Goal: Task Accomplishment & Management: Use online tool/utility

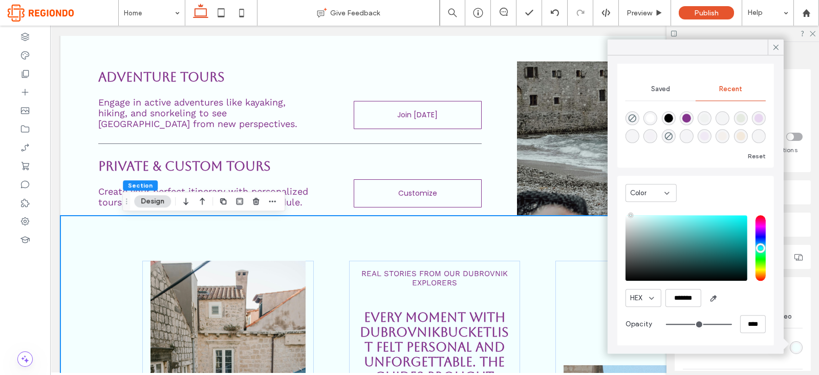
scroll to position [1342, 0]
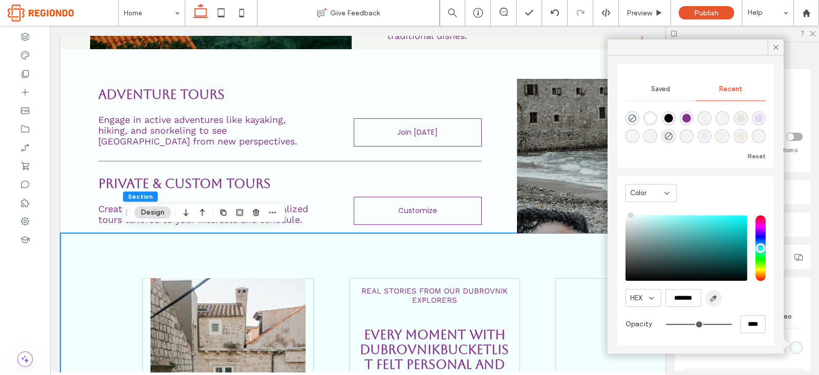
click at [718, 298] on span "button" at bounding box center [713, 298] width 16 height 16
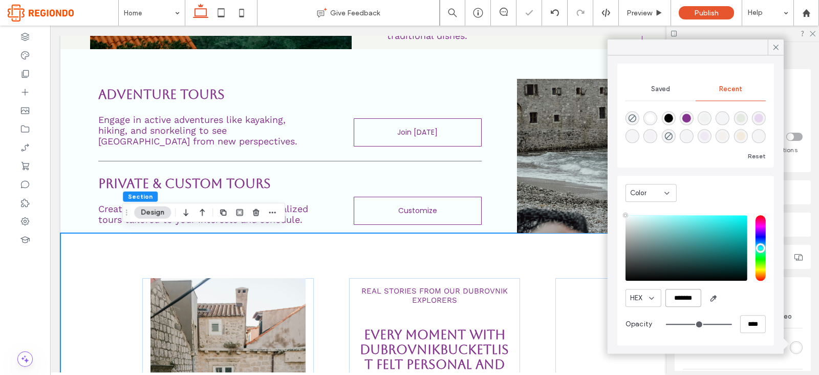
click at [685, 295] on input "*******" at bounding box center [683, 298] width 36 height 18
paste input "color picker textbox"
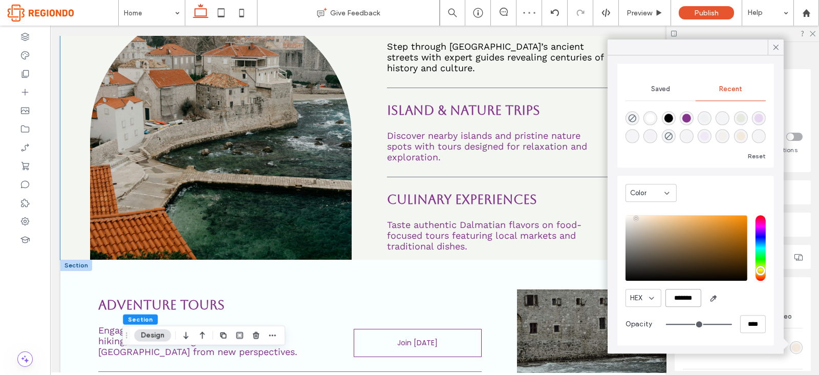
scroll to position [1131, 0]
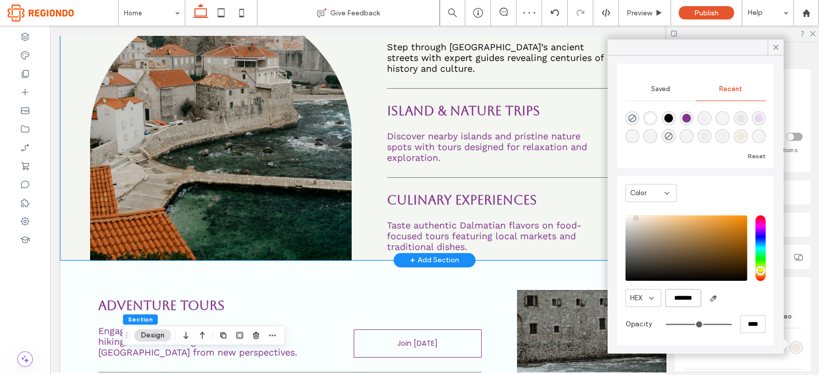
type input "*******"
click at [361, 141] on div "Historic City Walks Step through [GEOGRAPHIC_DATA]’s ancient streets with exper…" at bounding box center [434, 117] width 748 height 283
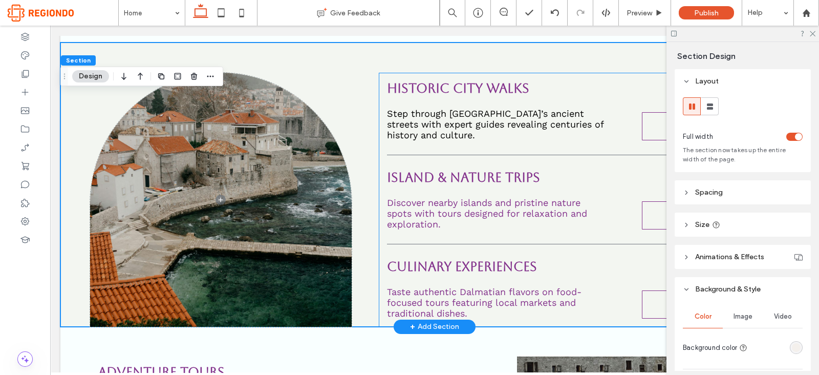
scroll to position [1063, 0]
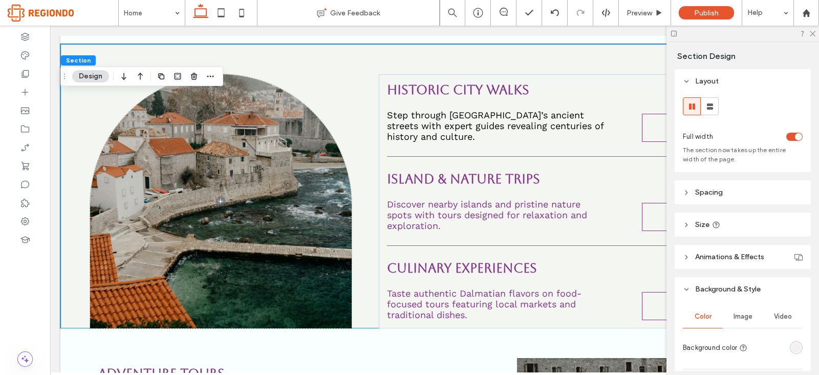
click at [792, 349] on div "rgba(243, 233, 220, 0.4)" at bounding box center [796, 347] width 9 height 9
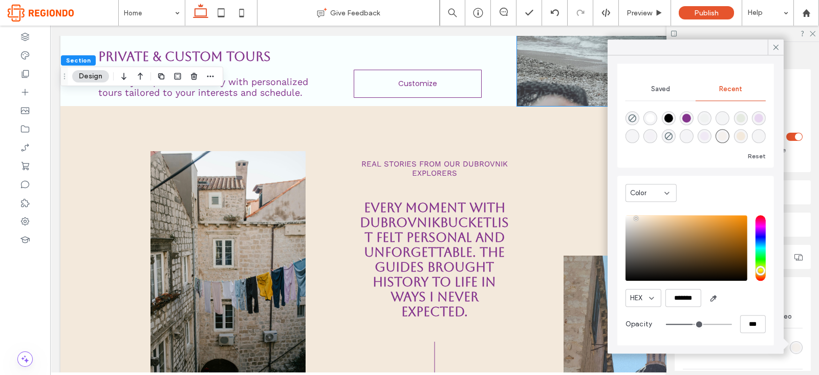
scroll to position [1530, 0]
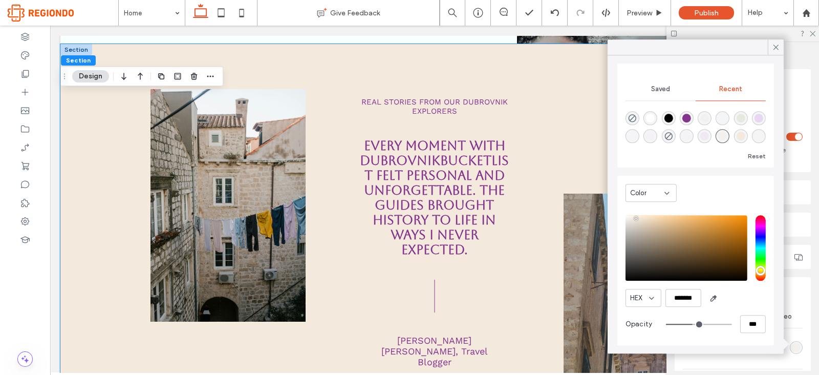
click at [77, 109] on div "Real Stories from Our Dubrovnik Explorers Every moment with dubrovnikbucketlist…" at bounding box center [434, 249] width 748 height 411
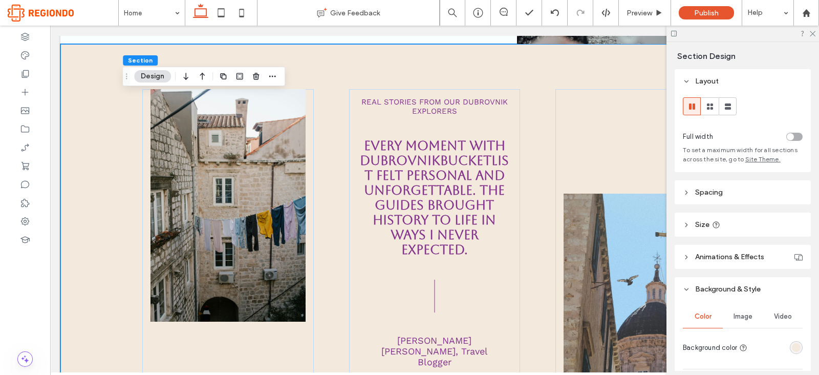
click at [792, 349] on div "rgba(243, 233, 220, 1)" at bounding box center [796, 347] width 9 height 9
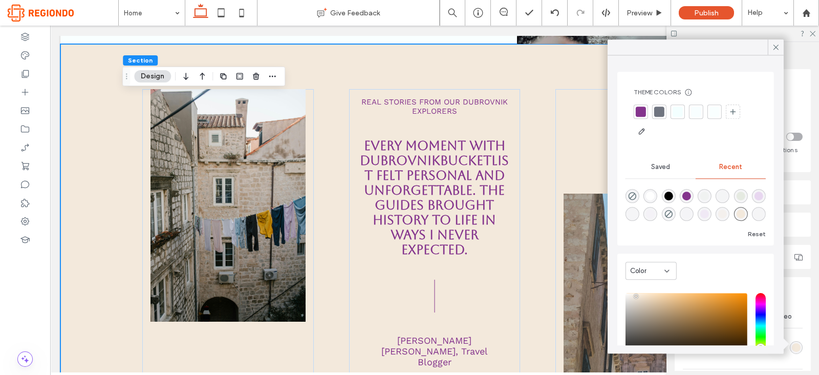
scroll to position [78, 0]
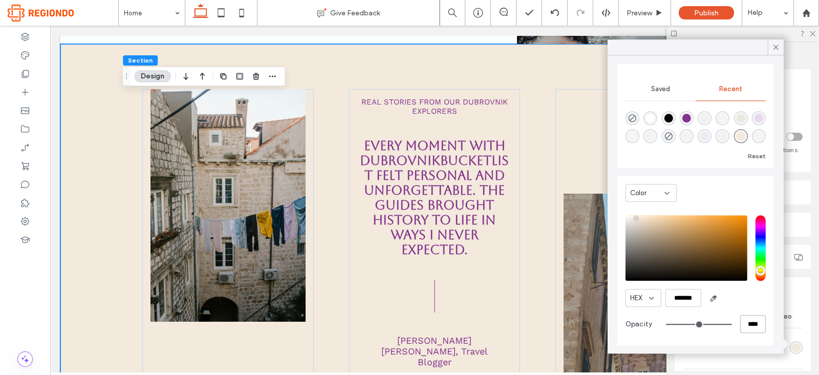
drag, startPoint x: 745, startPoint y: 321, endPoint x: 686, endPoint y: 312, distance: 60.1
click at [686, 312] on div "HEX ******* Opacity ****" at bounding box center [695, 275] width 140 height 130
type input "*"
type input "**"
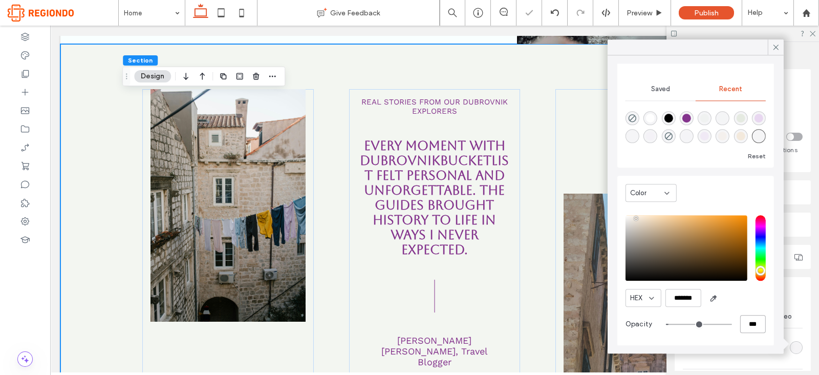
type input "***"
click at [774, 49] on use at bounding box center [775, 47] width 5 height 5
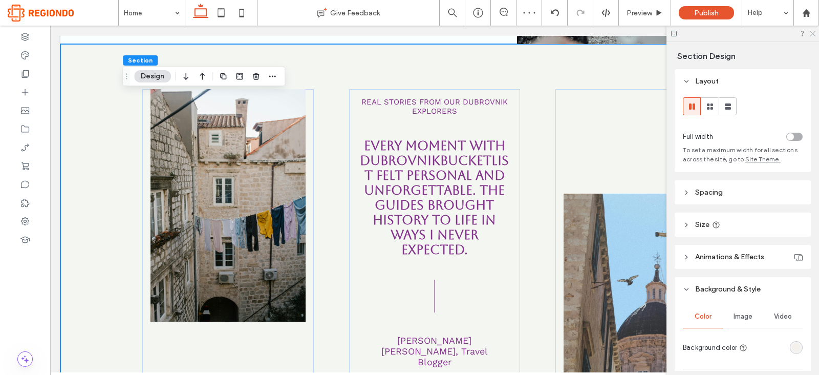
click at [810, 35] on use at bounding box center [812, 34] width 6 height 6
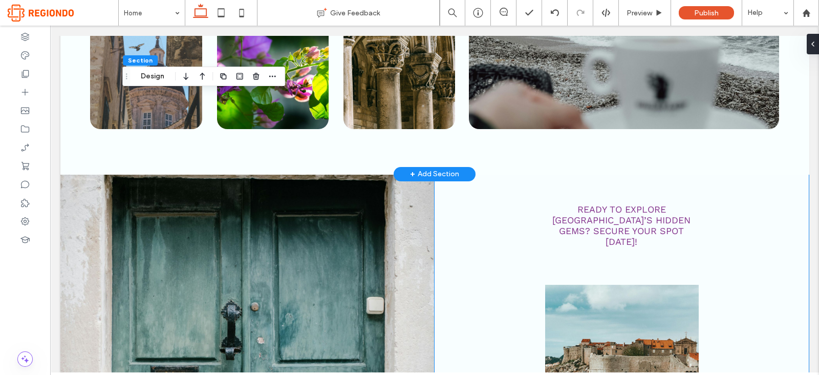
scroll to position [2231, 0]
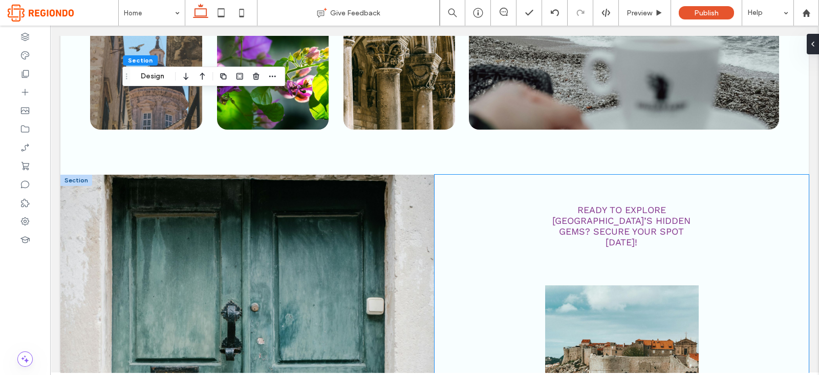
click at [484, 198] on div "Ready to explore [GEOGRAPHIC_DATA]’s hidden gems? Secure your spot [DATE]! Book…" at bounding box center [621, 380] width 374 height 412
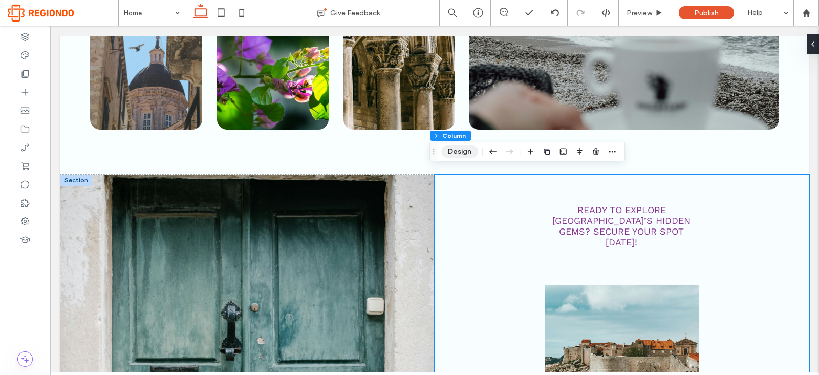
click at [466, 149] on button "Design" at bounding box center [459, 151] width 37 height 12
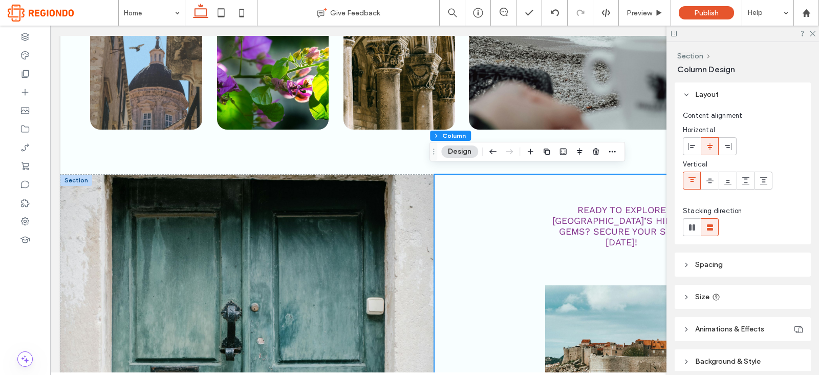
scroll to position [43, 0]
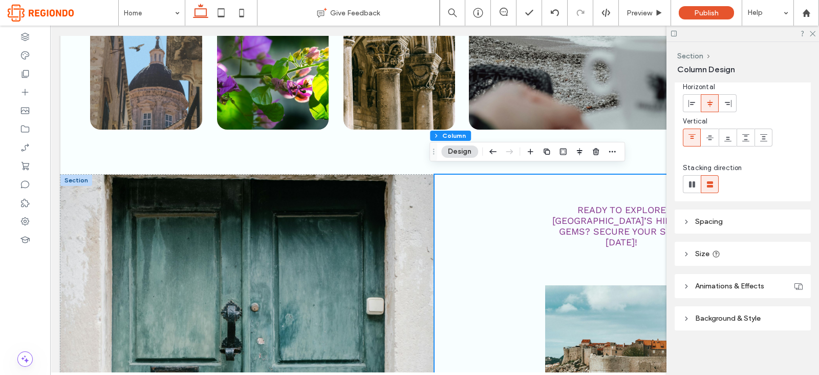
click at [750, 320] on span "Background & Style" at bounding box center [727, 318] width 65 height 9
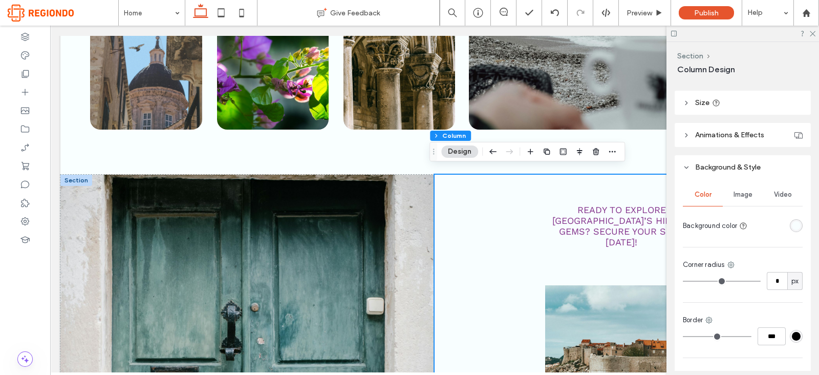
scroll to position [207, 0]
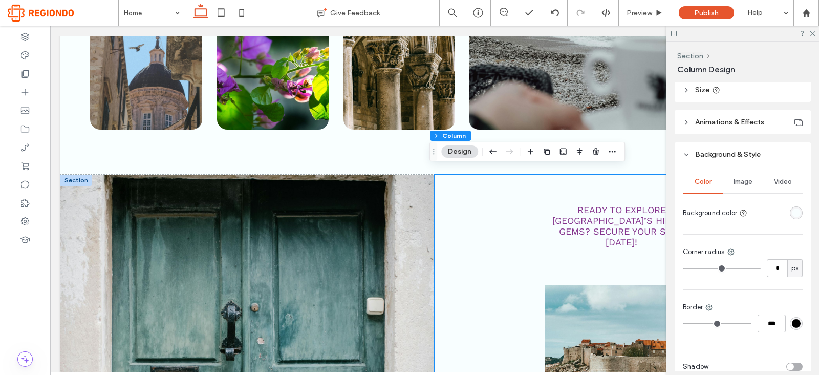
click at [792, 211] on div "rgba(248,254,255,1)" at bounding box center [796, 212] width 9 height 9
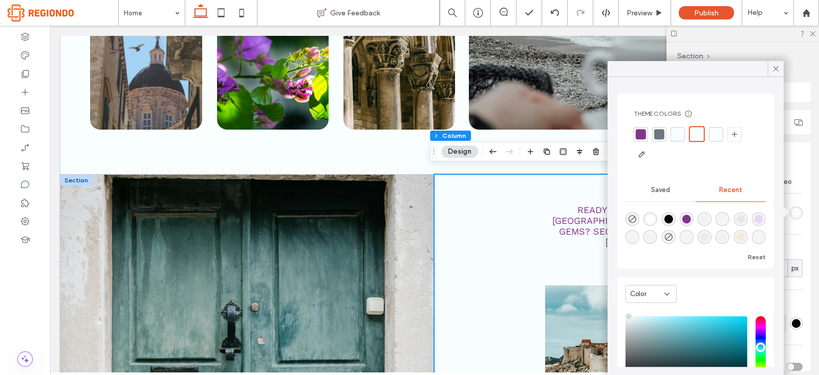
scroll to position [79, 0]
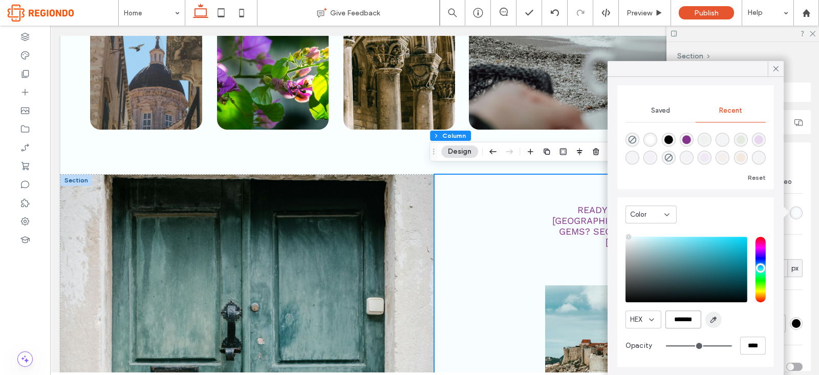
drag, startPoint x: 676, startPoint y: 322, endPoint x: 715, endPoint y: 323, distance: 38.9
click at [715, 323] on div "HEX *******" at bounding box center [695, 319] width 140 height 18
paste input "color picker textbox"
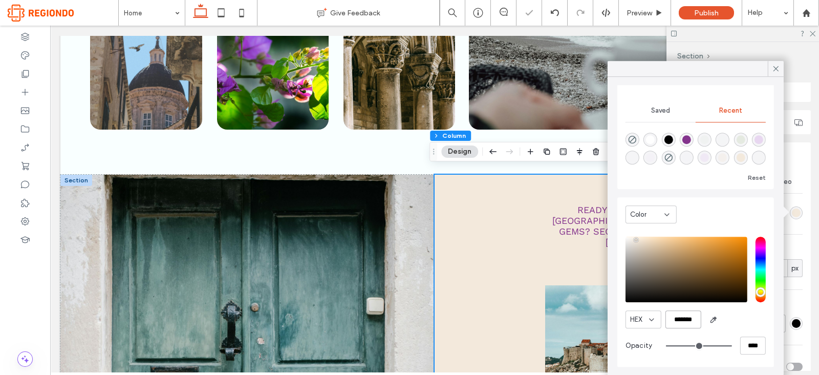
type input "*******"
drag, startPoint x: 744, startPoint y: 341, endPoint x: 618, endPoint y: 299, distance: 133.7
click at [618, 299] on div "Color HEX ******* Opacity ****" at bounding box center [695, 282] width 157 height 170
type input "*"
type input "**"
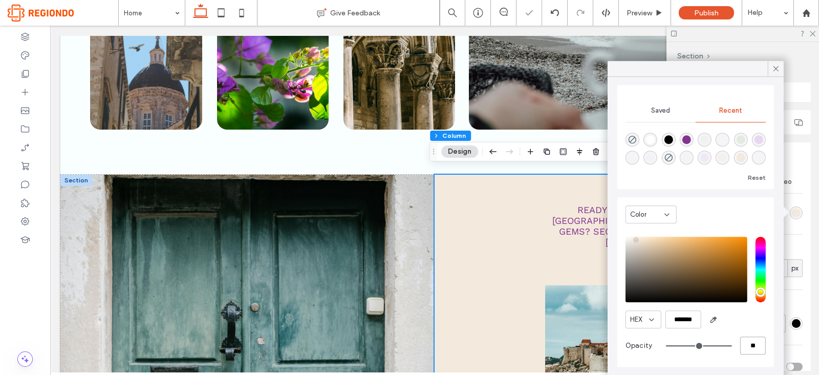
type input "**"
type input "***"
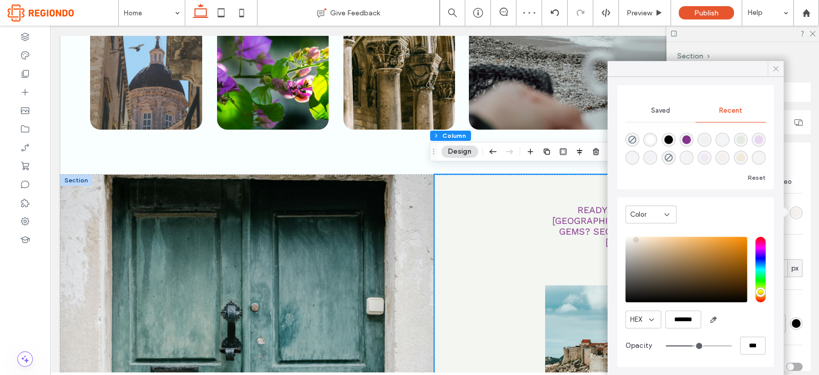
click at [776, 70] on use at bounding box center [775, 68] width 5 height 5
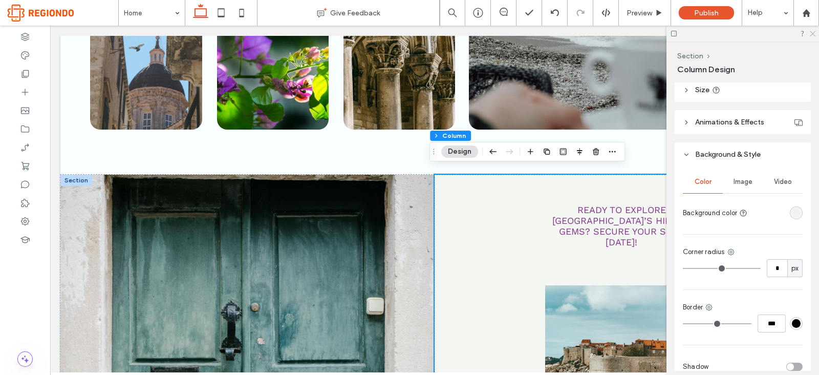
click at [814, 30] on icon at bounding box center [811, 33] width 7 height 7
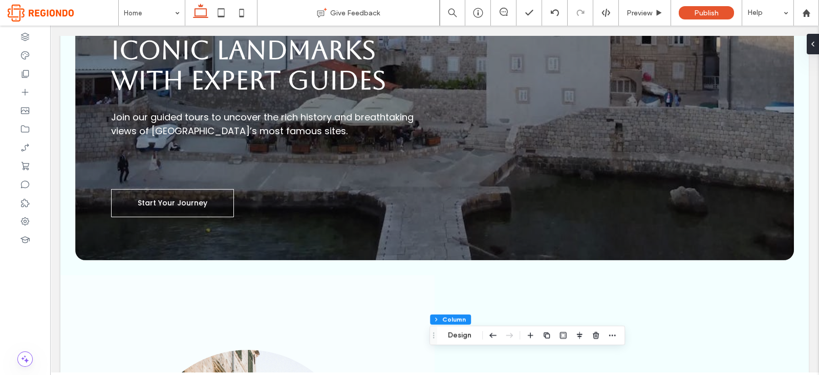
scroll to position [109, 0]
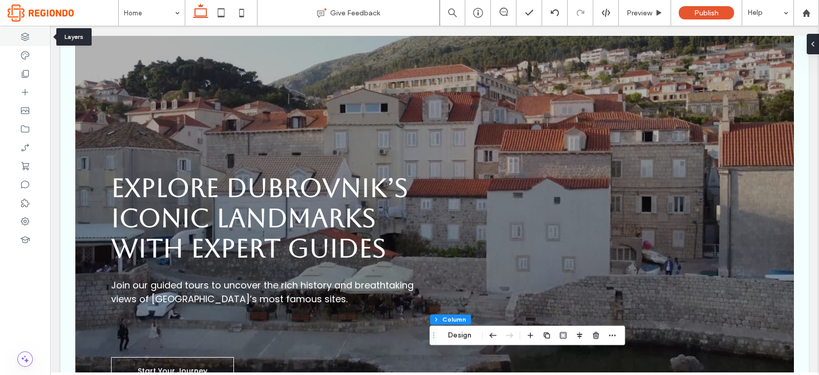
click at [28, 39] on use at bounding box center [25, 37] width 8 height 8
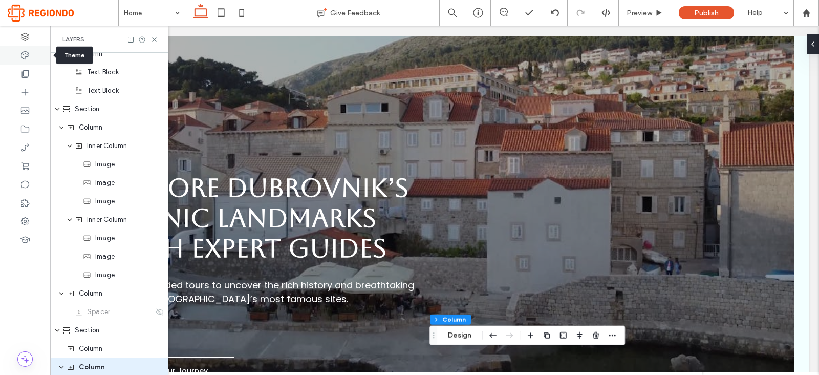
scroll to position [1616, 0]
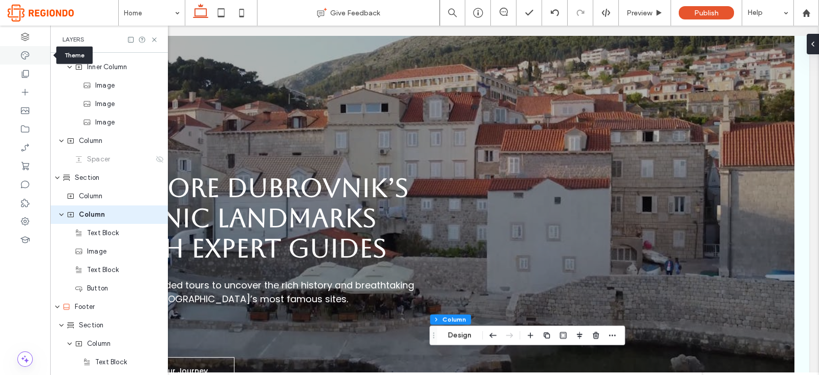
click at [30, 58] on icon at bounding box center [25, 55] width 10 height 10
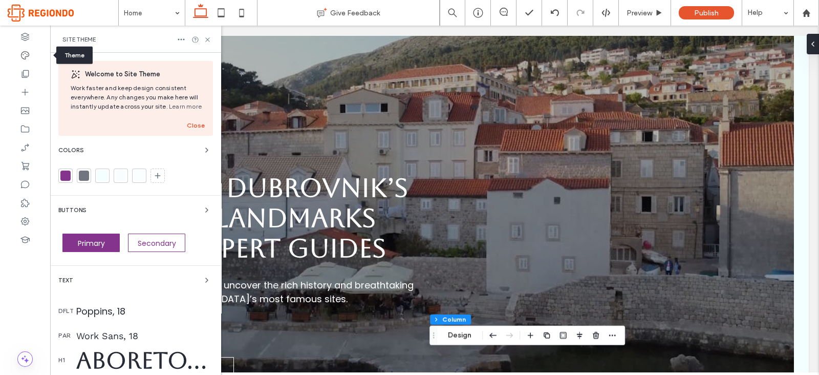
scroll to position [0, 0]
click at [134, 313] on div "Poppins, 18" at bounding box center [144, 311] width 137 height 14
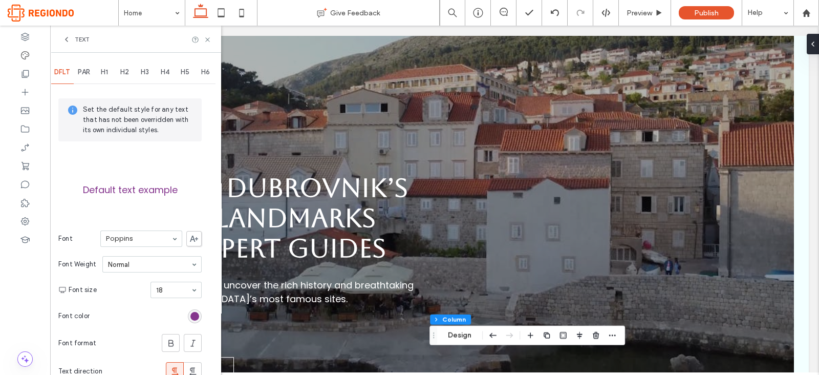
scroll to position [133, 0]
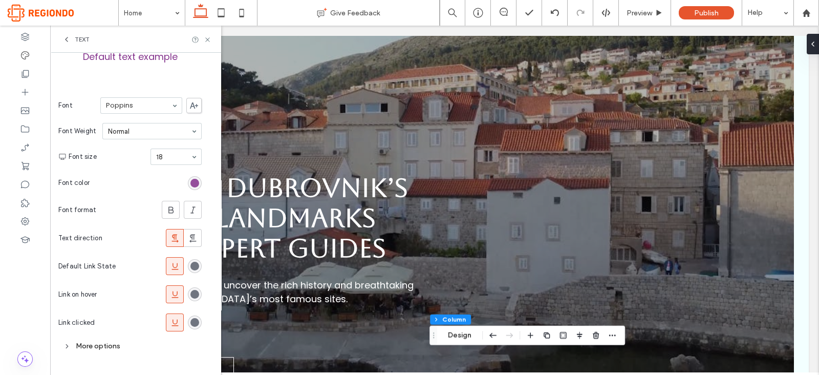
click at [196, 183] on div "rgb(132, 52, 141)" at bounding box center [194, 183] width 9 height 9
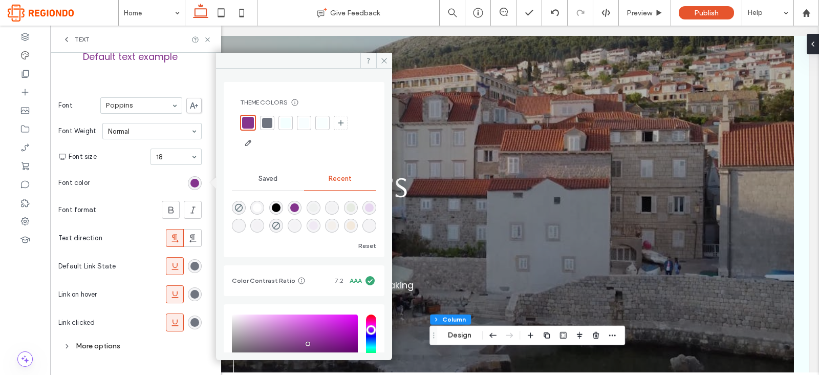
click at [280, 208] on div "rgba(0, 0, 0, 1)" at bounding box center [276, 207] width 9 height 9
type input "*******"
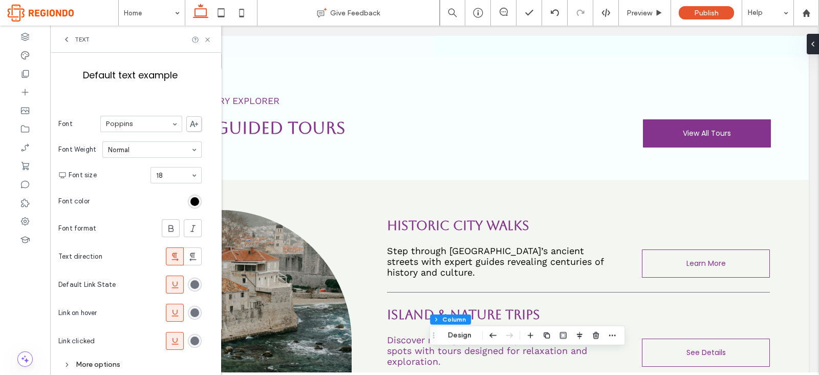
scroll to position [0, 0]
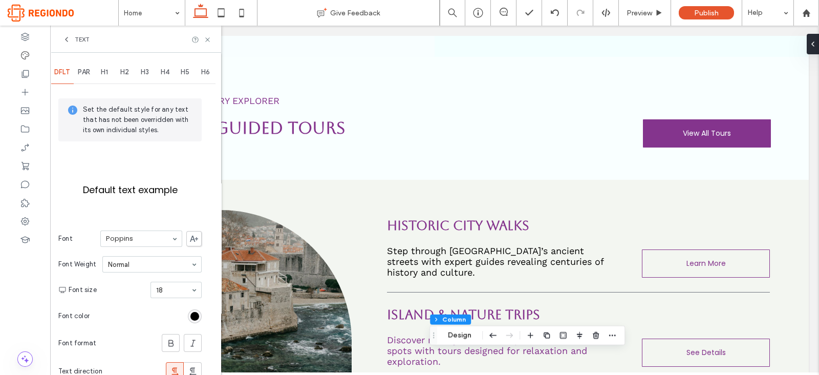
click at [86, 70] on span "PAR" at bounding box center [84, 72] width 12 height 8
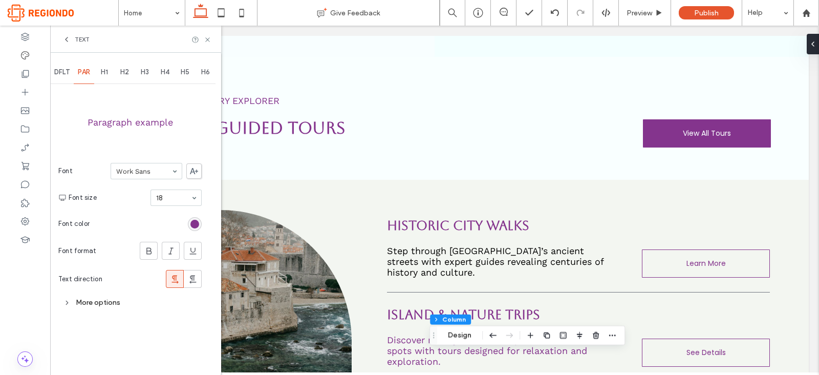
click at [200, 232] on section "Font color" at bounding box center [129, 224] width 143 height 26
click at [195, 226] on div "rgb(132, 52, 141)" at bounding box center [194, 224] width 9 height 9
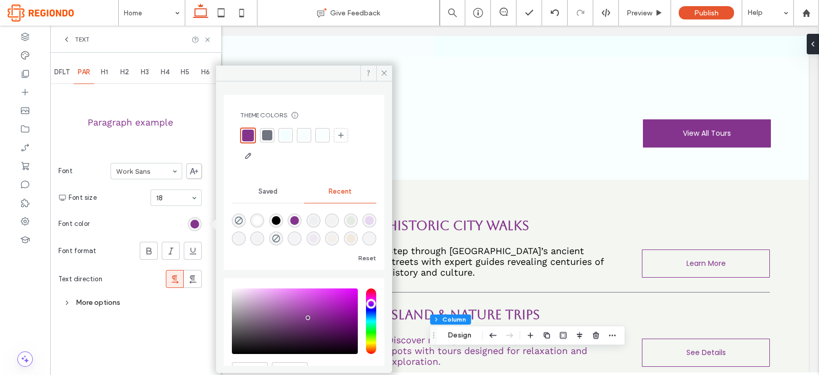
click at [279, 222] on div "rgba(0, 0, 0, 1)" at bounding box center [276, 220] width 9 height 9
type input "*******"
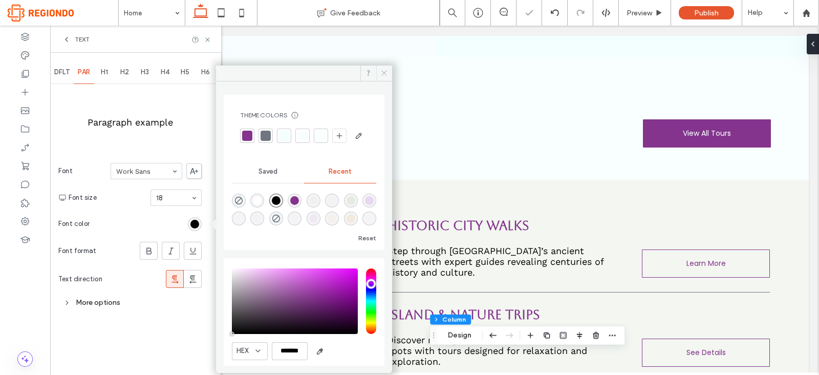
click at [382, 73] on icon at bounding box center [384, 73] width 8 height 8
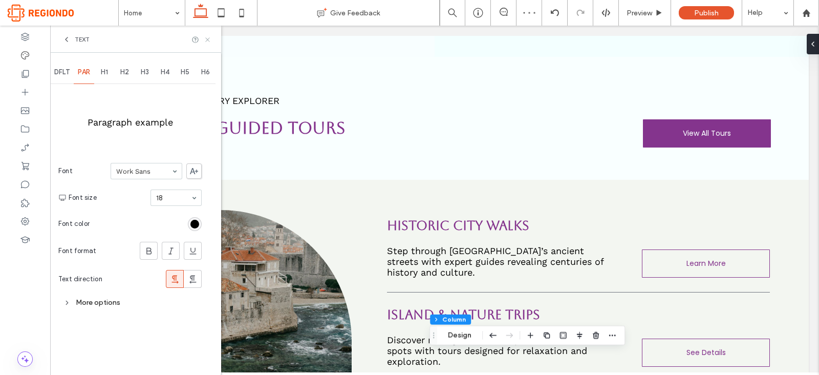
click at [207, 40] on icon at bounding box center [208, 40] width 8 height 8
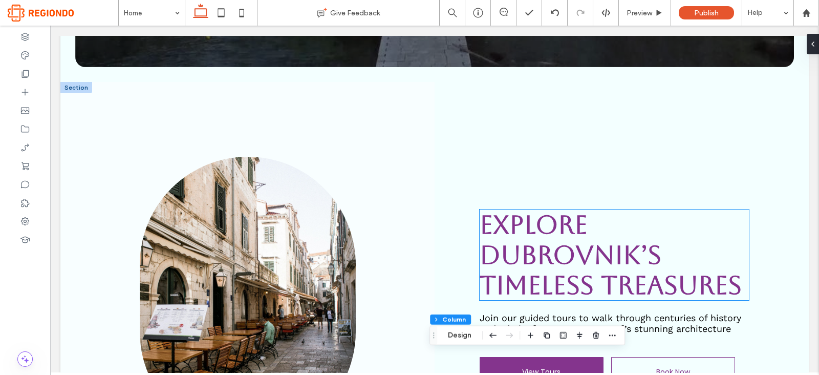
scroll to position [479, 0]
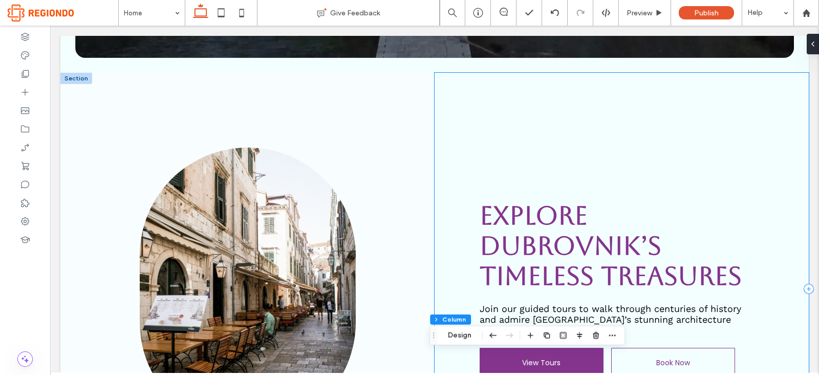
click at [514, 126] on div "Explore Dubrovnik’s Timeless Treasures Join our guided tours to walk through ce…" at bounding box center [621, 289] width 374 height 432
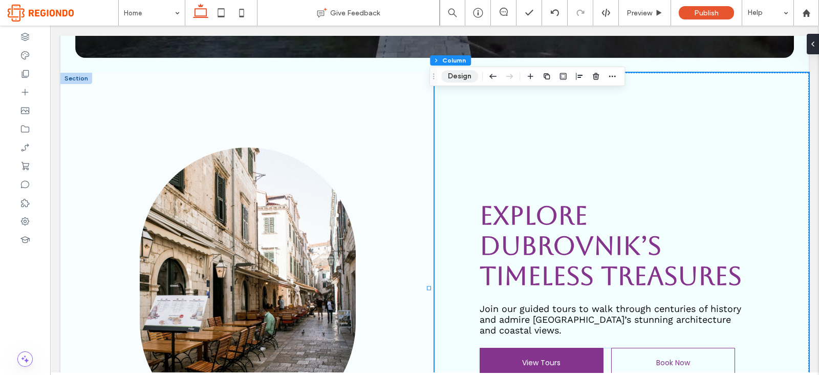
click at [453, 76] on button "Design" at bounding box center [459, 76] width 37 height 12
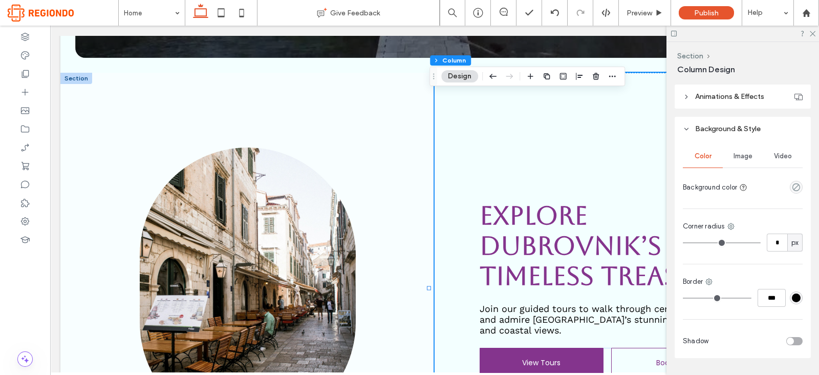
scroll to position [259, 0]
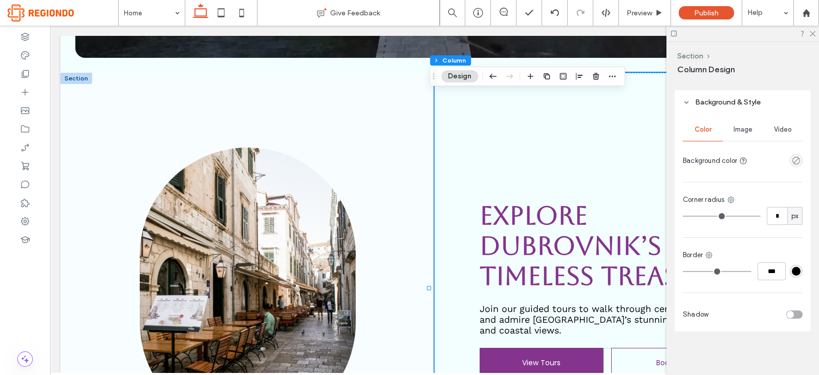
click at [458, 173] on div "Explore Dubrovnik’s Timeless Treasures Join our guided tours to walk through ce…" at bounding box center [621, 289] width 374 height 432
click at [456, 78] on button "Design" at bounding box center [459, 76] width 37 height 12
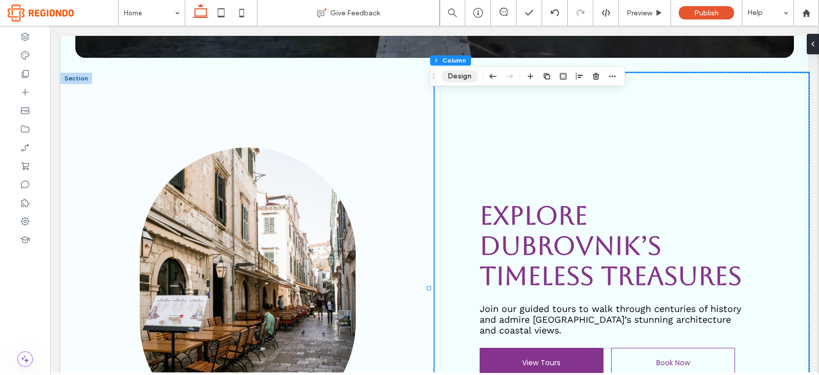
click at [456, 78] on button "Design" at bounding box center [459, 76] width 37 height 12
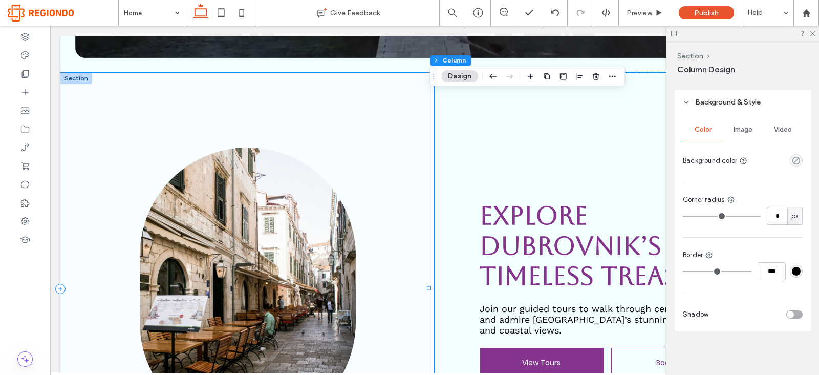
click at [282, 104] on div at bounding box center [247, 289] width 374 height 432
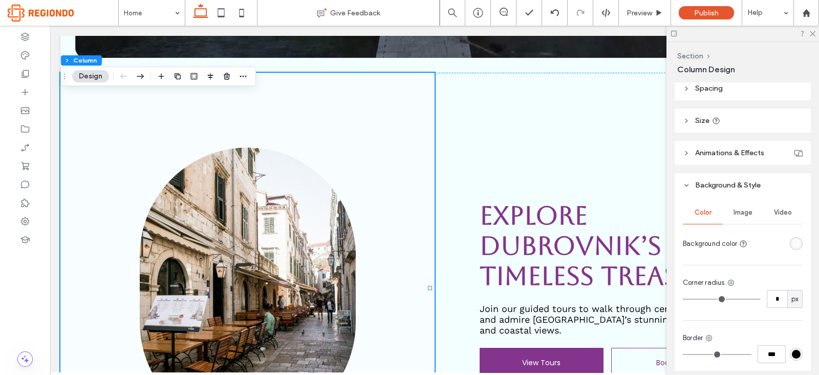
scroll to position [173, 0]
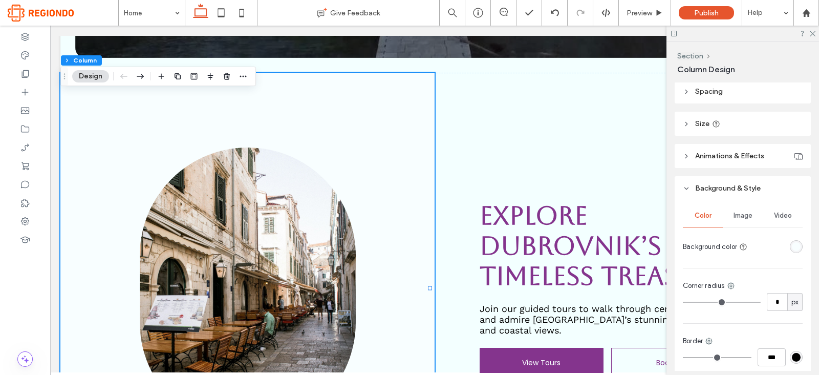
click at [792, 246] on div "rgba(248,254,255,1)" at bounding box center [796, 246] width 9 height 9
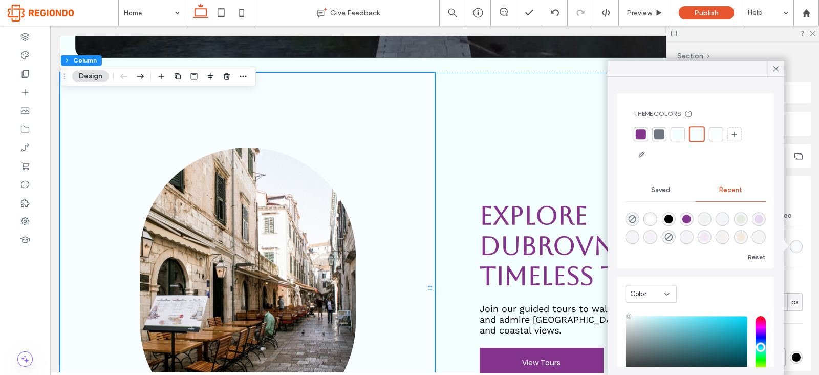
scroll to position [79, 0]
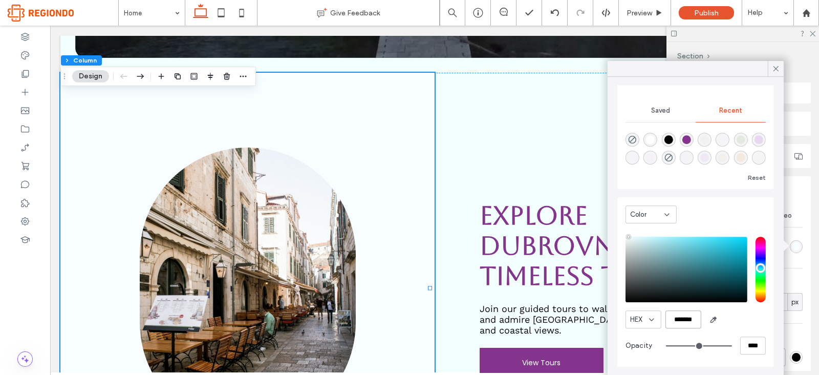
drag, startPoint x: 674, startPoint y: 320, endPoint x: 700, endPoint y: 320, distance: 26.6
click at [700, 320] on input "*******" at bounding box center [683, 319] width 36 height 18
paste input "color picker textbox"
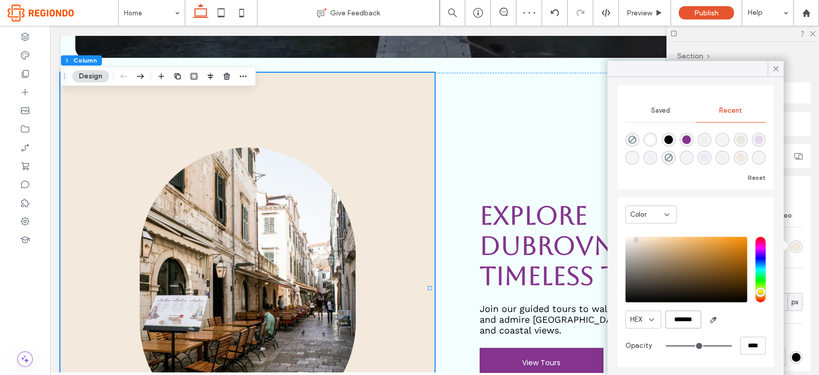
drag, startPoint x: 671, startPoint y: 318, endPoint x: 737, endPoint y: 313, distance: 65.7
click at [737, 313] on div "HEX *******" at bounding box center [695, 319] width 140 height 18
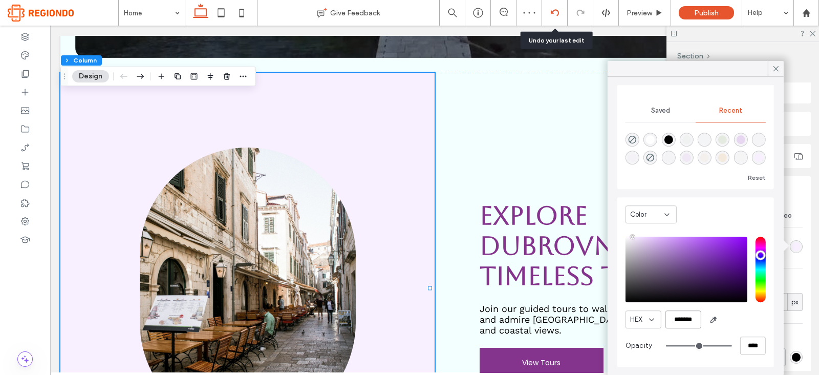
type input "*******"
click at [554, 16] on icon at bounding box center [555, 13] width 8 height 8
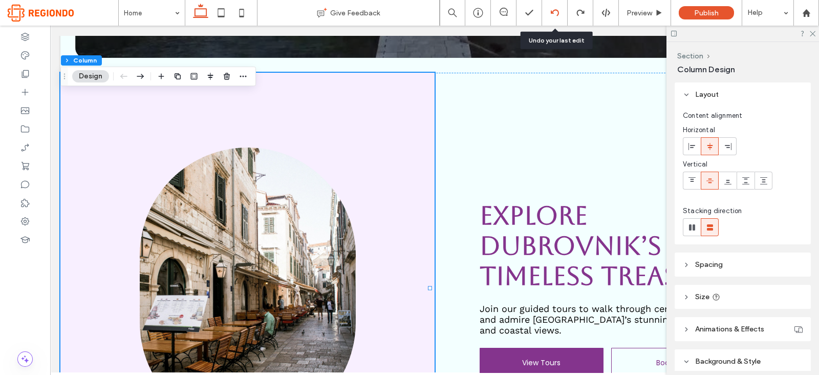
click at [559, 6] on div at bounding box center [555, 13] width 26 height 26
click at [553, 5] on div at bounding box center [555, 13] width 26 height 26
click at [554, 12] on icon at bounding box center [555, 13] width 8 height 8
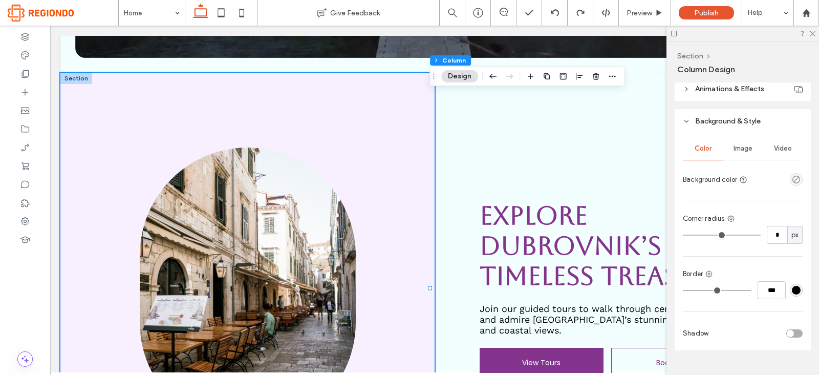
scroll to position [259, 0]
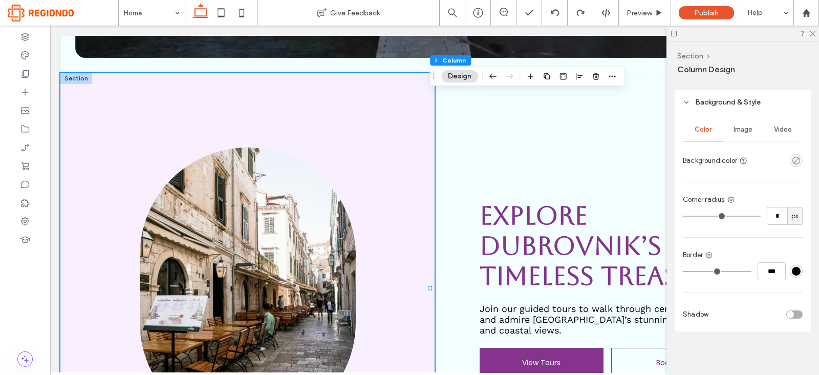
click at [454, 73] on button "Design" at bounding box center [459, 76] width 37 height 12
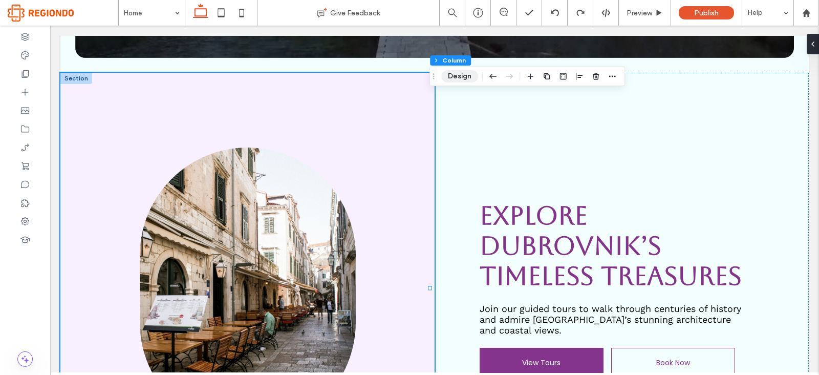
click at [454, 73] on button "Design" at bounding box center [459, 76] width 37 height 12
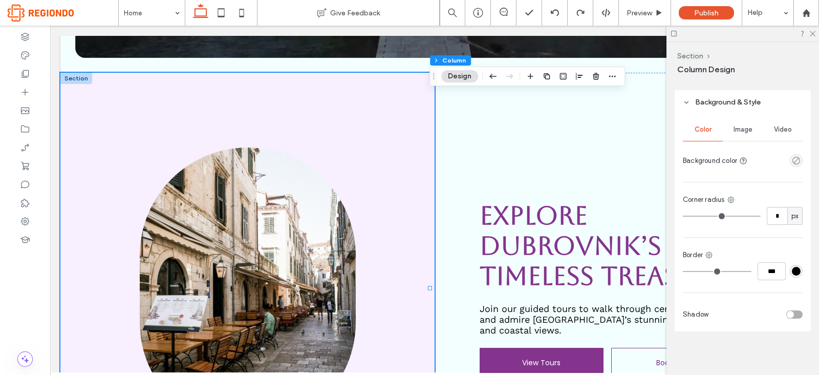
click at [782, 156] on div at bounding box center [776, 160] width 51 height 18
click at [630, 3] on div "Preview" at bounding box center [645, 13] width 52 height 26
click at [654, 21] on div "Preview" at bounding box center [645, 13] width 52 height 26
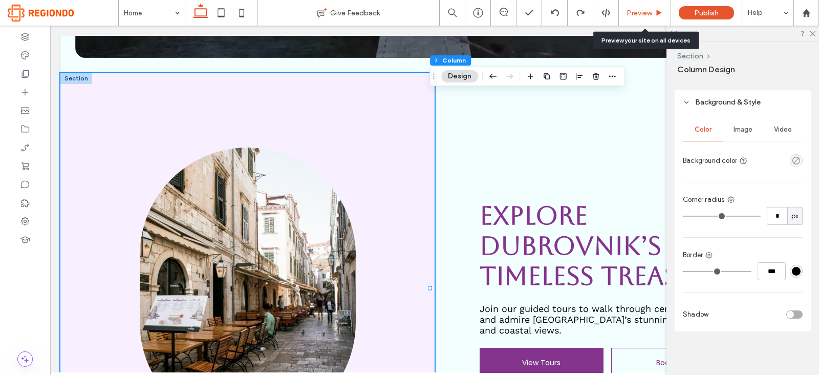
click at [652, 12] on div "Preview" at bounding box center [645, 13] width 52 height 9
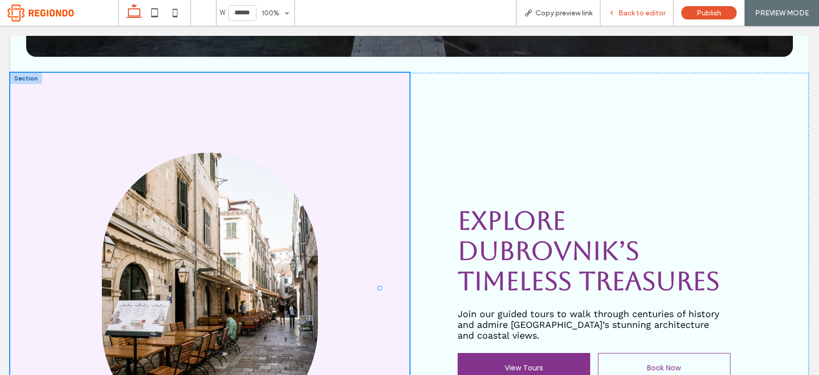
click at [629, 13] on span "Back to editor" at bounding box center [641, 13] width 47 height 9
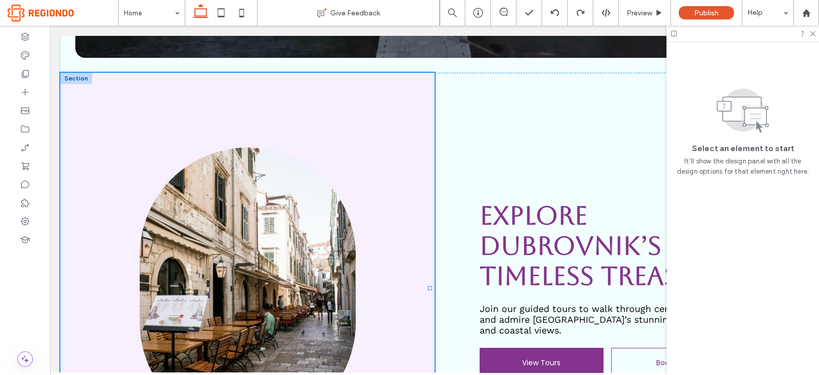
click at [811, 36] on div at bounding box center [742, 34] width 152 height 16
click at [811, 34] on icon at bounding box center [811, 33] width 7 height 7
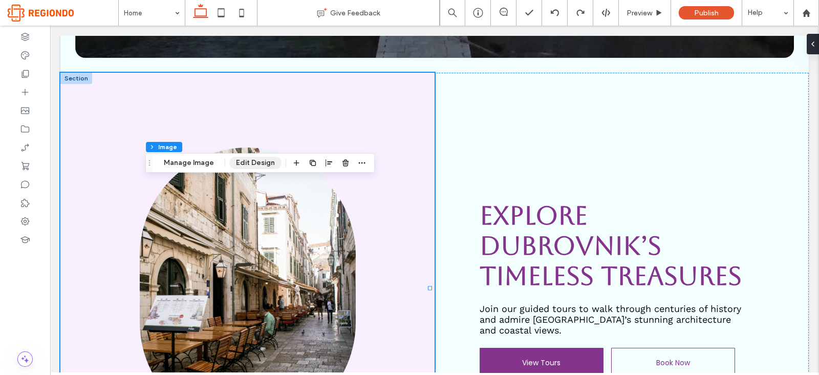
click at [243, 165] on button "Edit Design" at bounding box center [255, 163] width 52 height 12
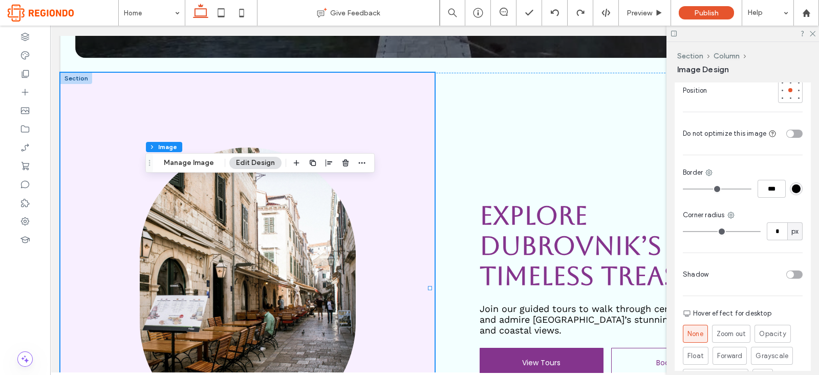
scroll to position [458, 0]
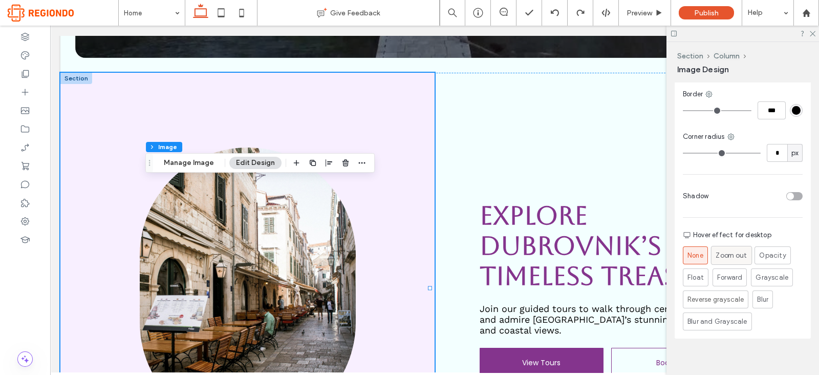
click at [737, 252] on div "Zoom out" at bounding box center [730, 255] width 31 height 18
click at [788, 192] on div "toggle" at bounding box center [794, 196] width 16 height 8
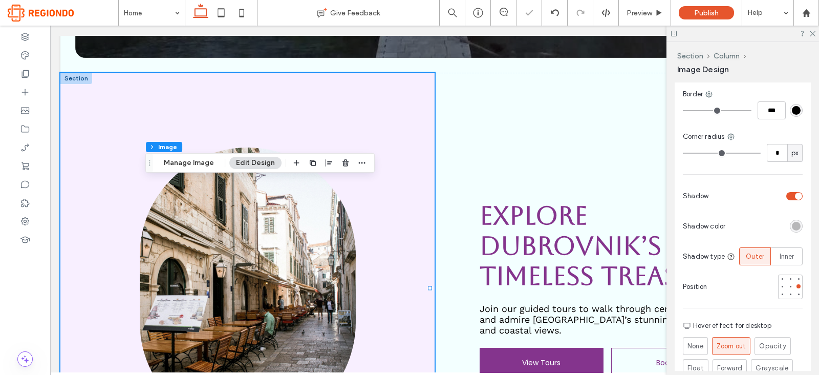
click at [794, 220] on div "rgba(0, 0, 0, 0.25)" at bounding box center [796, 226] width 13 height 13
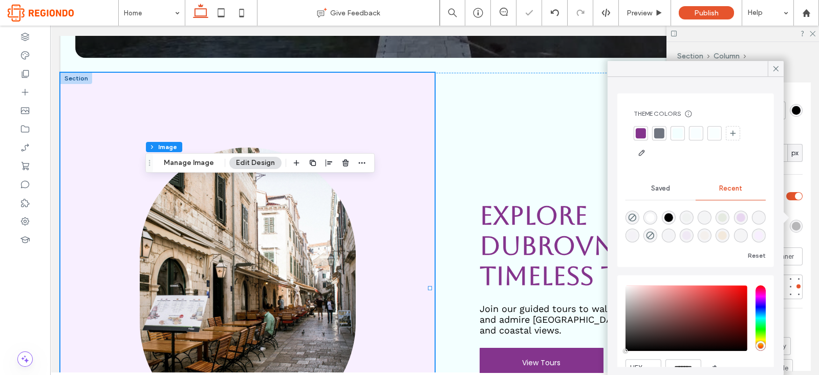
click at [666, 220] on div "rgba(0, 0, 0, 1)" at bounding box center [668, 217] width 14 height 14
type input "***"
type input "****"
click at [770, 68] on div at bounding box center [776, 68] width 16 height 15
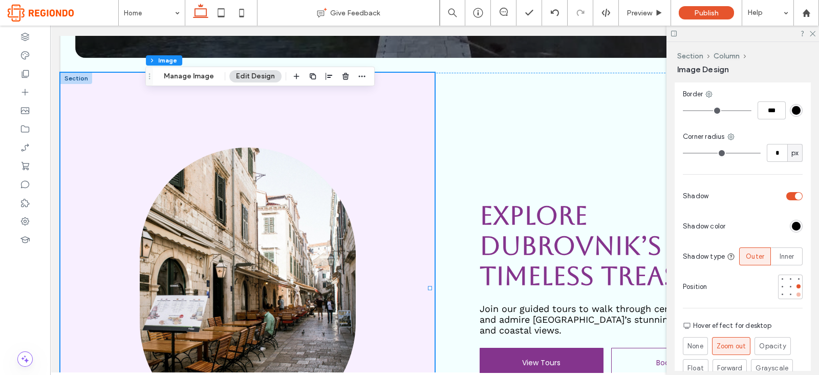
click at [795, 291] on div at bounding box center [798, 294] width 7 height 7
click at [814, 37] on div at bounding box center [742, 34] width 152 height 16
click at [814, 36] on div at bounding box center [742, 34] width 152 height 16
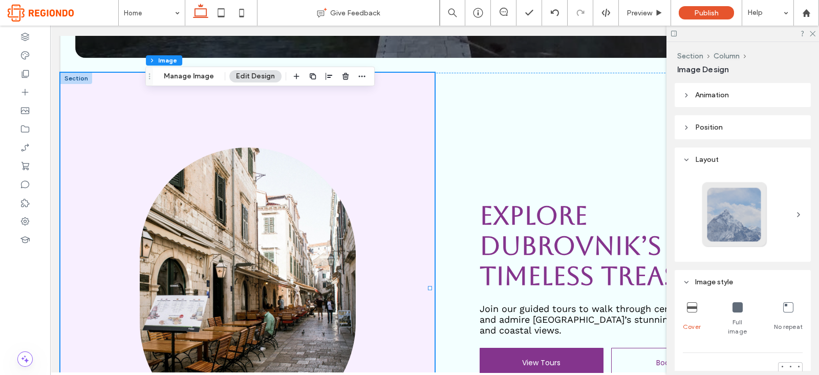
scroll to position [69, 0]
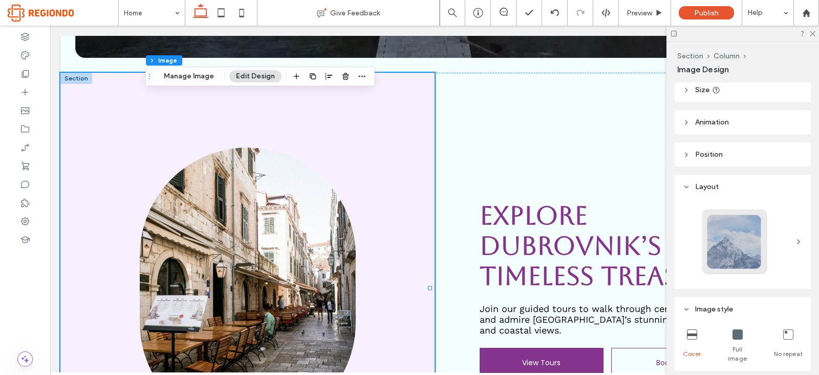
click at [731, 231] on div at bounding box center [734, 242] width 68 height 68
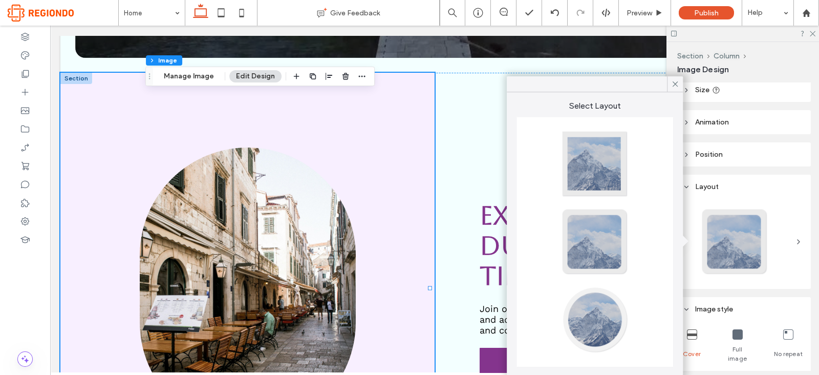
click at [579, 225] on div at bounding box center [595, 242] width 68 height 68
type input "**"
click at [574, 168] on div at bounding box center [595, 164] width 68 height 68
type input "*"
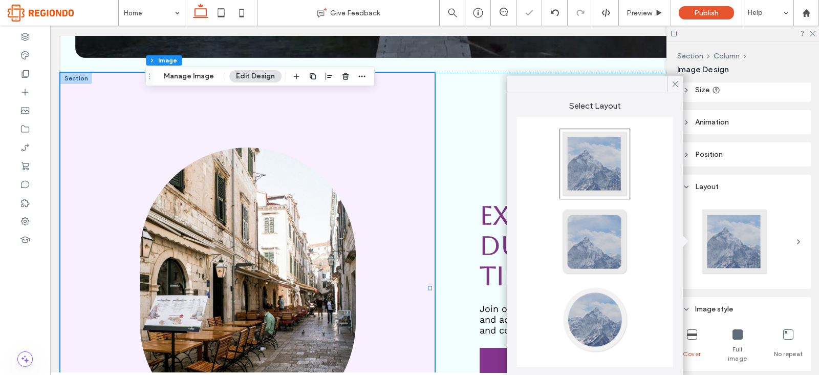
type input "*"
click at [674, 82] on icon at bounding box center [674, 83] width 9 height 9
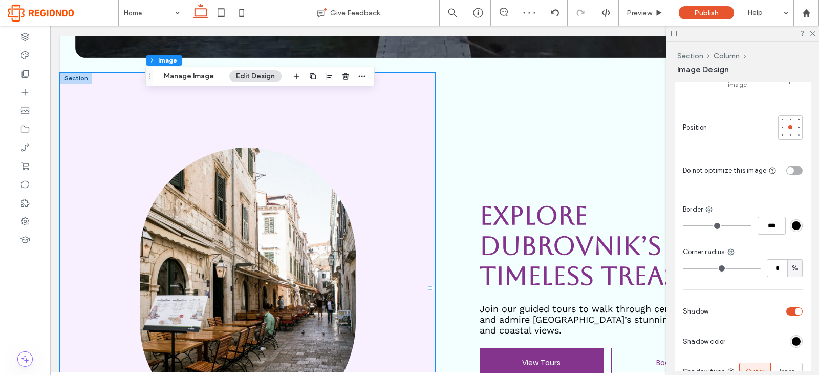
scroll to position [353, 0]
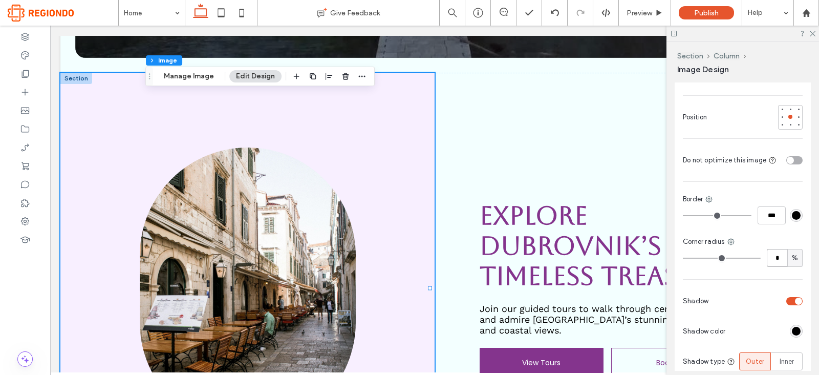
click at [775, 249] on input "*" at bounding box center [776, 258] width 20 height 18
type input "**"
click at [774, 249] on input "**" at bounding box center [776, 258] width 20 height 18
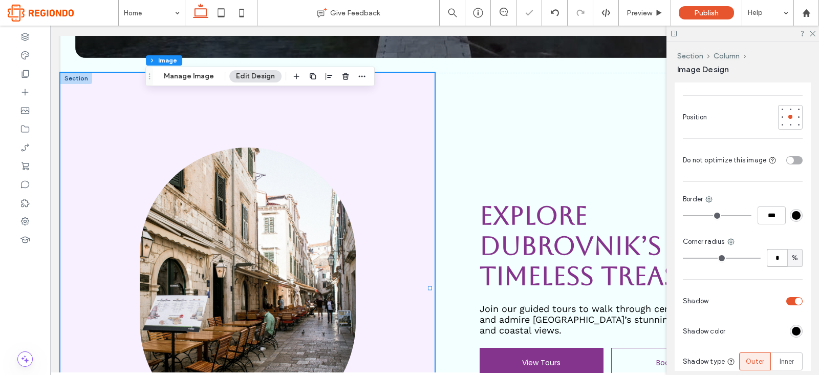
type input "*"
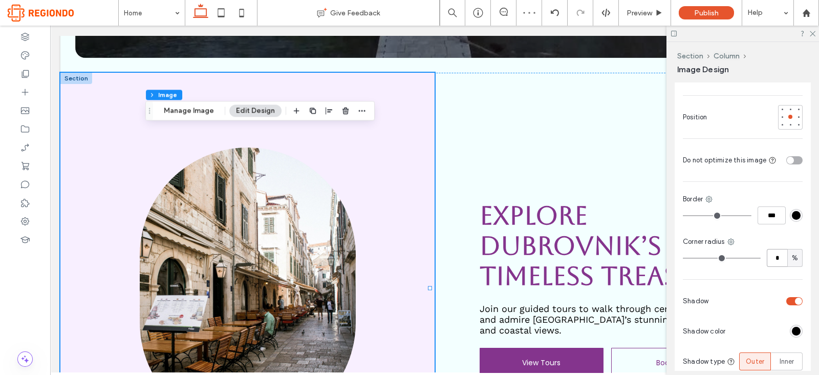
type input "*"
click at [645, 12] on span "Preview" at bounding box center [639, 13] width 26 height 9
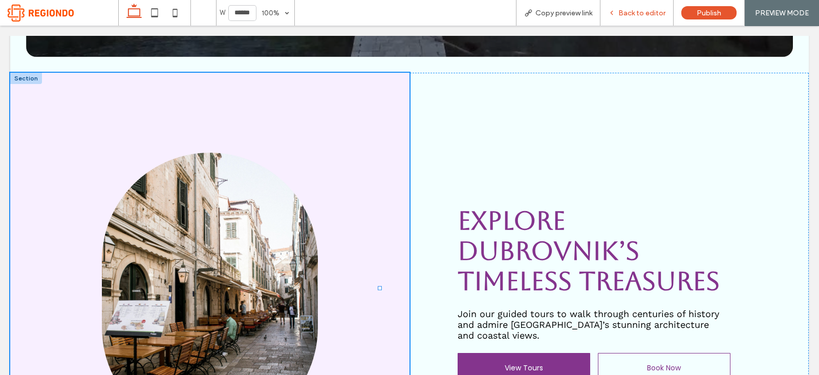
click at [618, 15] on div "Back to editor" at bounding box center [636, 13] width 73 height 9
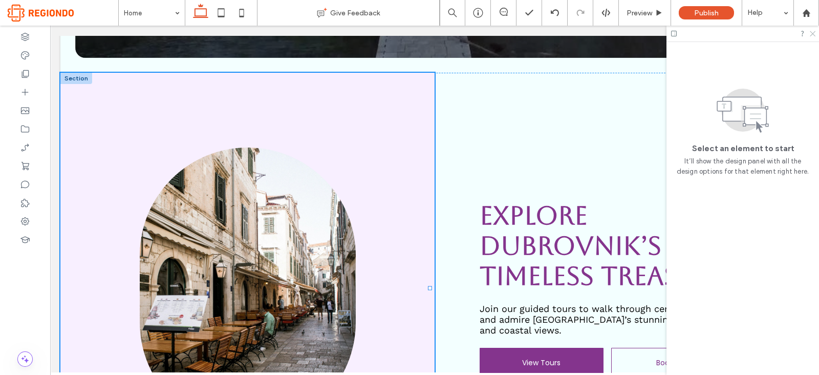
click at [810, 32] on use at bounding box center [812, 34] width 6 height 6
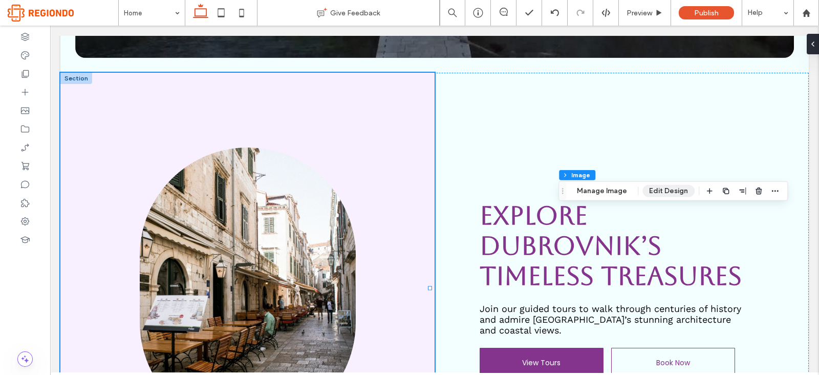
click at [648, 193] on button "Edit Design" at bounding box center [668, 191] width 52 height 12
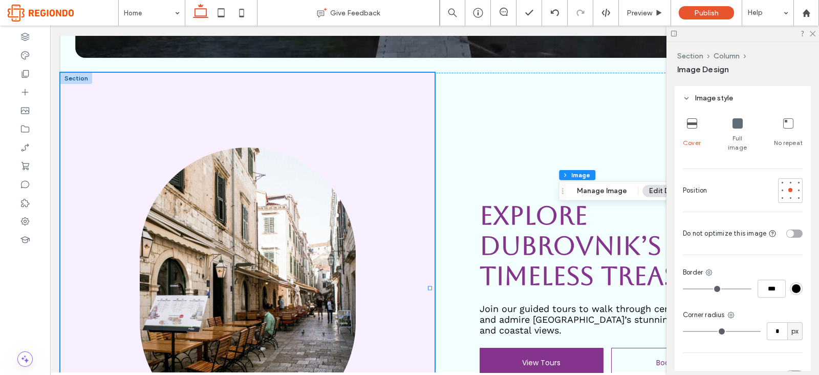
scroll to position [366, 0]
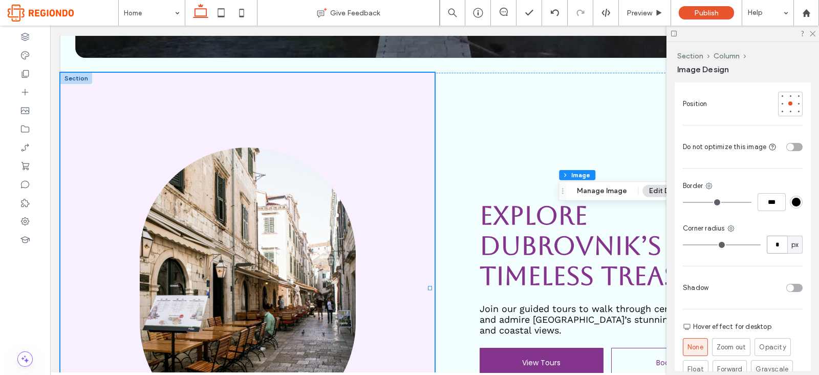
click at [769, 235] on input "*" at bounding box center [776, 244] width 20 height 18
click at [793, 239] on div "px" at bounding box center [795, 244] width 10 height 10
click at [791, 268] on span "%" at bounding box center [788, 272] width 6 height 10
click at [770, 236] on input "*" at bounding box center [776, 244] width 20 height 18
type input "*"
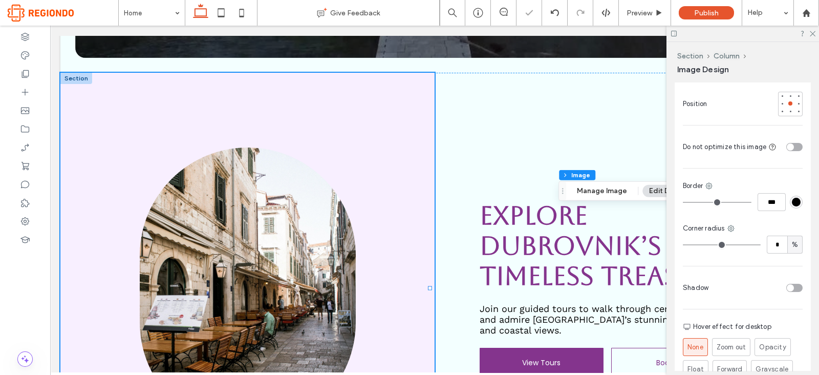
type input "*"
click at [766, 265] on div "Cover Full image No repeat Position Do not optimize this image Border *** Corne…" at bounding box center [742, 227] width 136 height 406
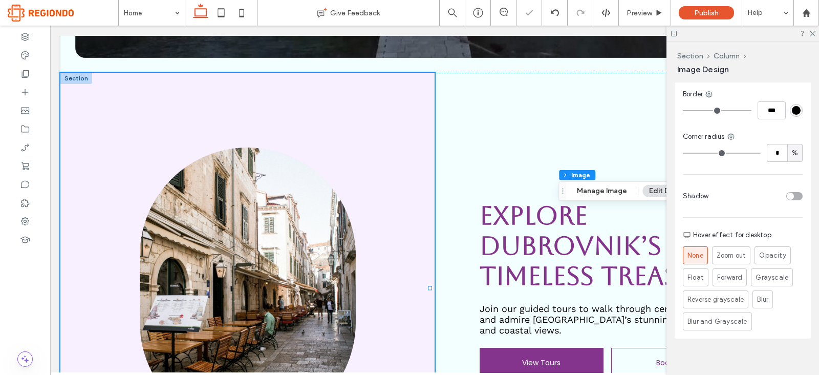
click at [786, 192] on div "toggle" at bounding box center [794, 196] width 16 height 8
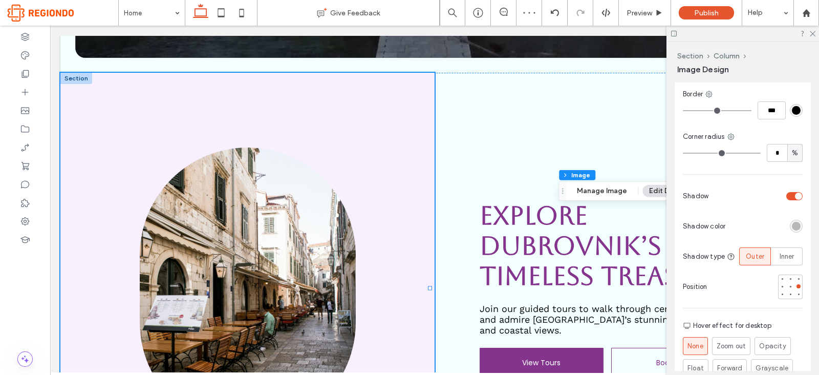
click at [792, 222] on div "rgba(0, 0, 0, 0.25)" at bounding box center [796, 226] width 9 height 9
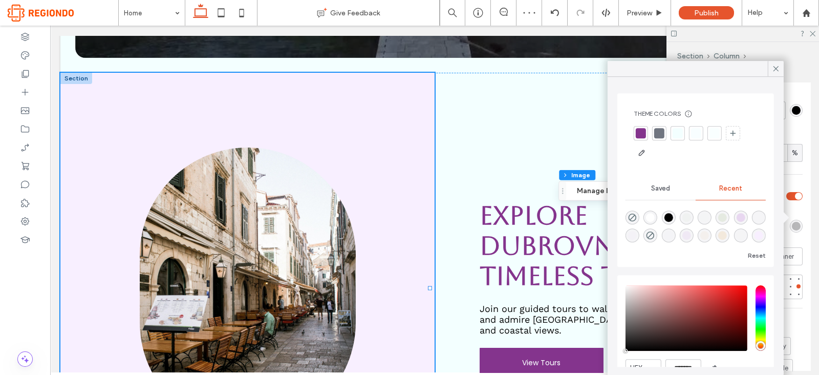
click at [670, 218] on div "rgba(0, 0, 0, 1)" at bounding box center [668, 217] width 9 height 9
type input "***"
type input "****"
click at [803, 229] on div "Cover Full image No repeat Position Do not optimize this image Border *** Corne…" at bounding box center [742, 180] width 136 height 497
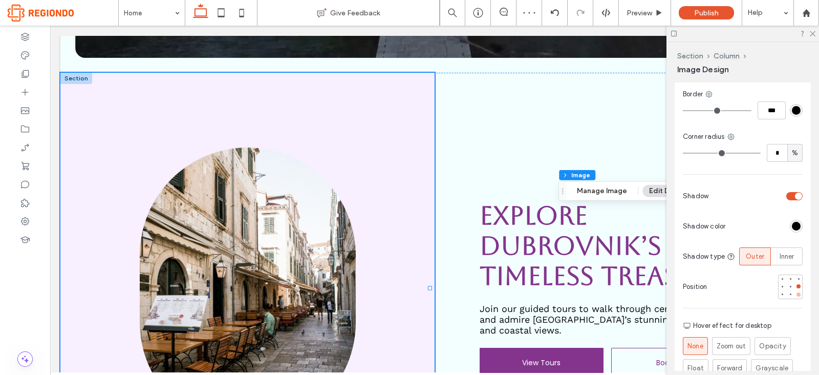
click at [796, 292] on div at bounding box center [798, 294] width 4 height 4
click at [783, 251] on span "Inner" at bounding box center [786, 256] width 15 height 10
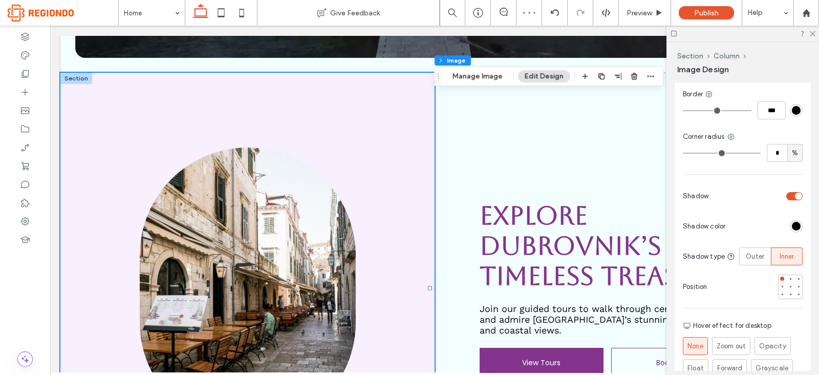
scroll to position [0, 152]
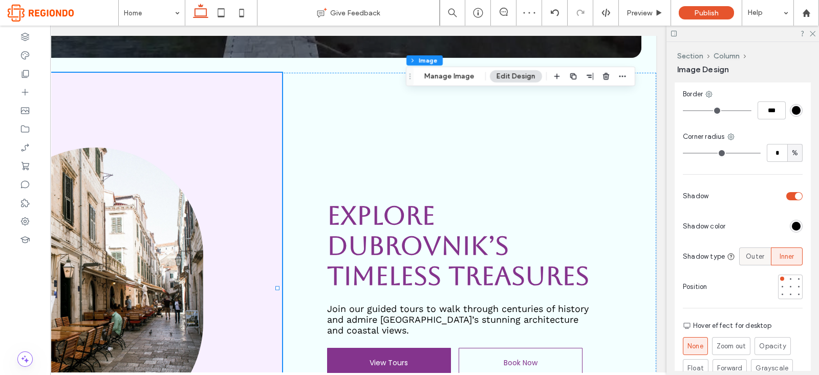
click at [748, 251] on span "Outer" at bounding box center [755, 256] width 18 height 10
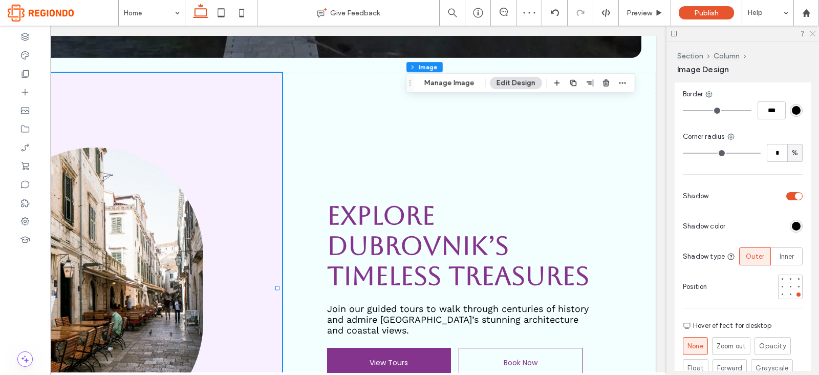
click at [813, 33] on icon at bounding box center [811, 33] width 7 height 7
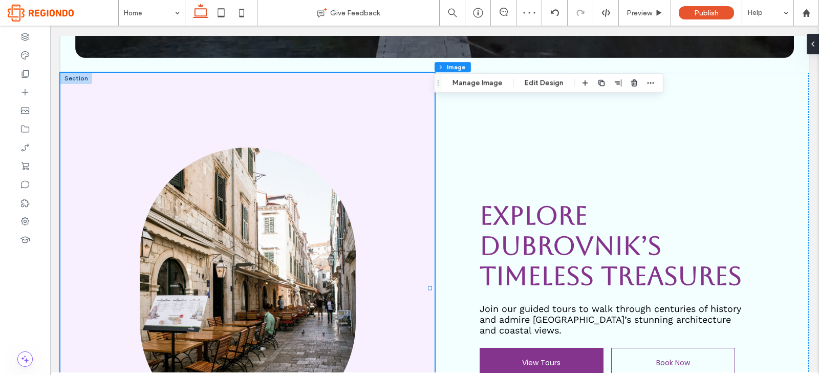
scroll to position [0, 0]
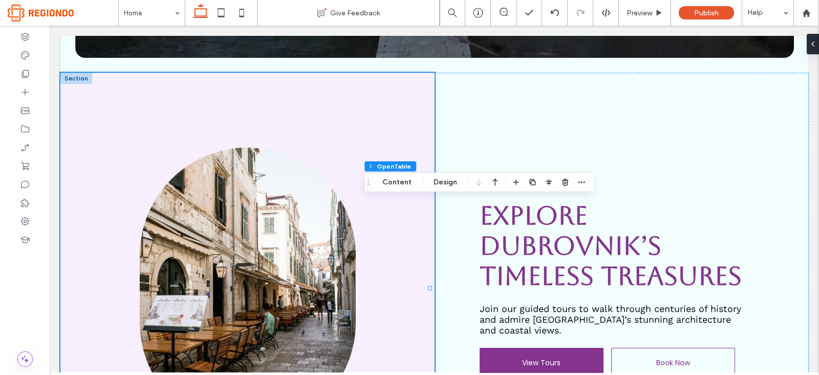
type input "**"
click at [453, 183] on button "Design" at bounding box center [445, 182] width 37 height 12
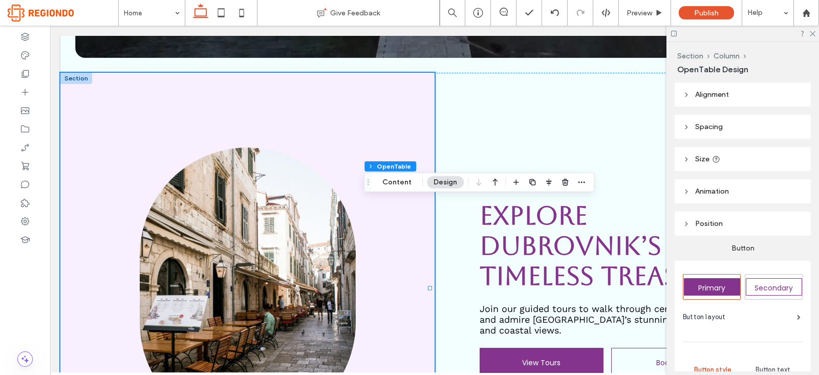
scroll to position [204, 0]
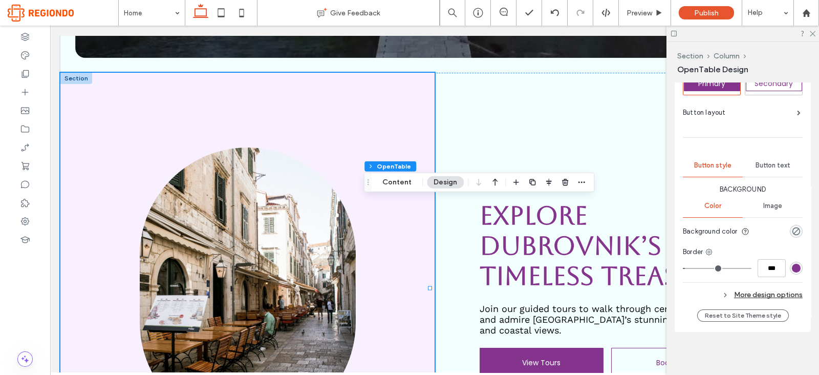
click at [774, 291] on div "More design options" at bounding box center [743, 295] width 120 height 14
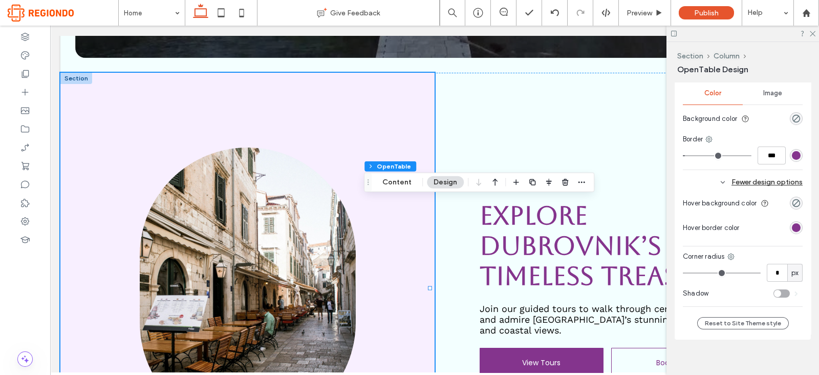
scroll to position [324, 0]
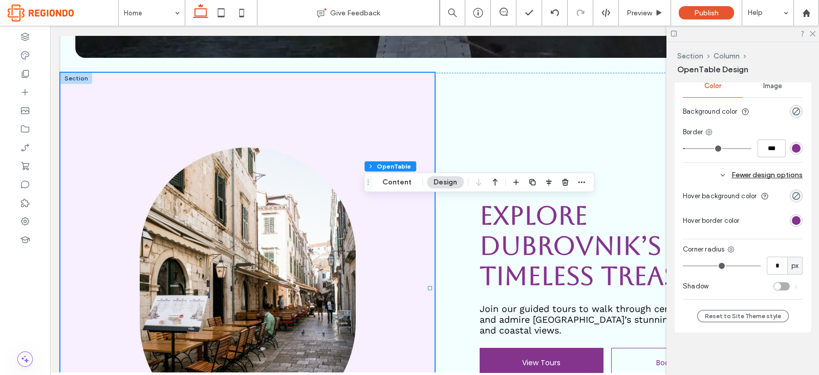
click at [775, 286] on div "toggle" at bounding box center [781, 286] width 16 height 8
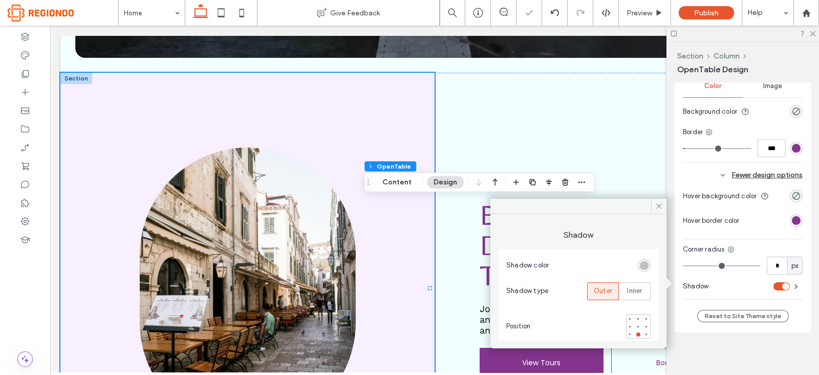
click at [640, 264] on div "rgba(0, 0, 0, 0.25)" at bounding box center [644, 265] width 9 height 9
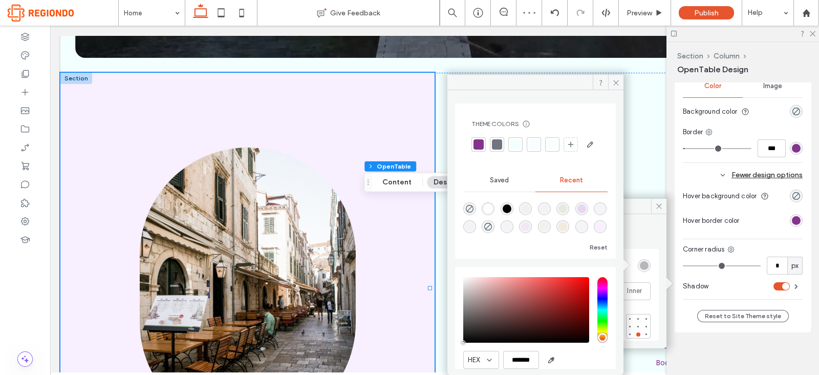
click at [513, 215] on div "rgba(0, 0, 0, 1)" at bounding box center [506, 208] width 13 height 13
type input "***"
type input "****"
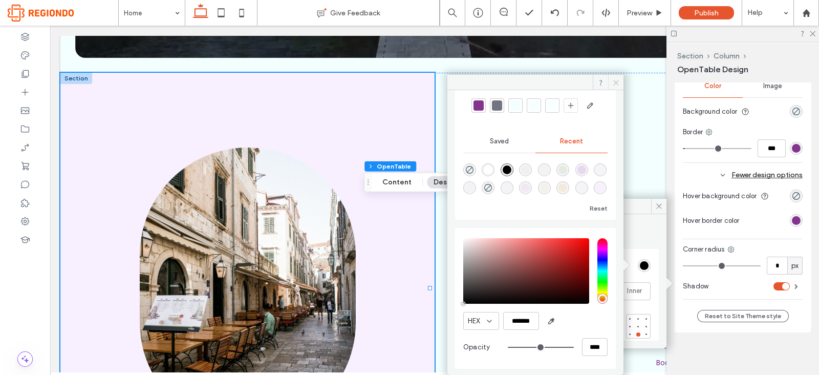
click at [613, 81] on icon at bounding box center [616, 83] width 8 height 8
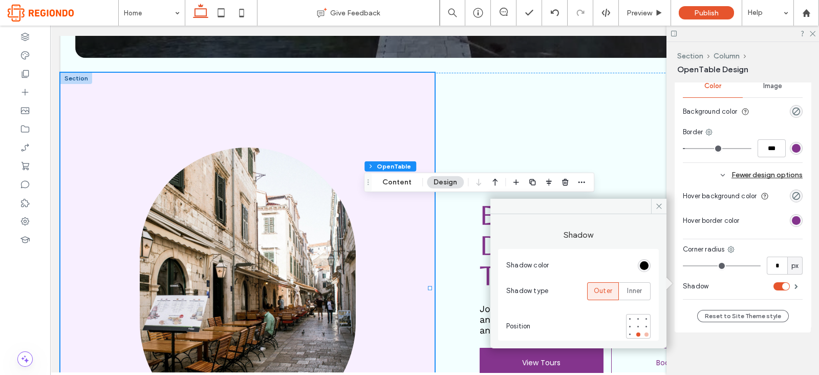
click at [647, 333] on div at bounding box center [646, 334] width 4 height 4
click at [641, 326] on div at bounding box center [637, 325] width 7 height 7
click at [664, 205] on span at bounding box center [658, 206] width 15 height 15
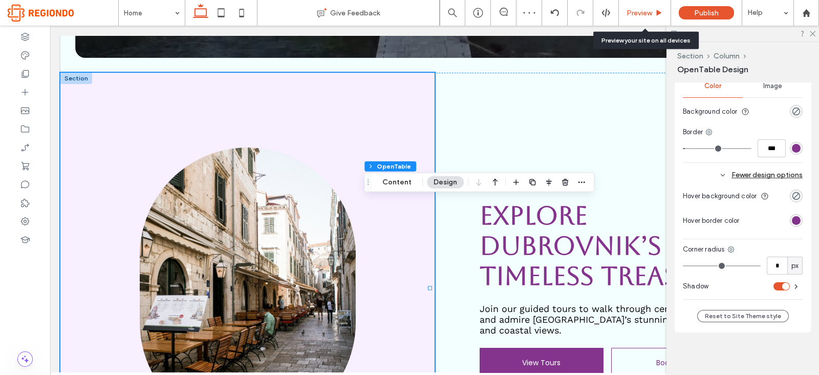
click at [629, 20] on div "Preview" at bounding box center [645, 13] width 52 height 26
click at [636, 15] on span "Preview" at bounding box center [639, 13] width 26 height 9
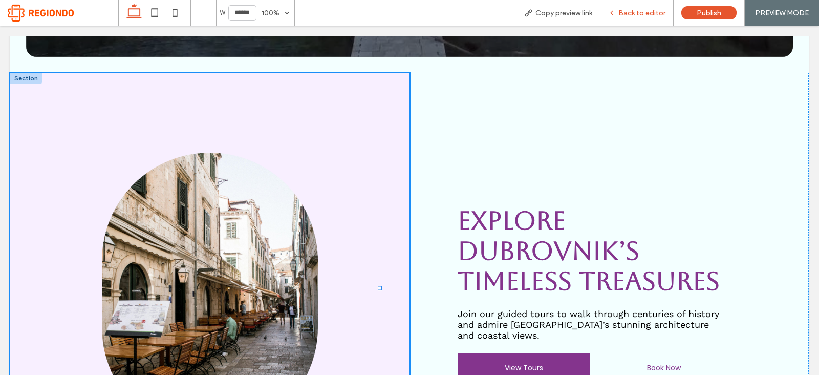
click at [634, 15] on span "Back to editor" at bounding box center [641, 13] width 47 height 9
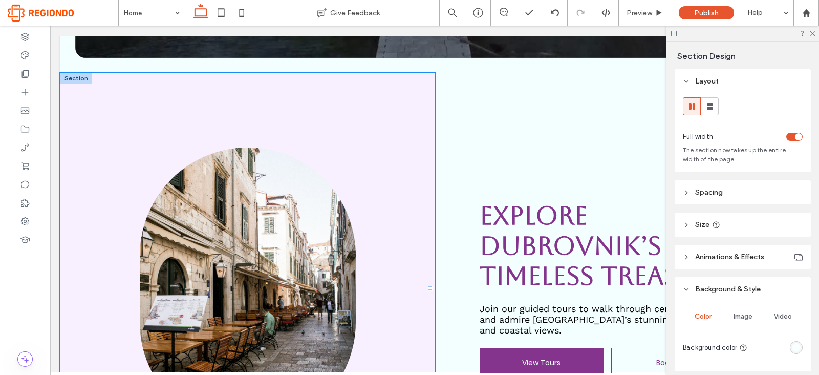
type input "***"
click at [85, 136] on button "Design" at bounding box center [90, 130] width 37 height 12
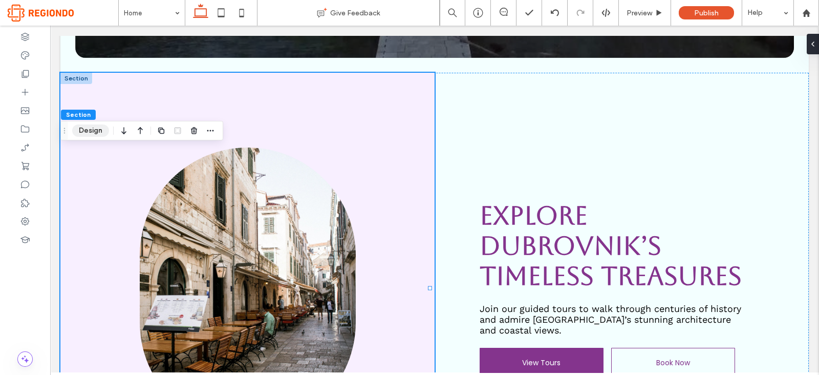
click at [85, 130] on button "Design" at bounding box center [90, 130] width 37 height 12
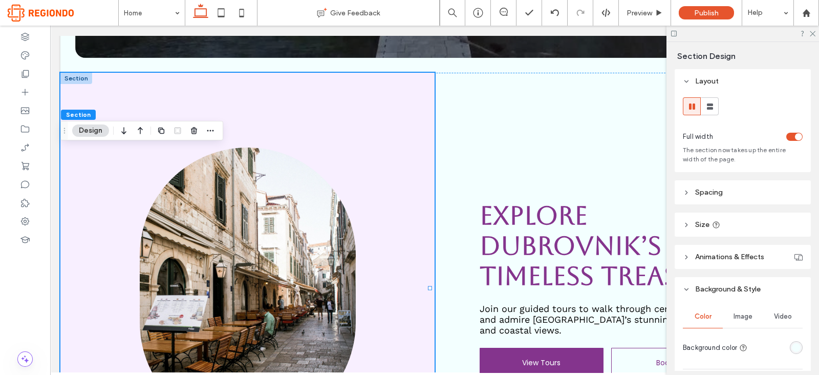
click at [712, 222] on icon at bounding box center [716, 225] width 8 height 8
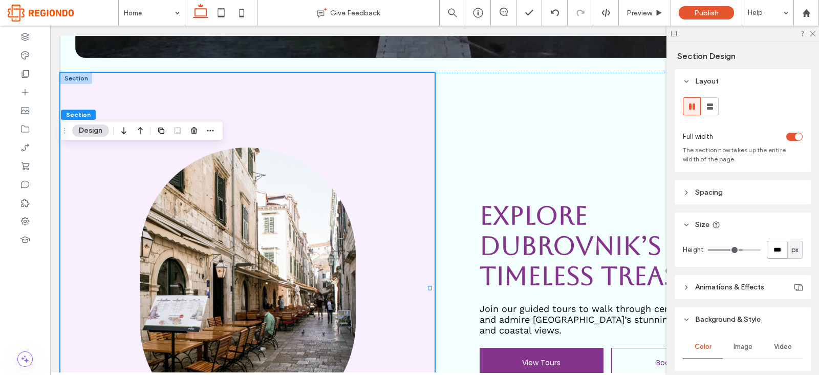
click at [768, 250] on input "***" at bounding box center [776, 249] width 20 height 18
type input "*"
click at [768, 250] on input "*" at bounding box center [776, 249] width 20 height 18
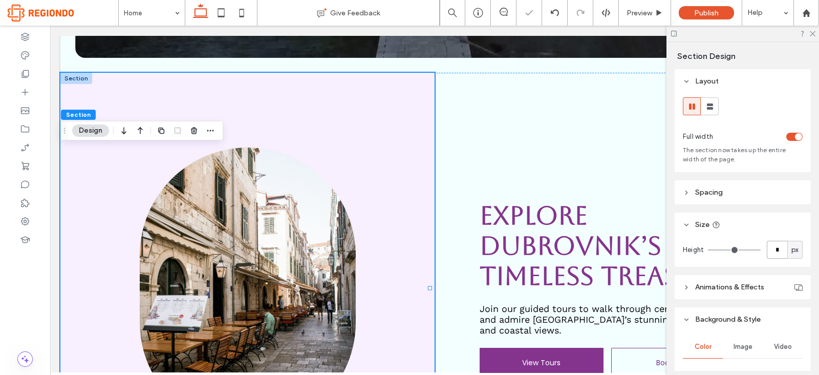
click at [768, 250] on input "*" at bounding box center [776, 249] width 20 height 18
click at [754, 227] on header "Size" at bounding box center [742, 224] width 136 height 24
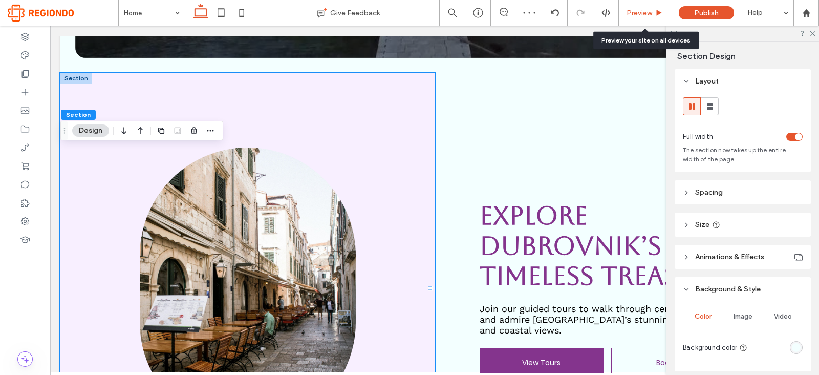
click at [637, 5] on div "Preview" at bounding box center [645, 13] width 52 height 26
click at [650, 13] on span "Preview" at bounding box center [639, 13] width 26 height 9
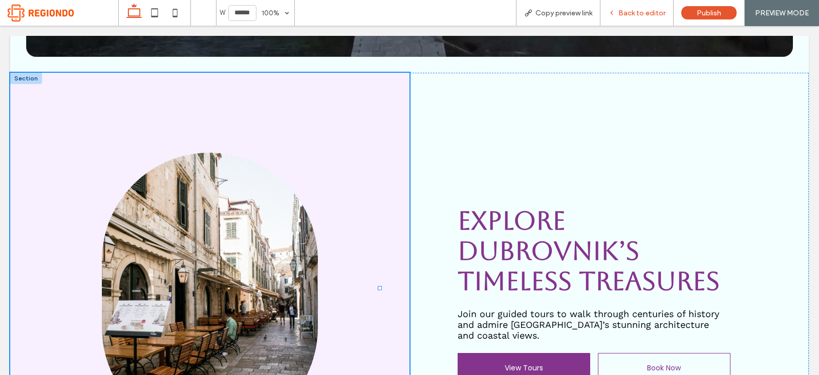
click at [634, 17] on div "Back to editor" at bounding box center [636, 13] width 73 height 26
click at [634, 16] on span "Back to editor" at bounding box center [641, 13] width 47 height 9
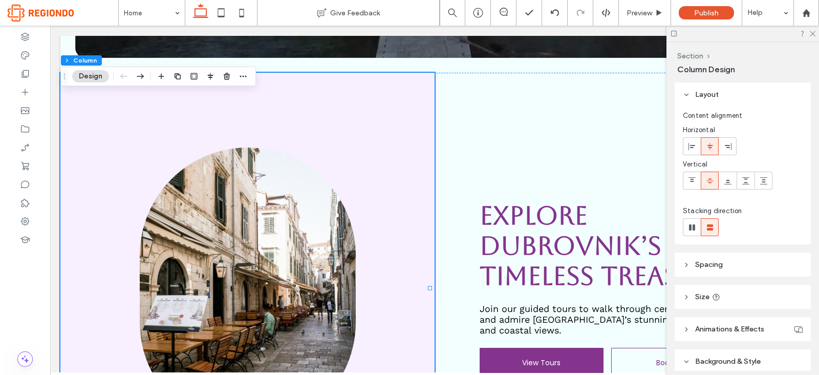
click at [731, 272] on header "Spacing" at bounding box center [742, 264] width 136 height 24
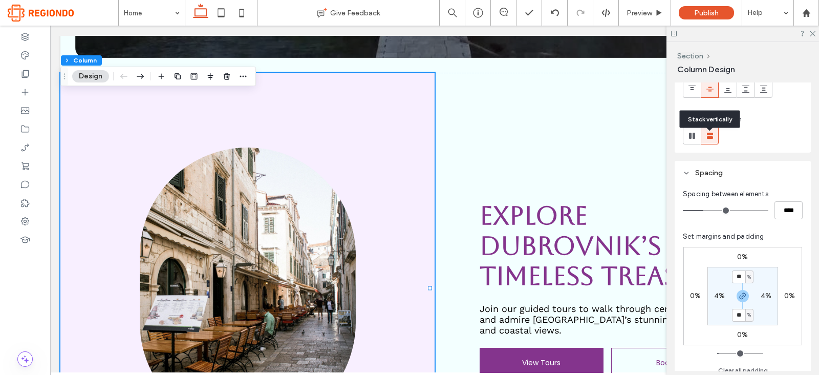
scroll to position [92, 0]
click at [740, 274] on input "**" at bounding box center [738, 276] width 13 height 13
type input "*"
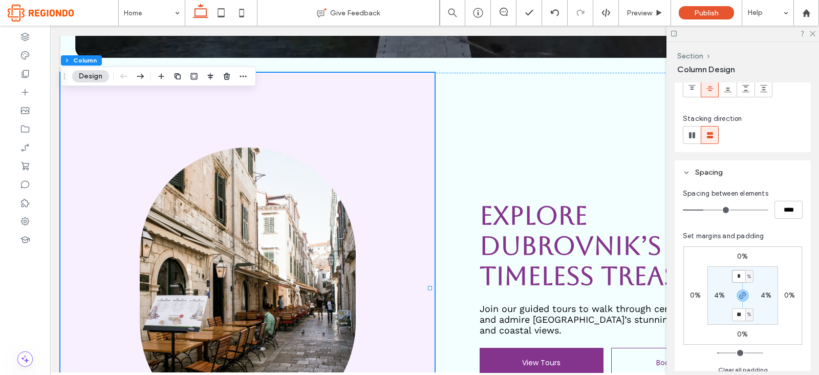
type input "*"
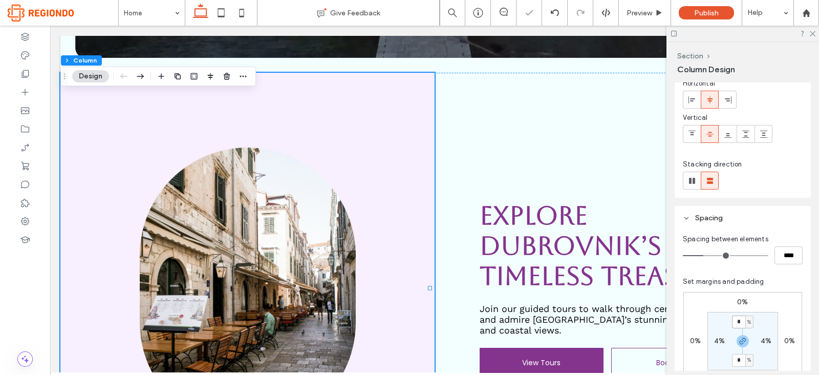
scroll to position [46, 0]
click at [788, 311] on div "0% 0% 0% 0% * % 4% * % 4%" at bounding box center [742, 341] width 119 height 98
type input "**"
type input "****"
type input "**"
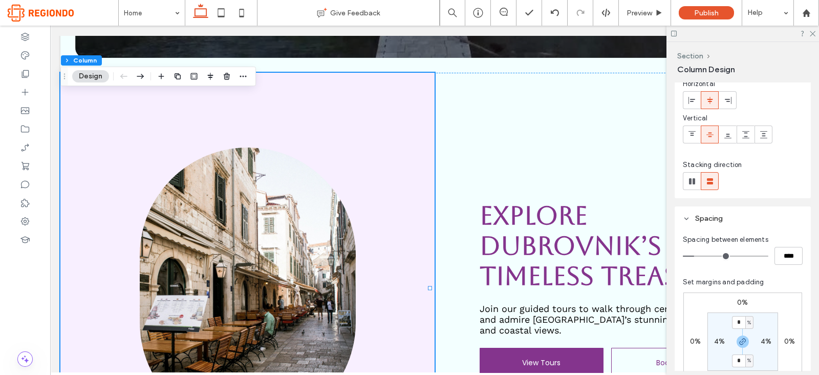
click at [696, 256] on input "range" at bounding box center [725, 255] width 85 height 1
click at [695, 255] on input "range" at bounding box center [725, 255] width 85 height 1
click at [693, 255] on input "range" at bounding box center [725, 255] width 85 height 1
click at [692, 255] on input "range" at bounding box center [725, 255] width 85 height 1
click at [813, 36] on div at bounding box center [742, 34] width 152 height 16
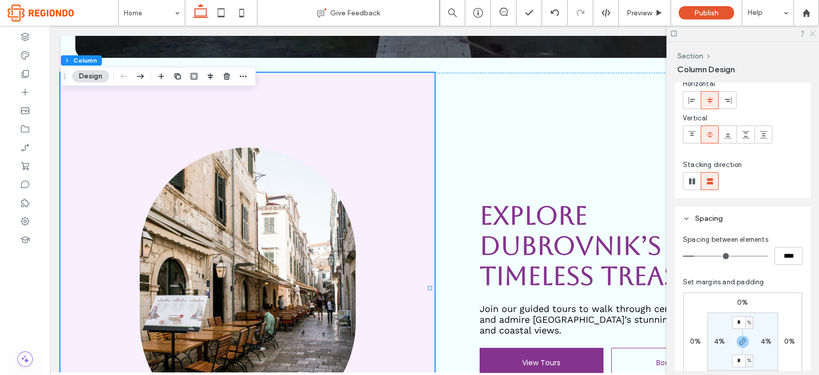
click at [813, 33] on icon at bounding box center [811, 33] width 7 height 7
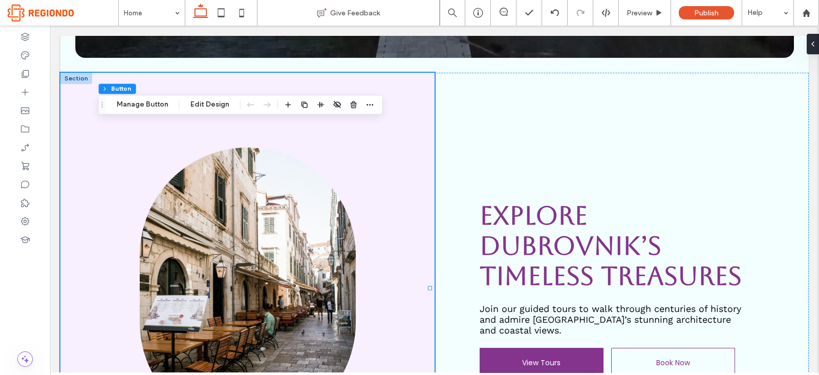
type input "*"
click at [144, 102] on button "Manage Button" at bounding box center [142, 104] width 65 height 12
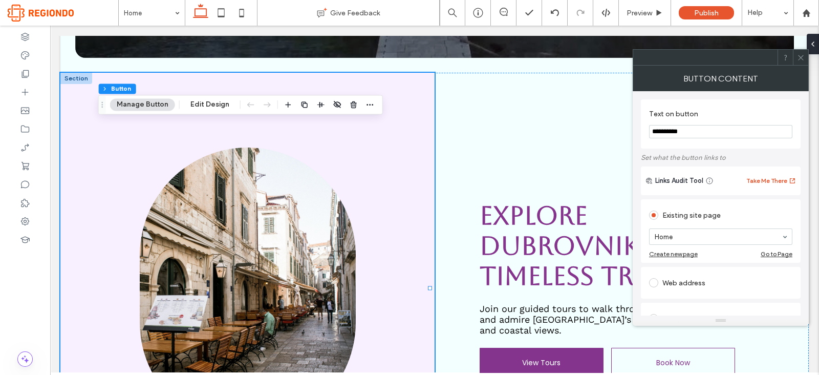
click at [675, 126] on input "**********" at bounding box center [720, 131] width 143 height 13
type input "********"
click at [801, 57] on icon at bounding box center [801, 58] width 8 height 8
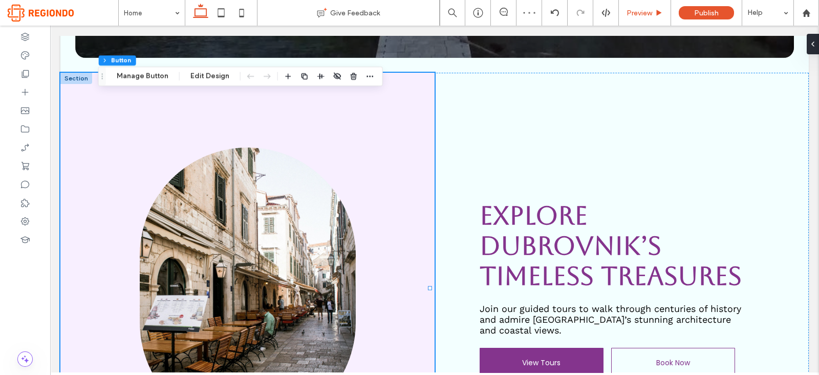
click at [641, 1] on div "Preview" at bounding box center [645, 13] width 52 height 26
click at [644, 13] on span "Preview" at bounding box center [639, 13] width 26 height 9
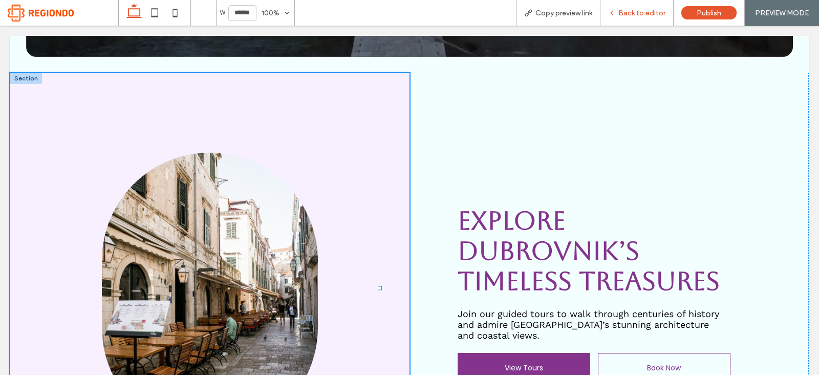
click at [612, 14] on use at bounding box center [611, 13] width 2 height 4
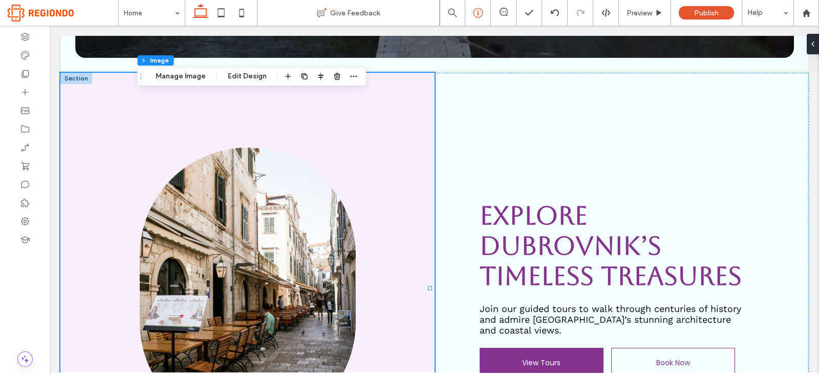
type input "***"
click at [254, 80] on button "Edit Design" at bounding box center [247, 76] width 52 height 12
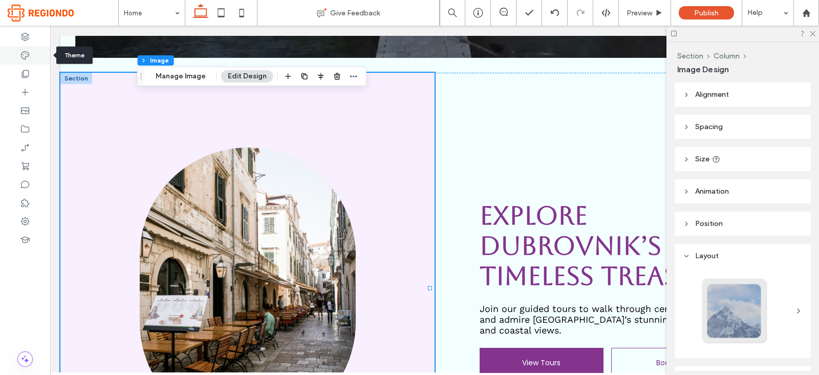
click at [28, 57] on icon at bounding box center [25, 55] width 10 height 10
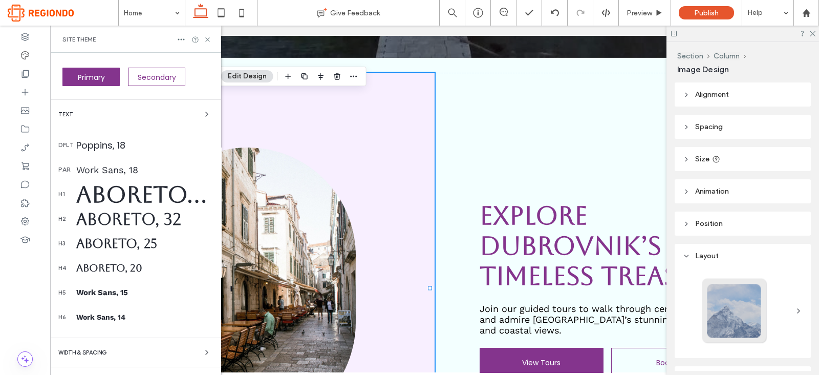
scroll to position [215, 0]
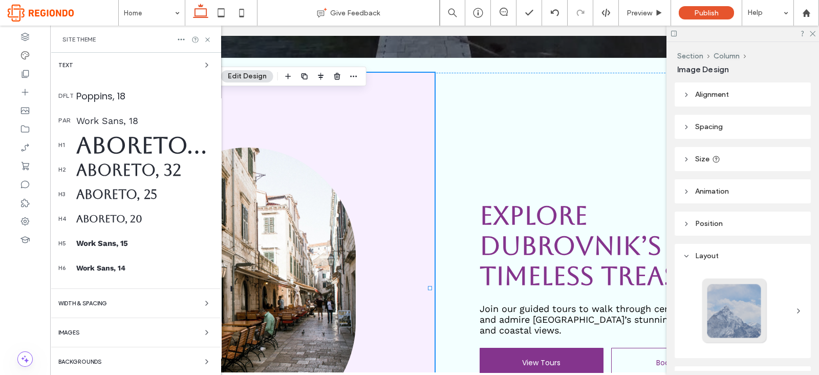
click at [103, 334] on div "Images" at bounding box center [135, 332] width 155 height 12
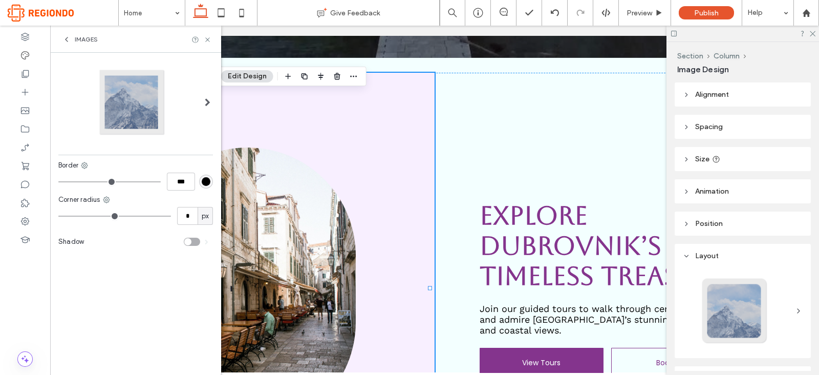
scroll to position [0, 0]
click at [205, 213] on span "px" at bounding box center [205, 216] width 7 height 10
click at [208, 252] on div "%" at bounding box center [205, 252] width 14 height 18
click at [184, 216] on input "*" at bounding box center [187, 216] width 20 height 18
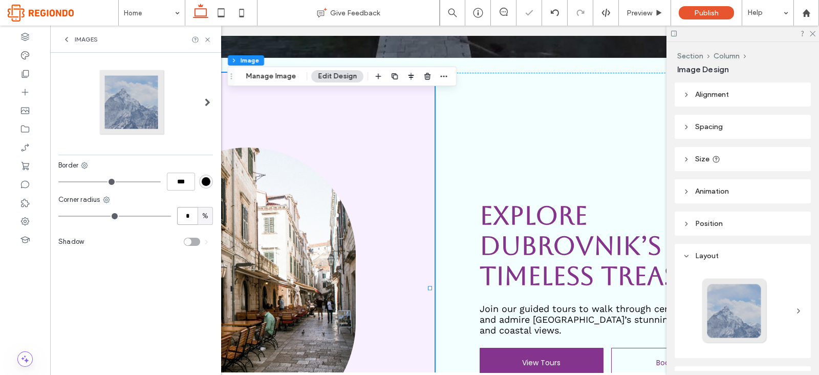
type input "*"
click at [197, 245] on div "toggle" at bounding box center [192, 241] width 16 height 8
click at [205, 239] on span at bounding box center [207, 241] width 4 height 5
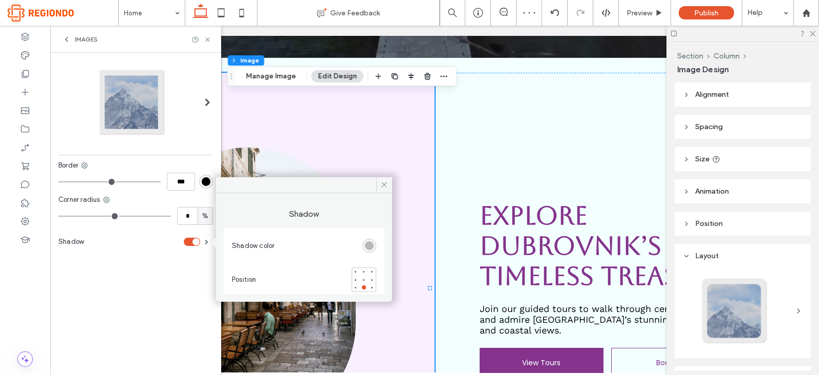
click at [371, 249] on div "rgba(0, 0, 0, 0.25)" at bounding box center [369, 245] width 14 height 14
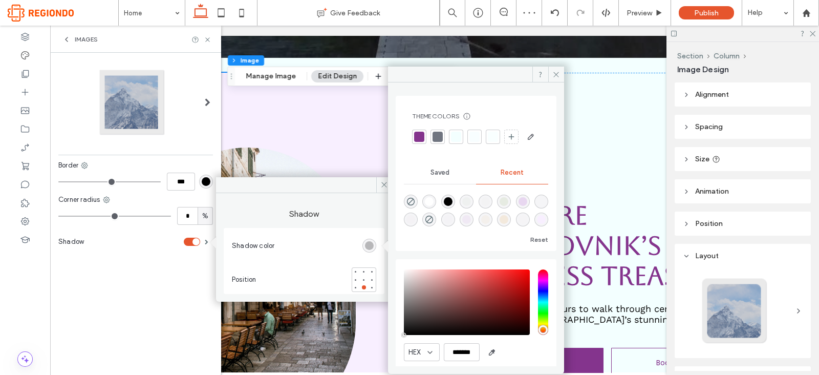
click at [452, 206] on div "rgba(0, 0, 0, 1)" at bounding box center [448, 201] width 9 height 9
type input "***"
type input "****"
click at [371, 287] on div at bounding box center [372, 287] width 4 height 4
click at [553, 74] on icon at bounding box center [556, 75] width 8 height 8
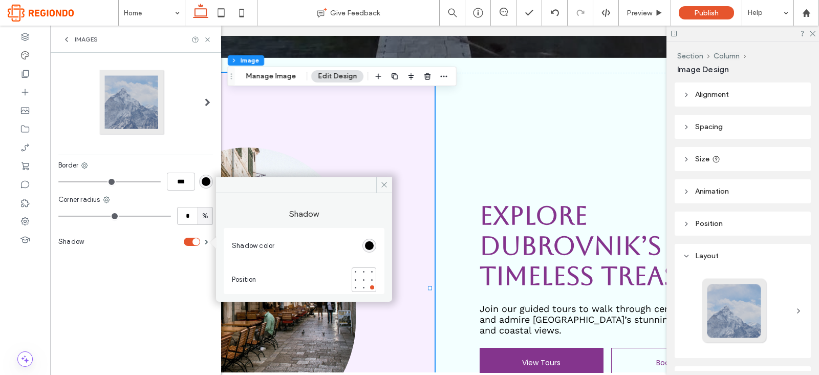
click at [67, 36] on icon at bounding box center [66, 39] width 8 height 8
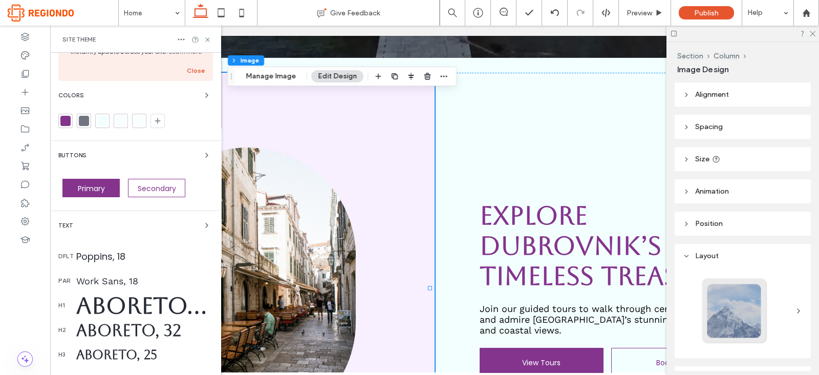
scroll to position [56, 0]
click at [194, 156] on div "Buttons" at bounding box center [135, 154] width 155 height 12
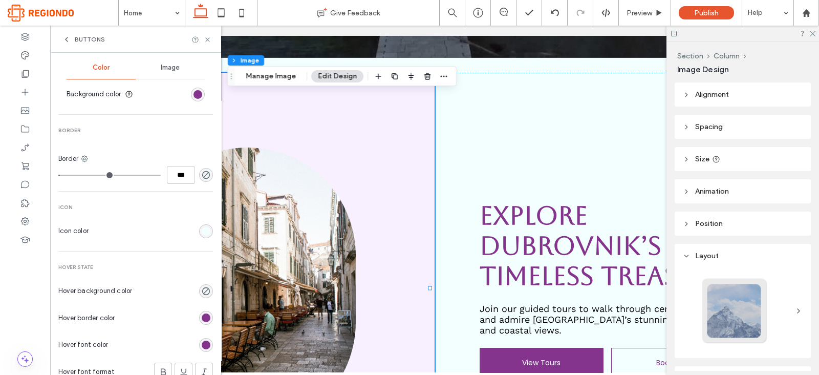
scroll to position [465, 0]
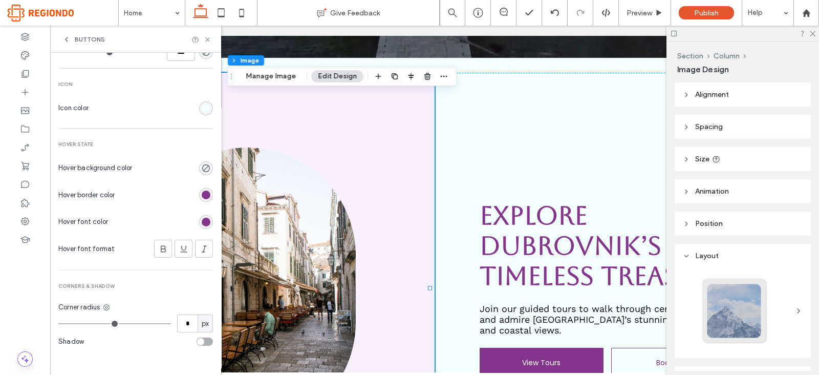
click at [203, 337] on div "toggle" at bounding box center [204, 341] width 16 height 8
type input "*"
type input "***"
type input "*"
click at [181, 323] on input "*" at bounding box center [187, 323] width 20 height 18
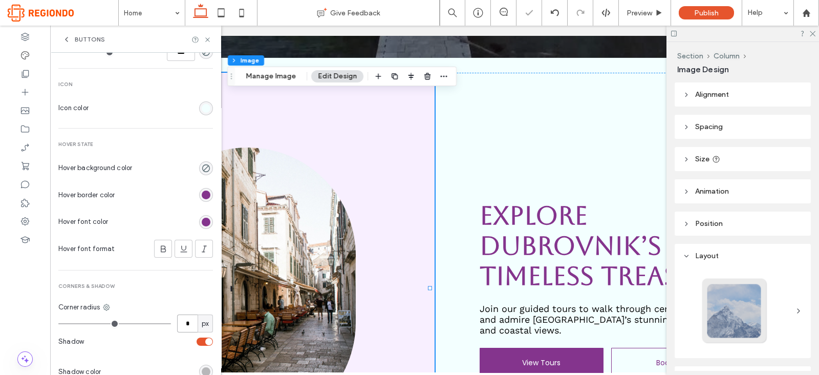
click at [181, 323] on input "*" at bounding box center [187, 323] width 20 height 18
type input "*"
type input "***"
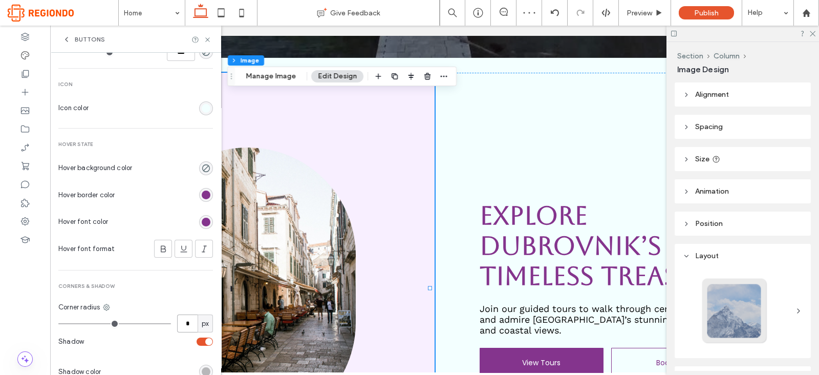
type input "*"
click at [186, 288] on span "Corners & Shadow" at bounding box center [135, 285] width 155 height 7
click at [182, 323] on input "*" at bounding box center [187, 323] width 20 height 18
type input "*"
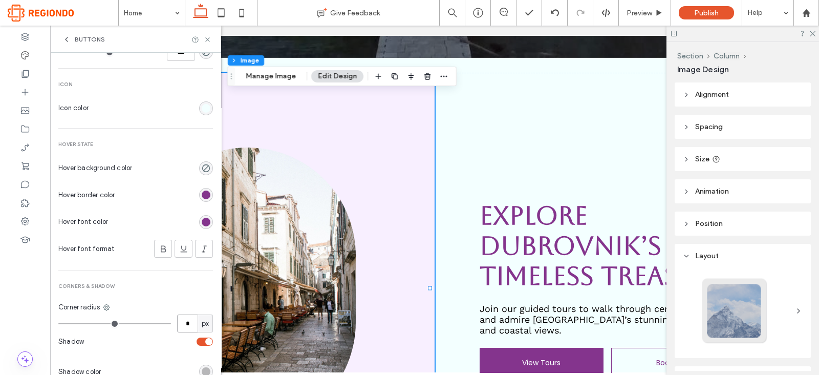
type input "*"
type input "***"
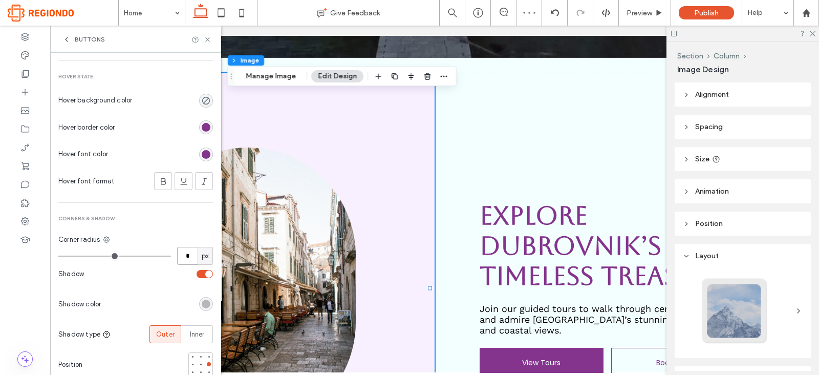
scroll to position [535, 0]
click at [202, 304] on div "rgba(0, 0, 0, 0.25)" at bounding box center [206, 301] width 9 height 9
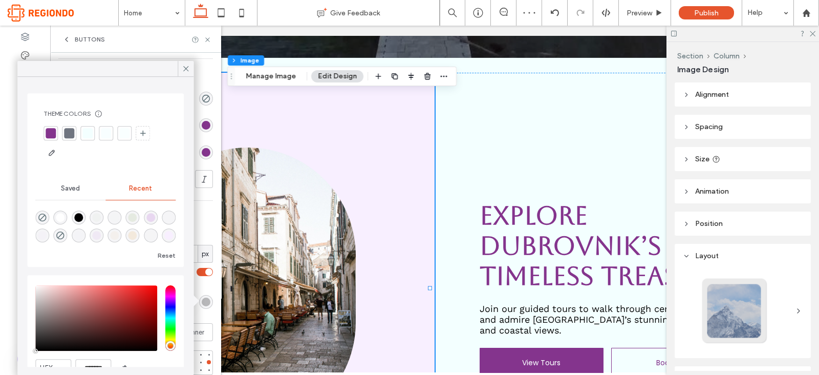
click at [80, 213] on div "rgba(0, 0, 0, 1)" at bounding box center [78, 217] width 9 height 9
type input "*"
type input "***"
type input "****"
type input "***"
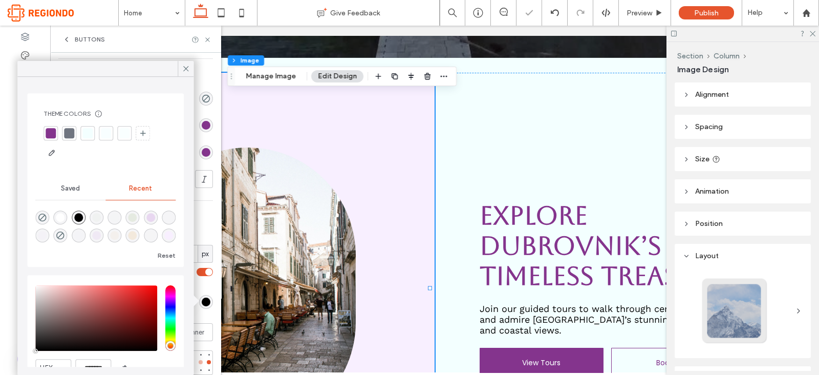
click at [199, 361] on div at bounding box center [201, 362] width 4 height 4
type input "*"
type input "***"
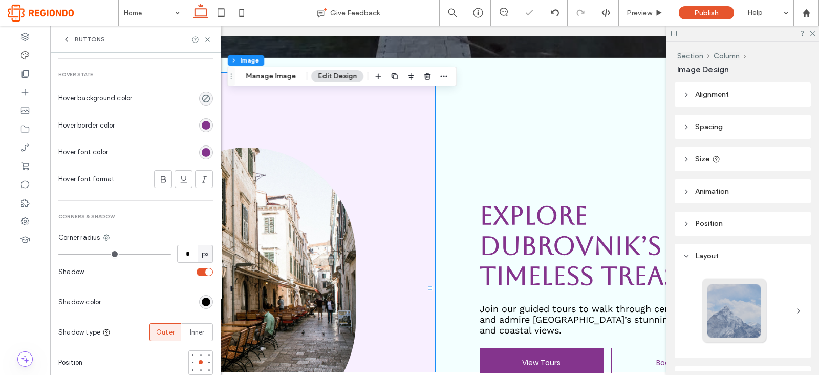
type input "*"
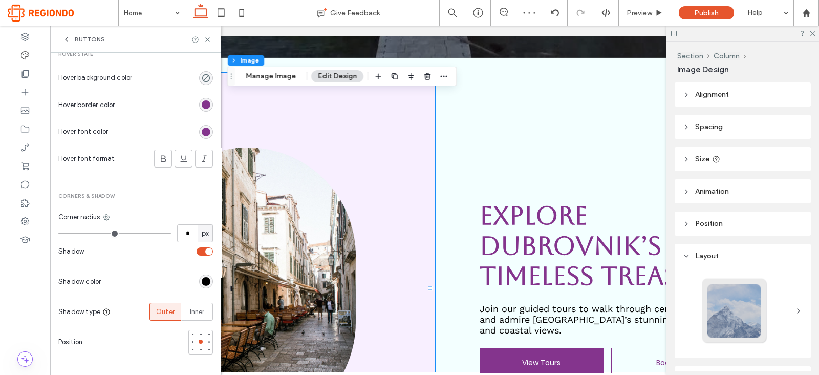
scroll to position [0, 0]
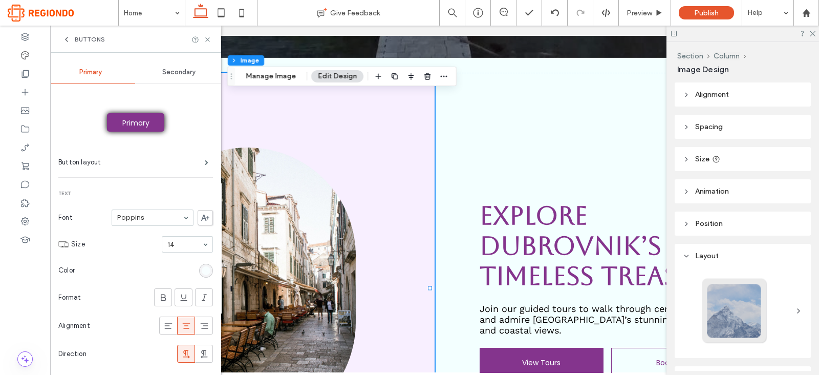
click at [163, 68] on span "Secondary" at bounding box center [178, 72] width 33 height 8
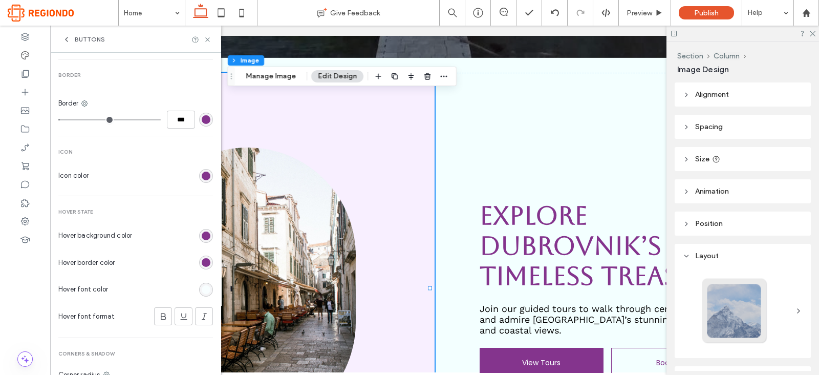
scroll to position [555, 0]
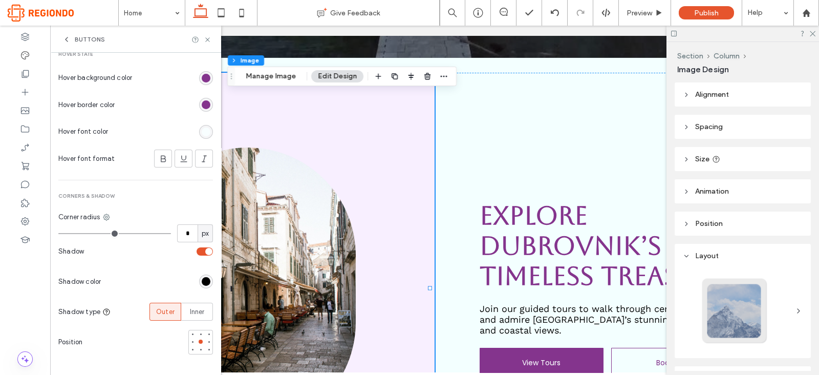
type input "*"
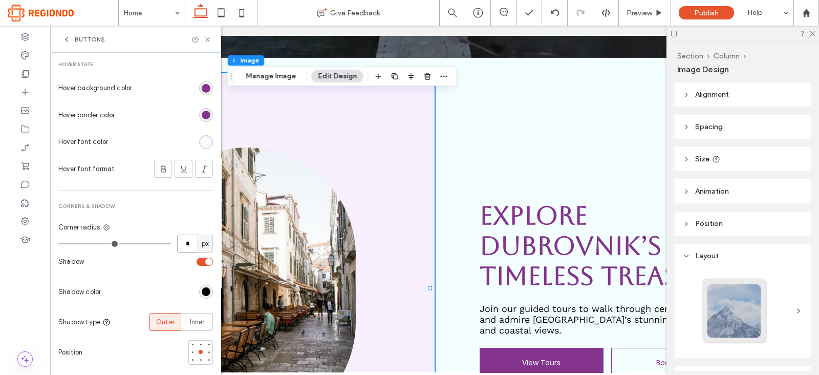
click at [185, 240] on input "*" at bounding box center [187, 243] width 20 height 18
type input "*"
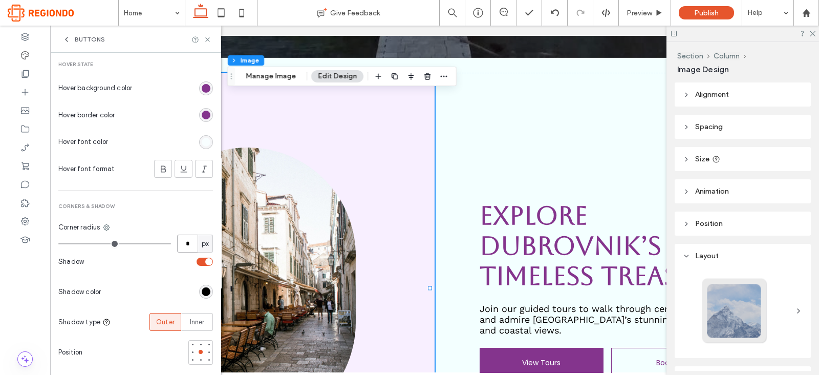
type input "***"
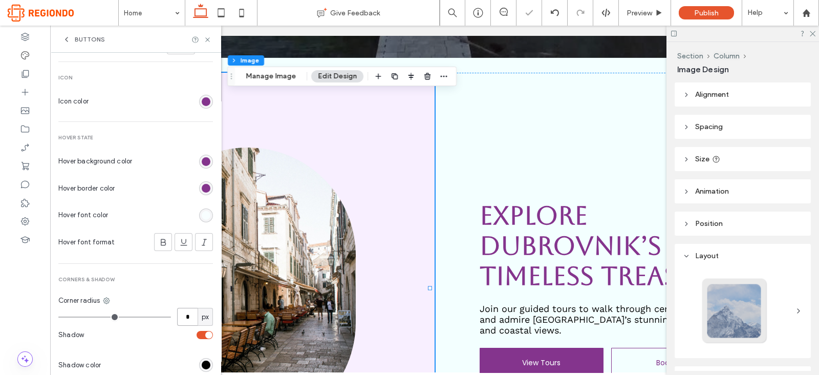
scroll to position [555, 0]
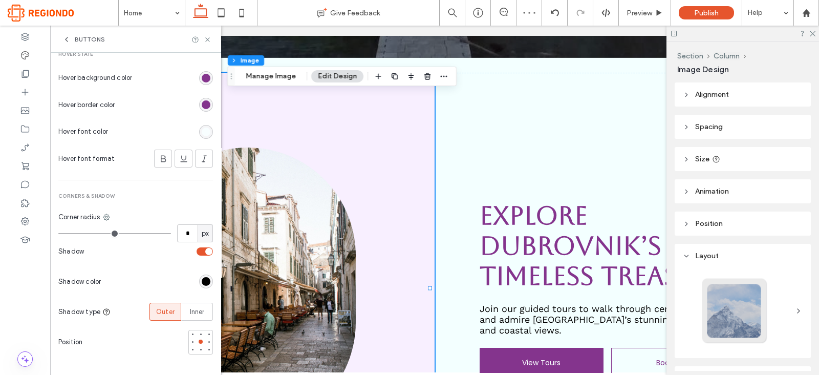
click at [203, 285] on div "rgb(0, 0, 0)" at bounding box center [206, 281] width 14 height 14
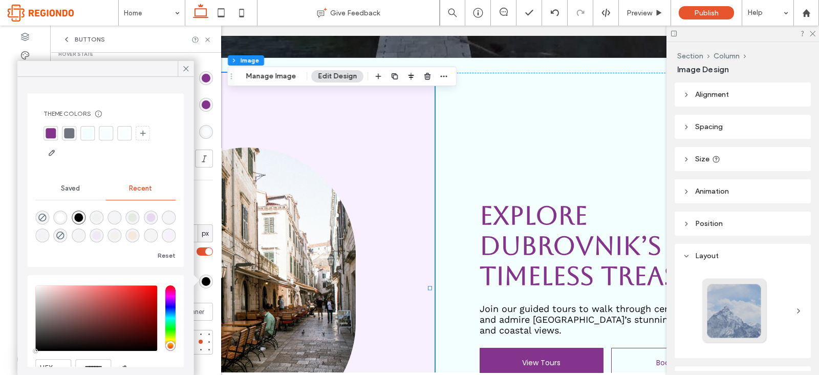
click at [89, 134] on div at bounding box center [87, 133] width 10 height 10
type input "*"
type input "***"
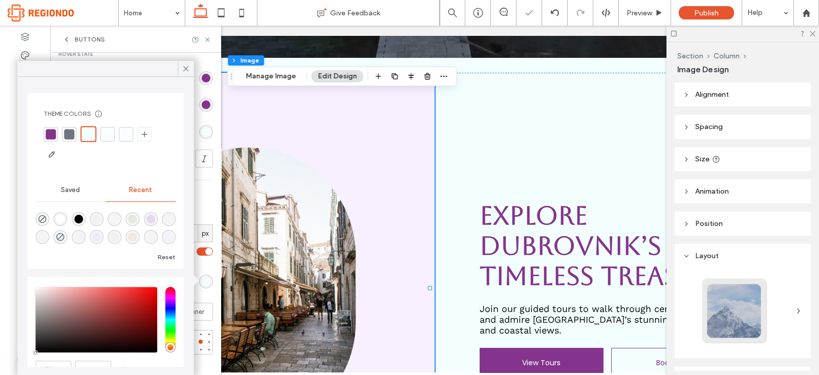
click at [65, 132] on div at bounding box center [69, 134] width 10 height 10
type input "*"
type input "***"
click at [186, 68] on icon at bounding box center [185, 68] width 9 height 9
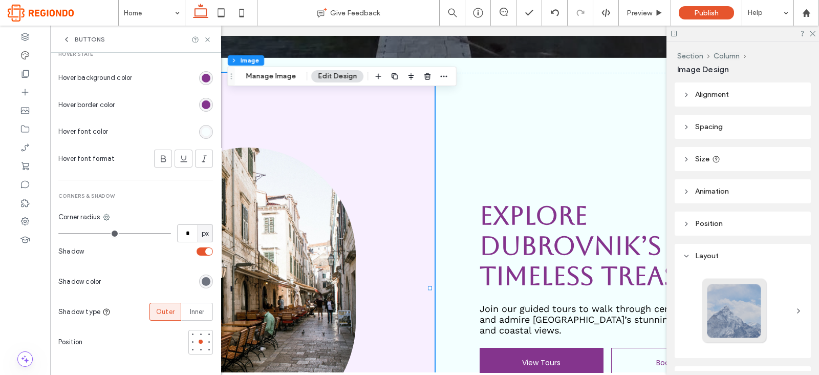
scroll to position [0, 0]
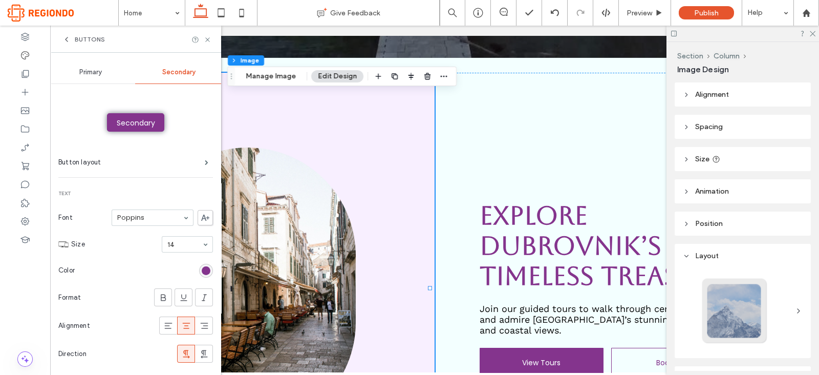
type input "*"
click at [100, 70] on span "Primary" at bounding box center [90, 72] width 23 height 8
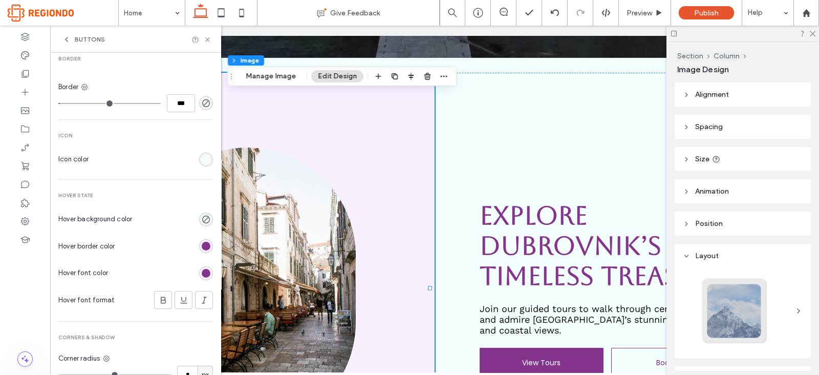
scroll to position [555, 0]
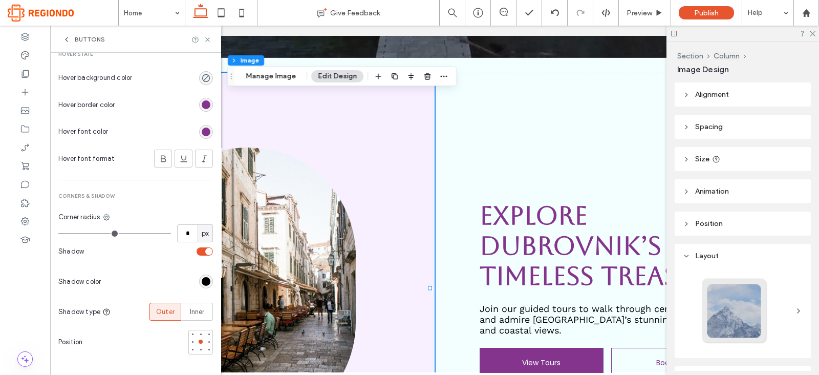
click at [202, 278] on div "rgb(0, 0, 0)" at bounding box center [206, 281] width 9 height 9
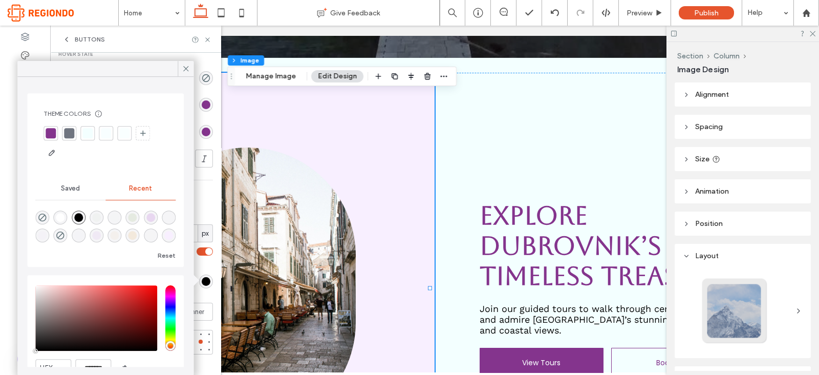
click at [73, 134] on div at bounding box center [69, 133] width 10 height 10
type input "*"
type input "***"
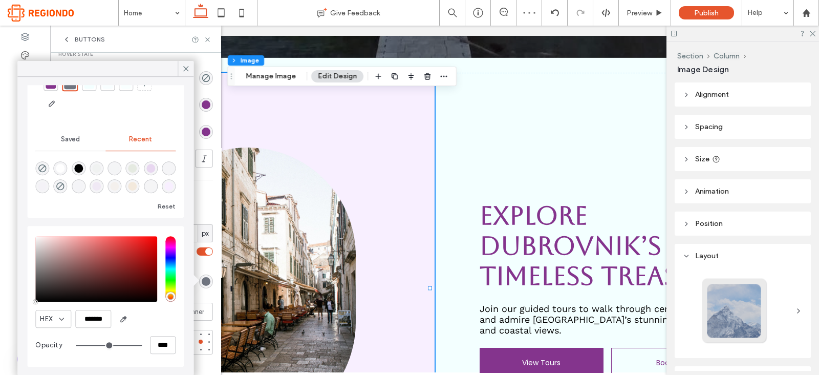
scroll to position [0, 0]
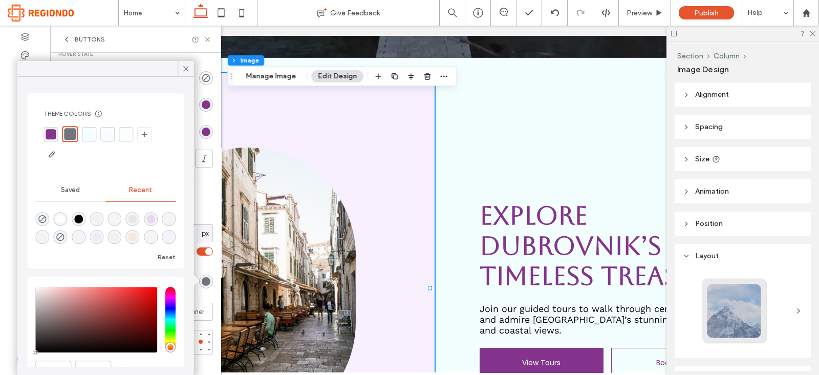
click at [81, 218] on div "rgba(0, 0, 0, 1)" at bounding box center [78, 218] width 9 height 9
type input "*"
type input "***"
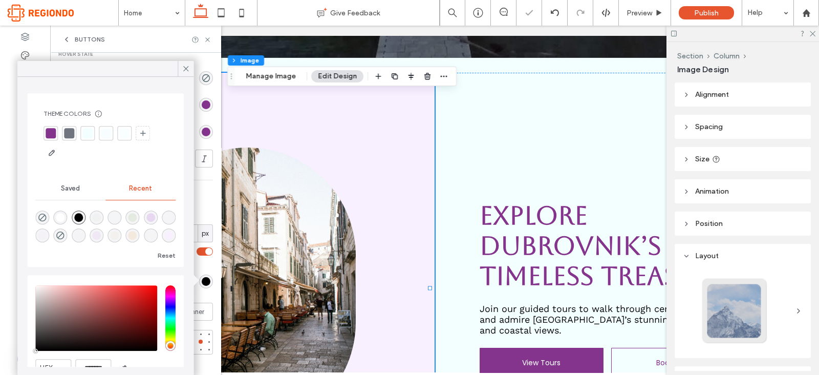
click at [69, 136] on div at bounding box center [69, 133] width 10 height 10
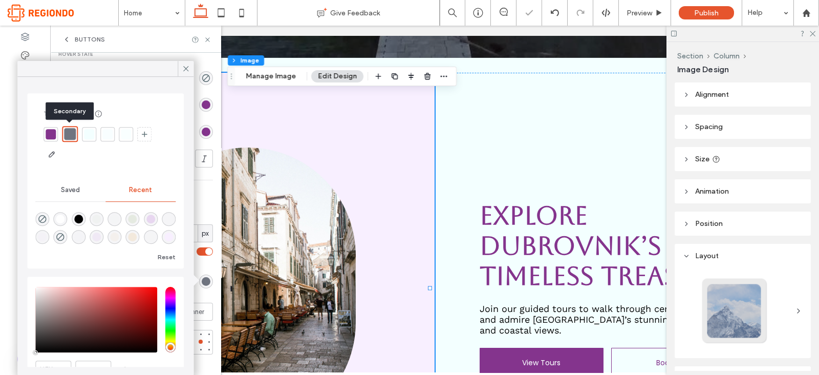
type input "*"
type input "***"
click at [184, 66] on icon at bounding box center [185, 68] width 9 height 9
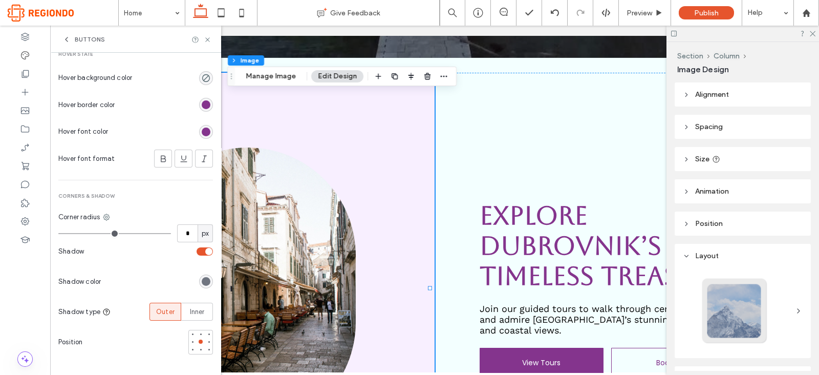
type input "*"
click at [208, 38] on use at bounding box center [207, 39] width 4 height 4
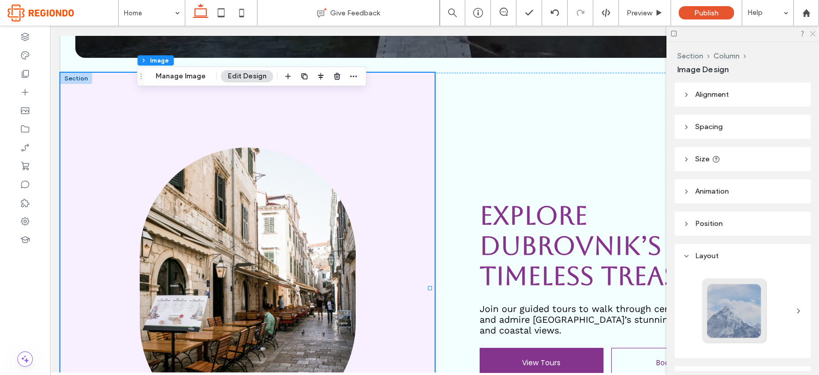
click at [814, 35] on use at bounding box center [812, 34] width 6 height 6
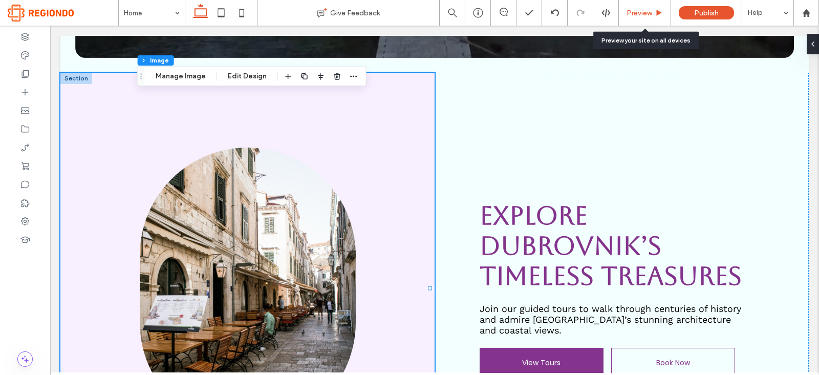
click at [648, 13] on span "Preview" at bounding box center [639, 13] width 26 height 9
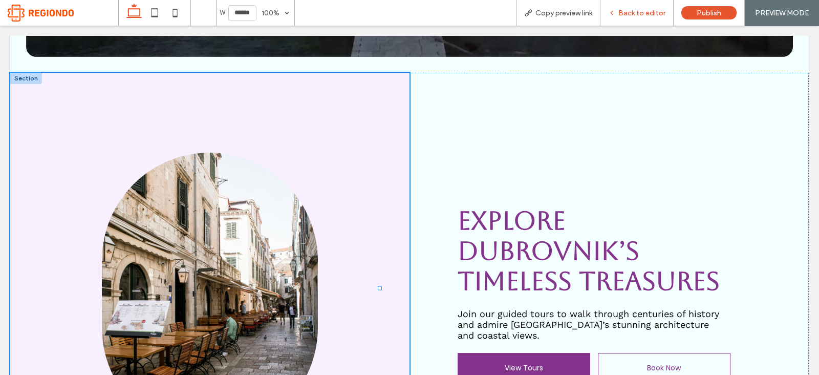
click at [619, 19] on div "Back to editor" at bounding box center [636, 13] width 73 height 26
click at [618, 4] on div "Back to editor" at bounding box center [636, 13] width 73 height 26
click at [624, 11] on span "Back to editor" at bounding box center [641, 13] width 47 height 9
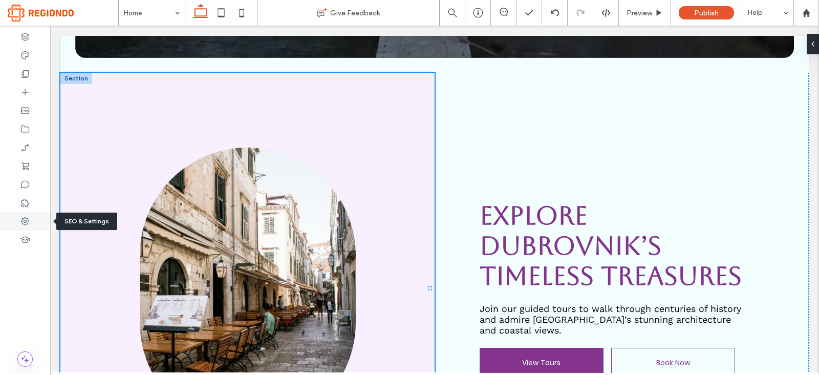
drag, startPoint x: 23, startPoint y: 219, endPoint x: 19, endPoint y: 225, distance: 6.9
click at [20, 225] on icon at bounding box center [25, 221] width 10 height 10
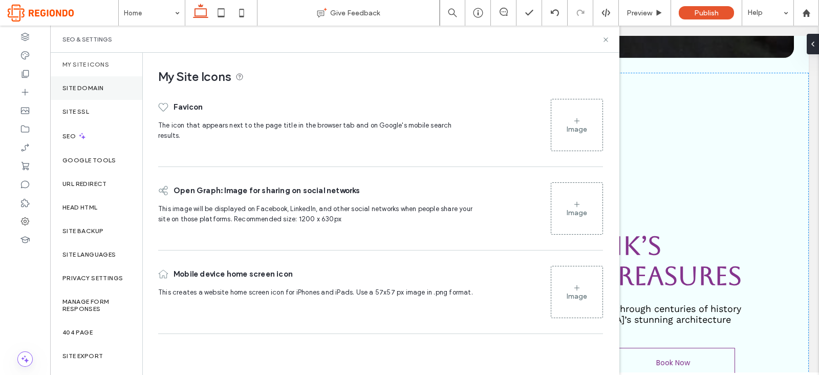
click at [82, 87] on label "Site Domain" at bounding box center [82, 87] width 41 height 7
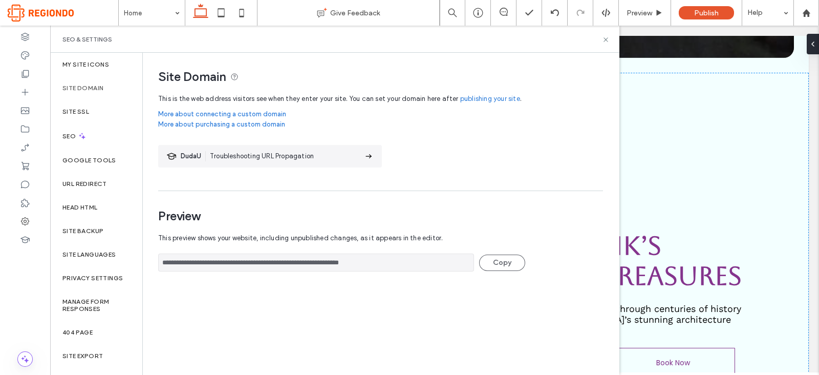
click at [322, 265] on input "**********" at bounding box center [316, 262] width 316 height 18
click at [602, 46] on div "SEO & Settings" at bounding box center [334, 39] width 569 height 27
click at [603, 45] on div "SEO & Settings" at bounding box center [334, 39] width 569 height 27
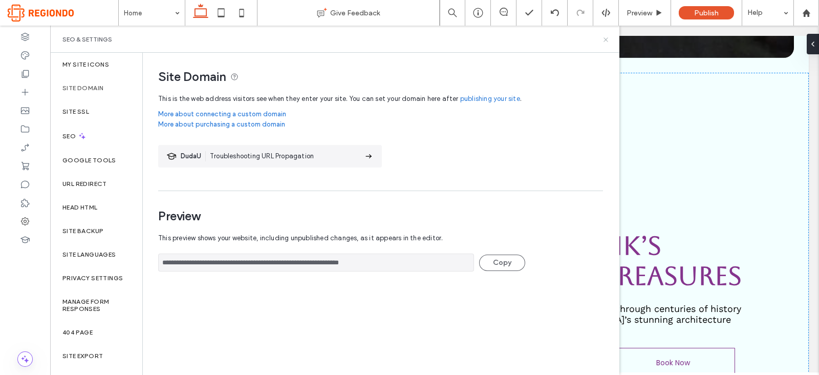
click at [604, 38] on use at bounding box center [605, 39] width 4 height 4
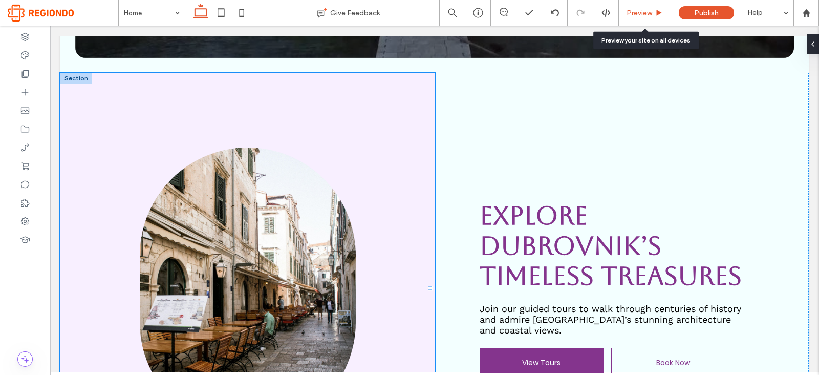
click at [634, 9] on span "Preview" at bounding box center [639, 13] width 26 height 9
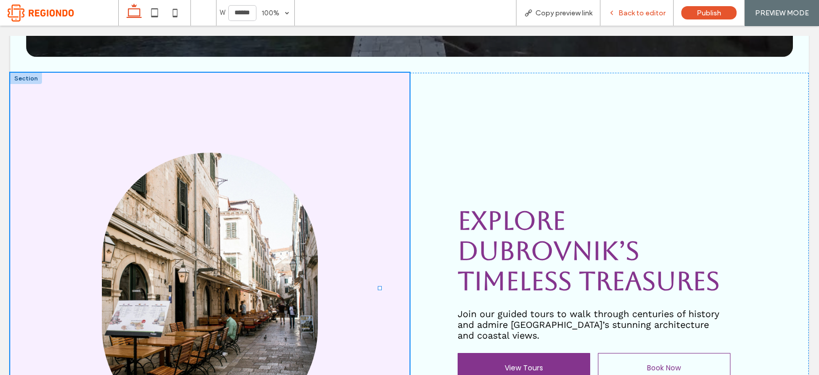
click at [626, 21] on div "Back to editor" at bounding box center [636, 13] width 73 height 26
click at [627, 14] on span "Back to editor" at bounding box center [641, 13] width 47 height 9
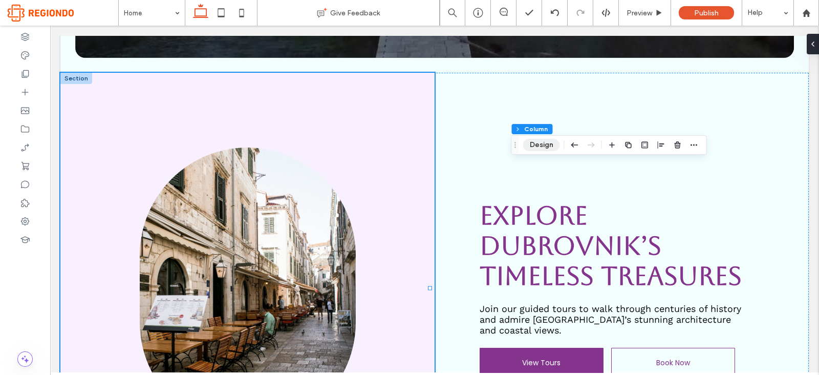
click at [539, 149] on button "Design" at bounding box center [541, 145] width 37 height 12
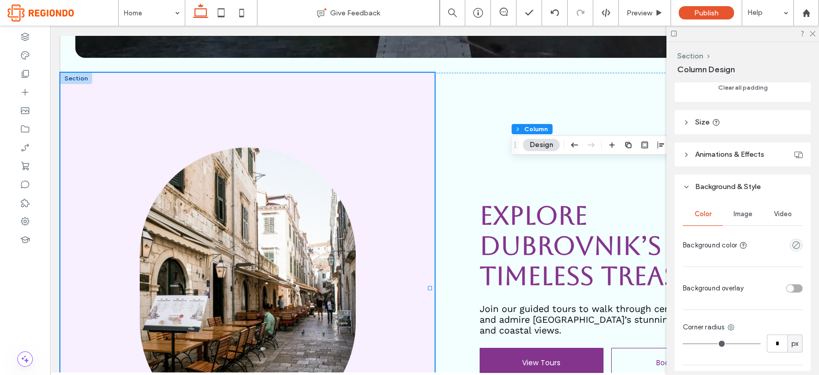
scroll to position [501, 0]
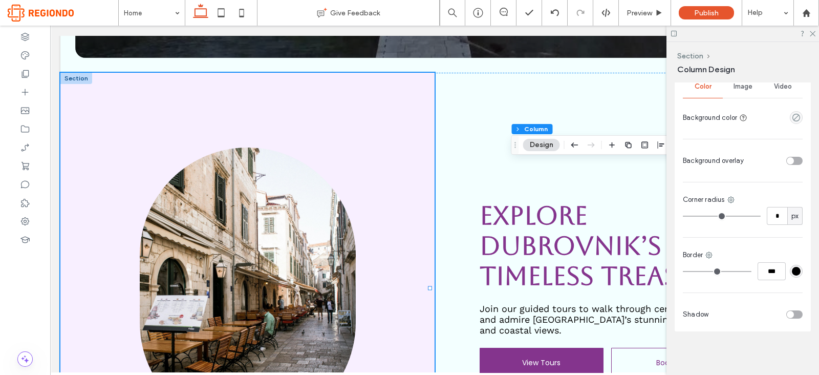
click at [791, 311] on div "toggle" at bounding box center [794, 314] width 16 height 8
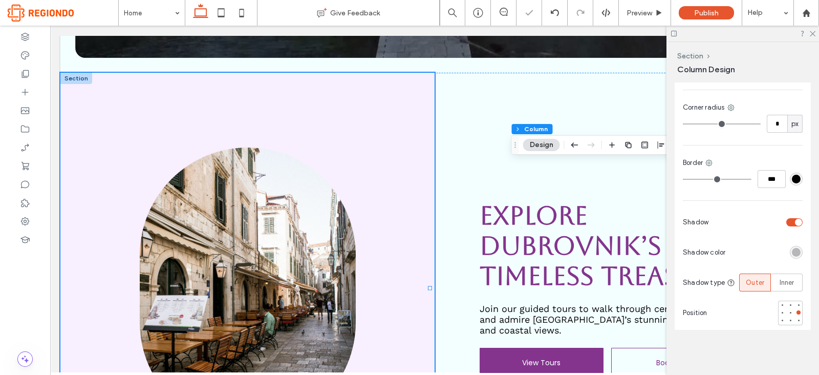
click at [792, 250] on div "rgba(0, 0, 0, 0.25)" at bounding box center [796, 252] width 9 height 9
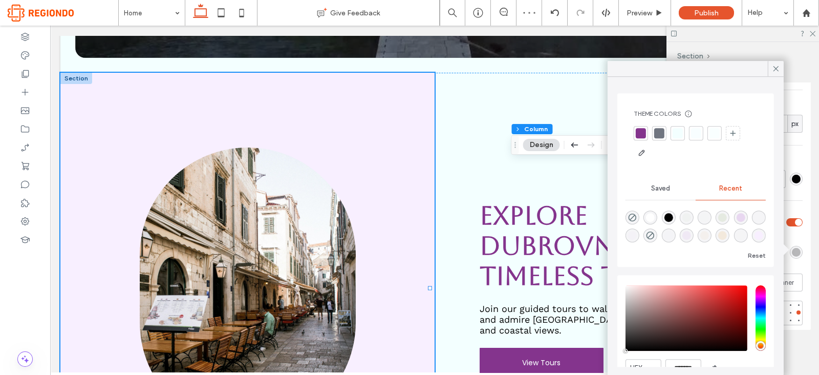
click at [670, 215] on div "rgba(0, 0, 0, 1)" at bounding box center [668, 217] width 9 height 9
type input "***"
type input "****"
click at [796, 319] on div at bounding box center [798, 320] width 4 height 4
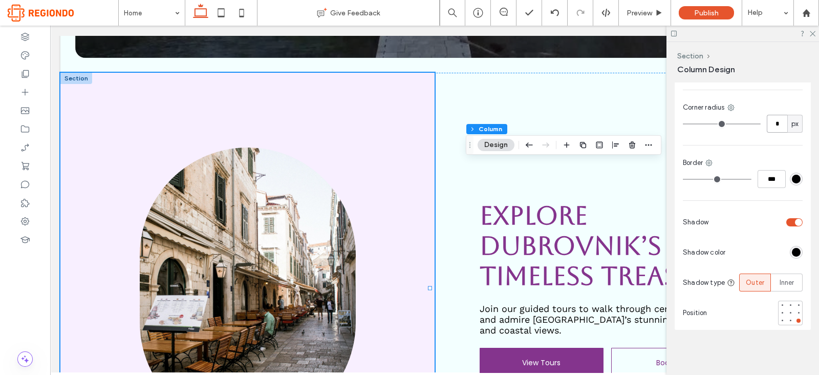
click at [778, 115] on input "*" at bounding box center [776, 124] width 20 height 18
type input "*"
click at [794, 121] on div "px" at bounding box center [794, 124] width 15 height 18
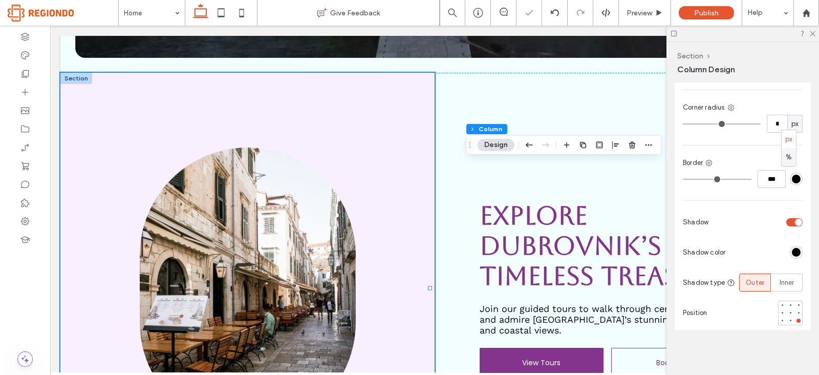
click at [786, 153] on span "%" at bounding box center [788, 157] width 6 height 10
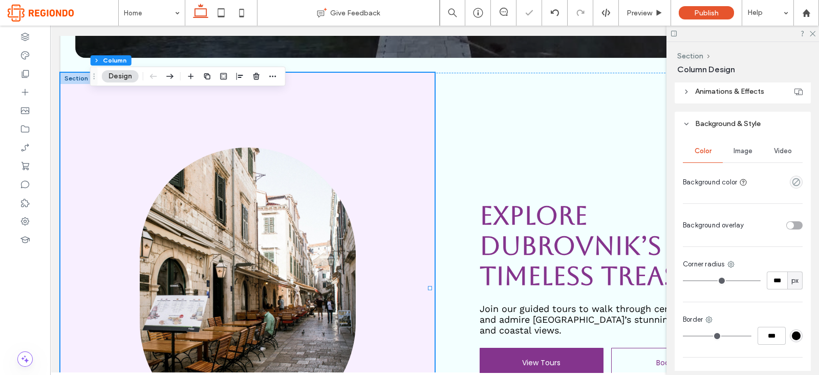
scroll to position [501, 0]
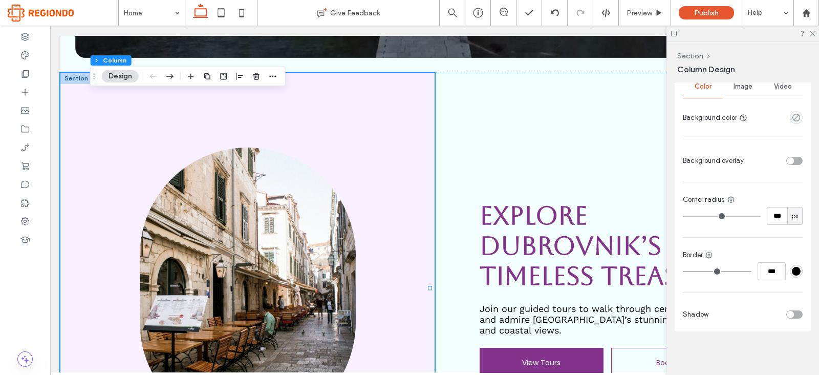
click at [791, 211] on span "px" at bounding box center [794, 216] width 7 height 10
click at [785, 254] on div "%" at bounding box center [788, 250] width 14 height 18
type input "***"
click at [770, 217] on input "***" at bounding box center [776, 216] width 20 height 18
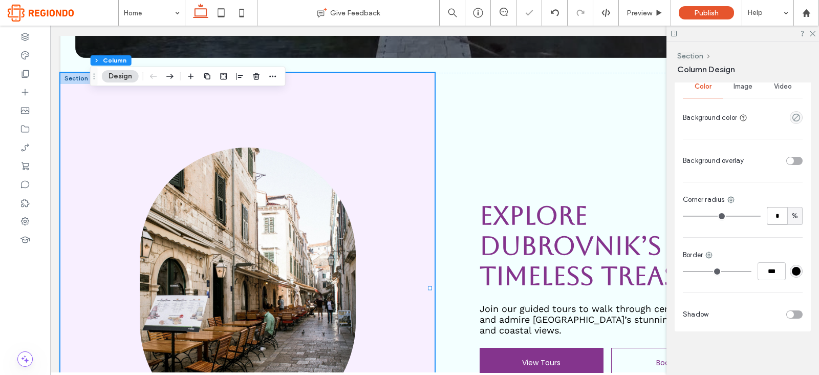
type input "*"
click at [794, 313] on div "toggle" at bounding box center [794, 314] width 16 height 8
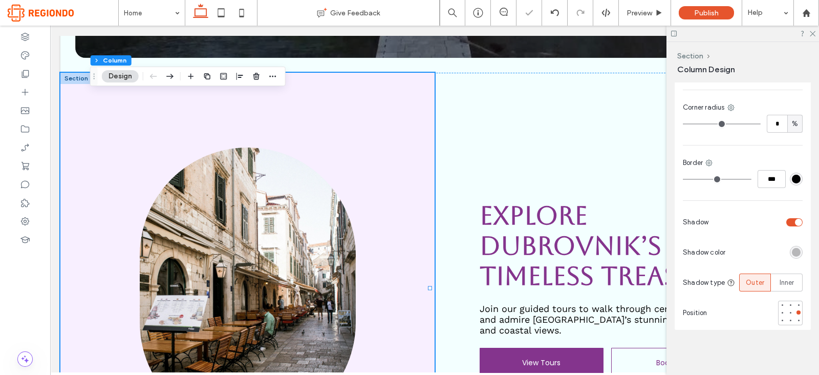
click at [792, 252] on div "rgba(0, 0, 0, 0.25)" at bounding box center [796, 252] width 9 height 9
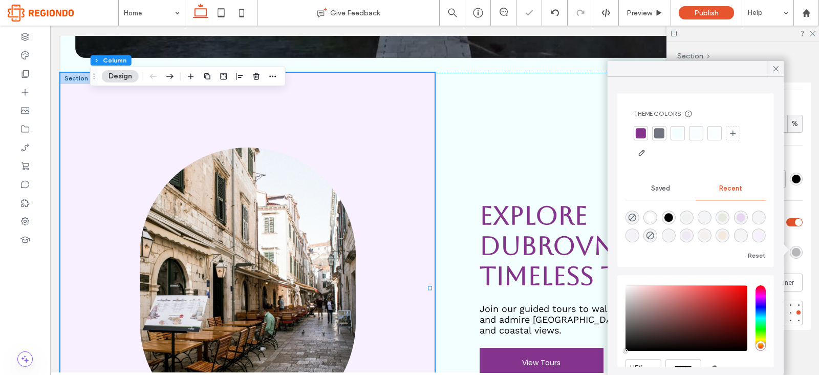
click at [670, 216] on div "rgba(0, 0, 0, 1)" at bounding box center [668, 217] width 9 height 9
type input "***"
type input "****"
click at [795, 318] on div at bounding box center [798, 320] width 7 height 7
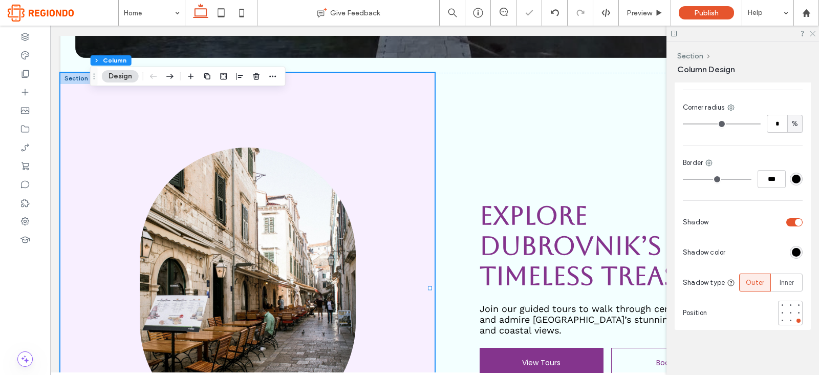
click at [813, 34] on use at bounding box center [812, 34] width 6 height 6
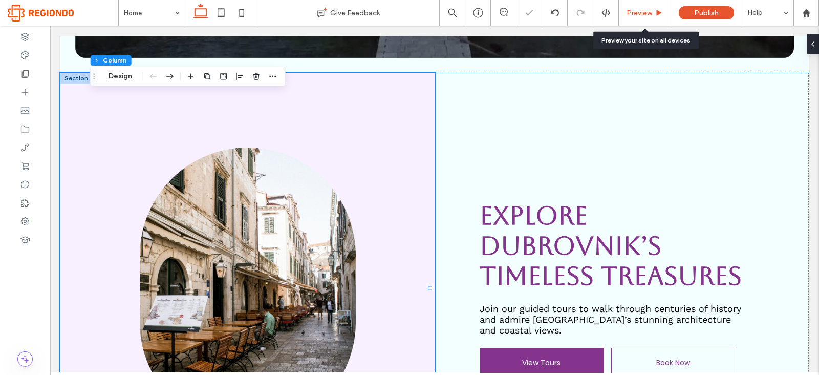
click at [649, 2] on div "Preview" at bounding box center [645, 13] width 52 height 26
click at [647, 7] on div "Preview" at bounding box center [645, 13] width 52 height 26
click at [650, 10] on span "Preview" at bounding box center [639, 13] width 26 height 9
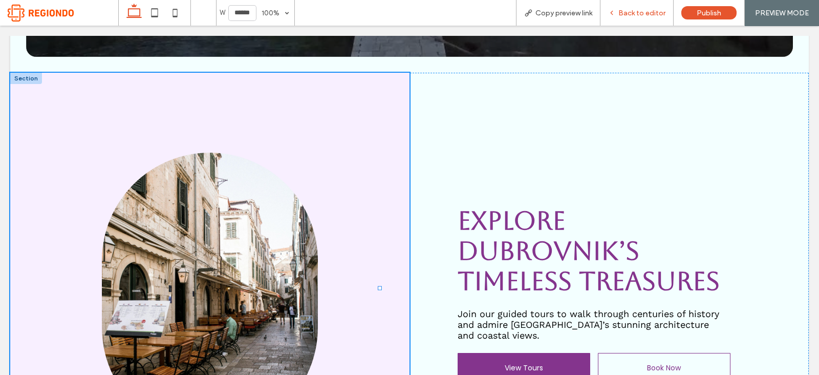
click at [630, 3] on div "Back to editor" at bounding box center [636, 13] width 73 height 26
click at [620, 7] on div "Back to editor" at bounding box center [636, 13] width 73 height 26
click at [621, 9] on span "Back to editor" at bounding box center [641, 13] width 47 height 9
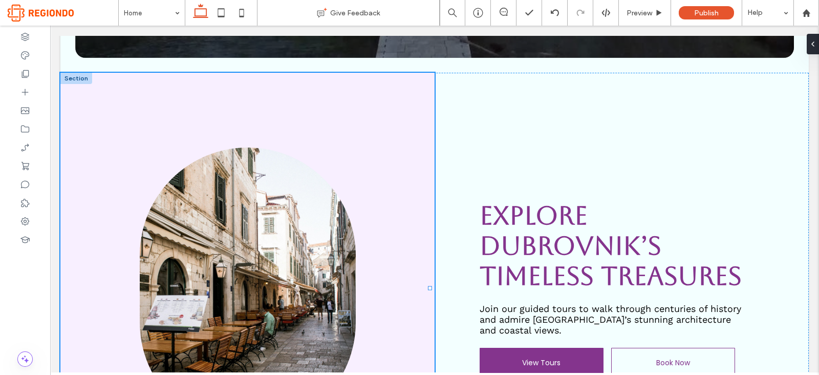
type input "****"
type input "***"
type input "****"
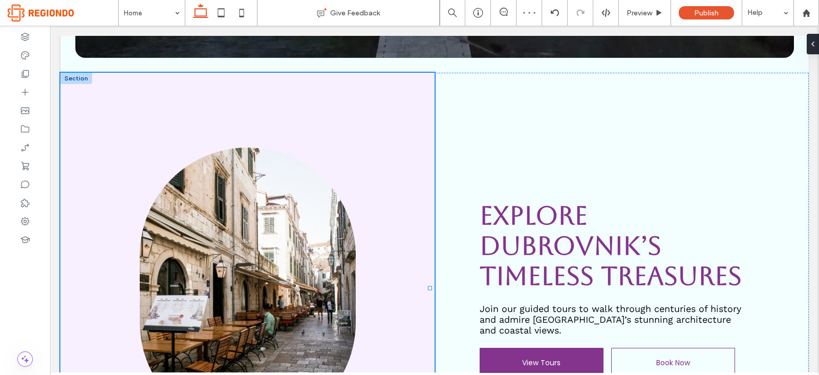
type input "****"
click at [96, 101] on button "Design" at bounding box center [90, 105] width 37 height 12
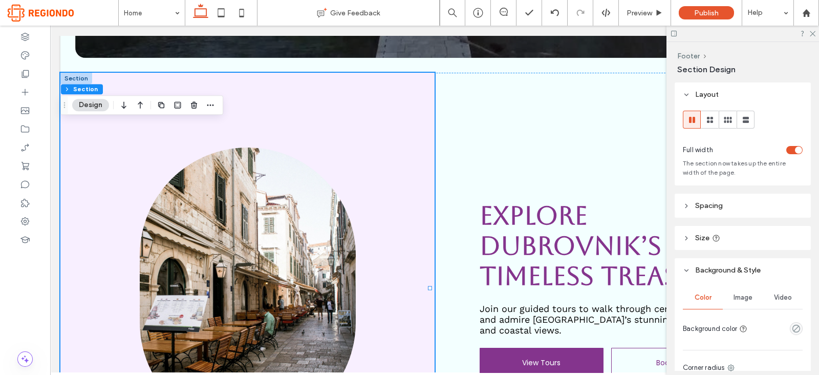
scroll to position [10, 0]
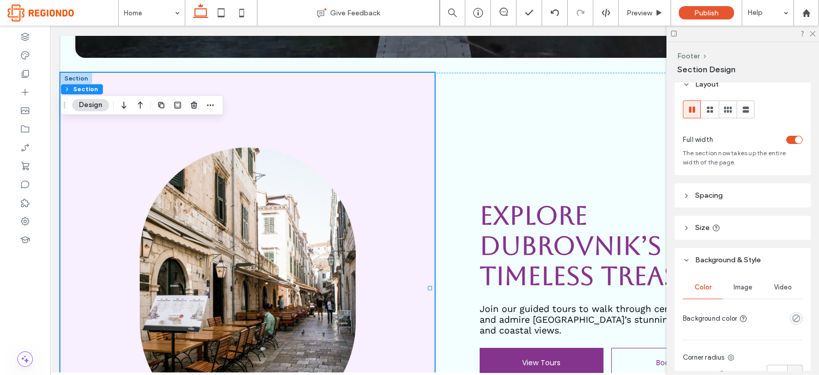
click at [717, 186] on header "Spacing" at bounding box center [742, 195] width 136 height 24
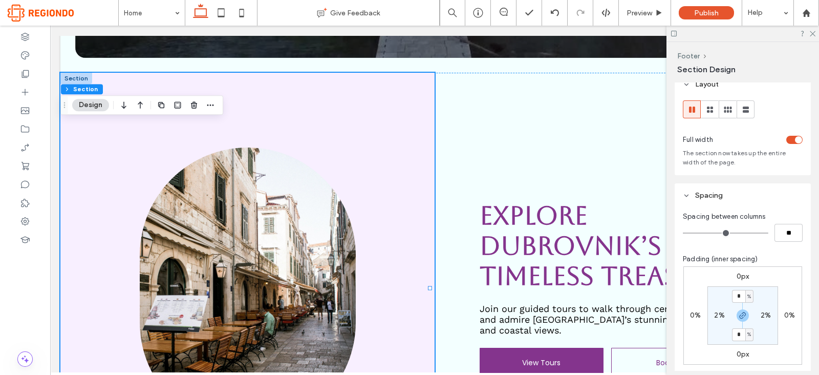
scroll to position [82, 0]
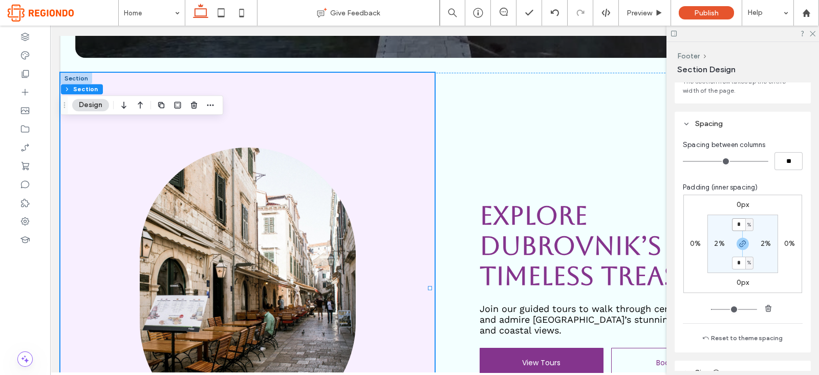
click at [734, 224] on input "*" at bounding box center [738, 224] width 13 height 13
type input "*"
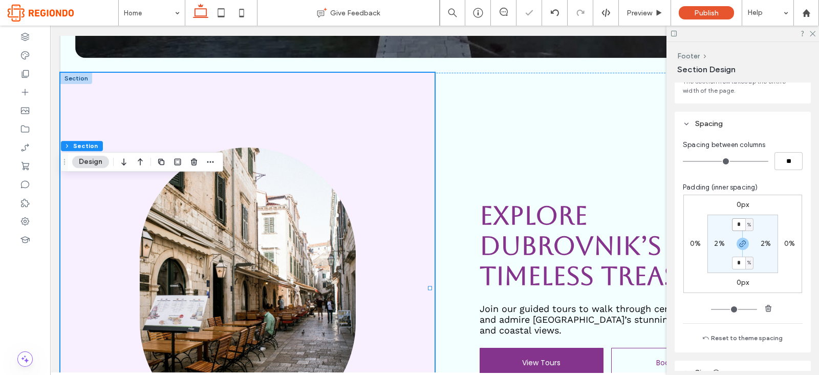
click at [734, 225] on input "*" at bounding box center [738, 224] width 13 height 13
type input "*"
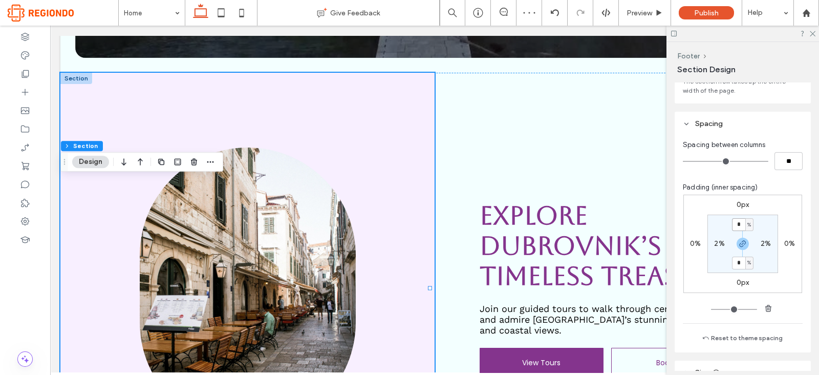
type input "*"
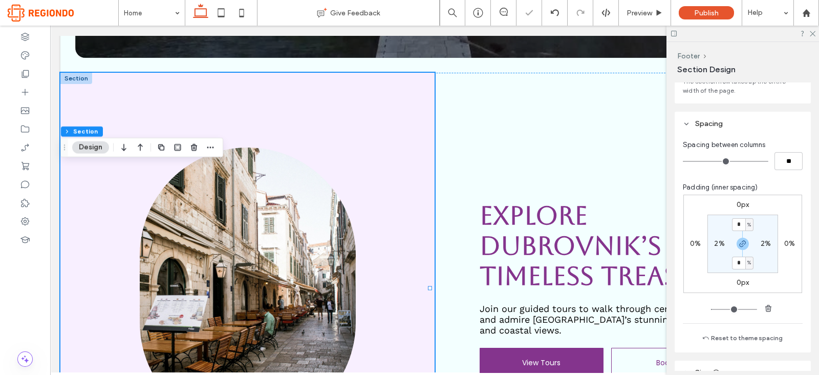
click at [783, 224] on div "0px 0% 0px 0% * % 2% * % 2%" at bounding box center [742, 243] width 119 height 98
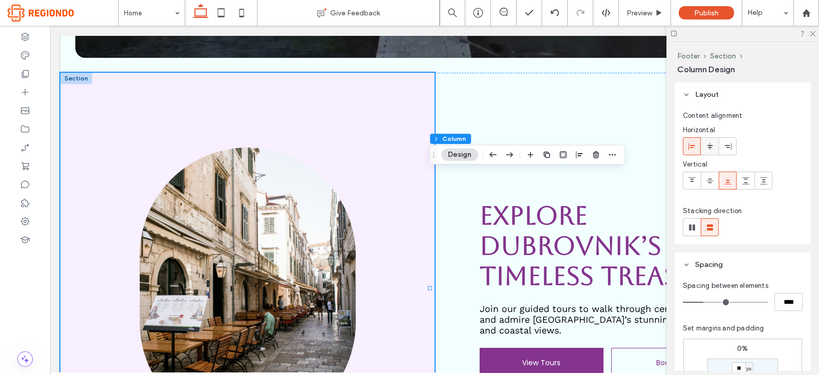
click at [711, 151] on span at bounding box center [710, 146] width 8 height 17
click at [688, 145] on use at bounding box center [691, 145] width 7 height 7
click at [711, 181] on icon at bounding box center [710, 181] width 8 height 8
click at [697, 180] on div at bounding box center [691, 180] width 17 height 17
click at [691, 188] on label at bounding box center [692, 180] width 18 height 18
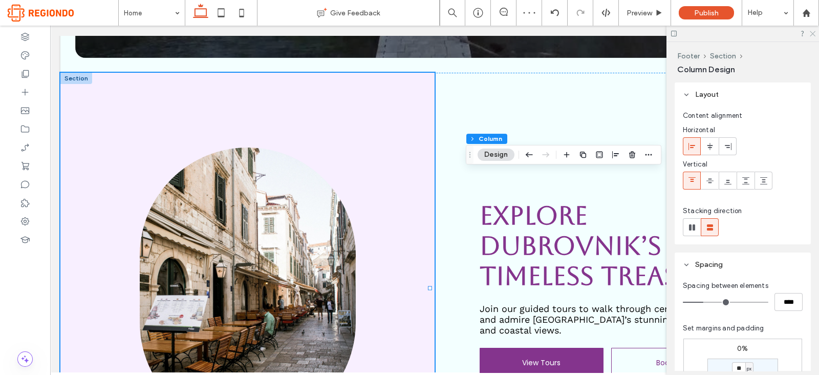
click at [810, 33] on icon at bounding box center [811, 33] width 7 height 7
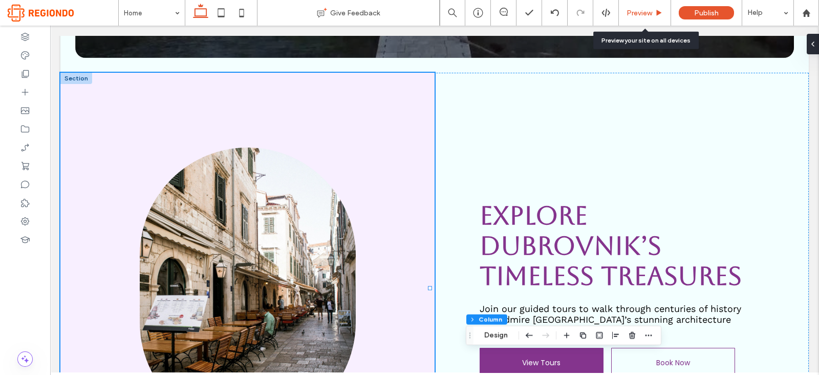
click at [644, 4] on div "Preview" at bounding box center [645, 13] width 52 height 26
click at [644, 9] on span "Preview" at bounding box center [639, 13] width 26 height 9
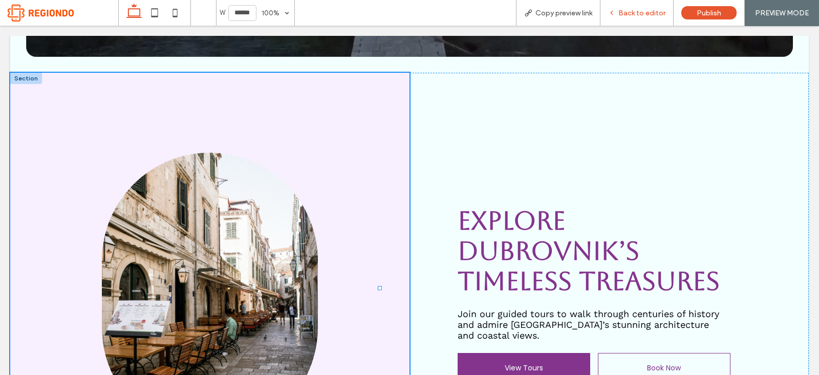
click at [642, 12] on span "Back to editor" at bounding box center [641, 13] width 47 height 9
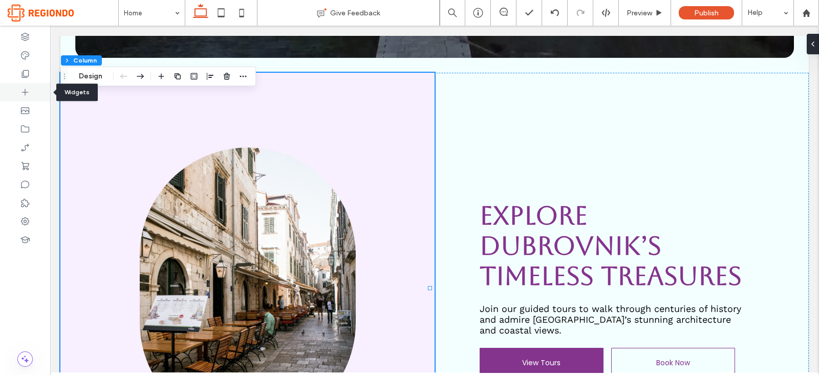
click at [26, 92] on use at bounding box center [25, 92] width 7 height 7
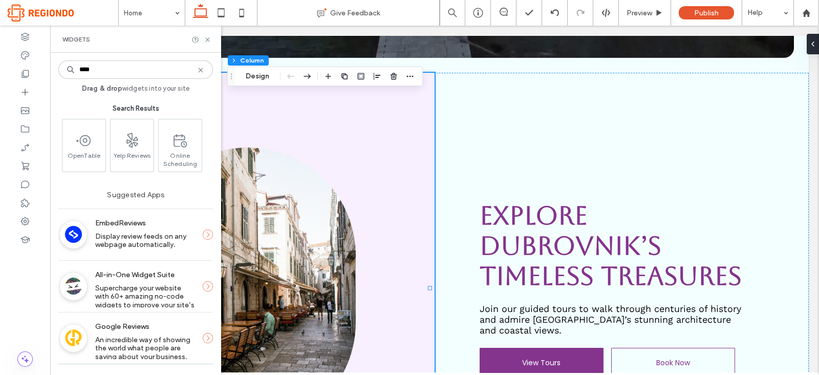
type input "****"
click at [200, 236] on div "EmbedReviews Display review feeds on any webpage automatically." at bounding box center [144, 234] width 115 height 42
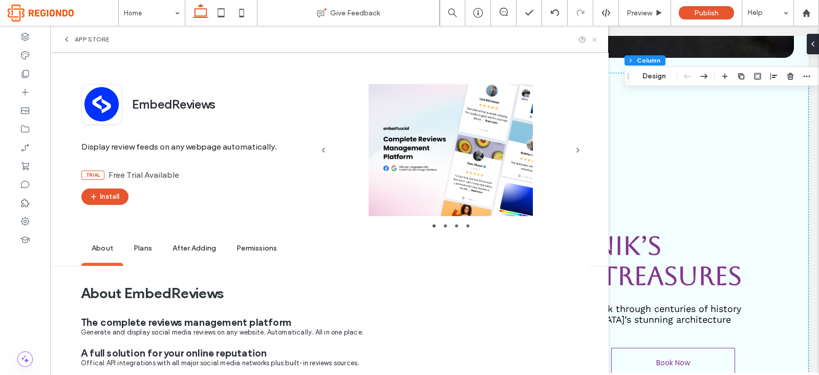
click at [598, 37] on icon at bounding box center [594, 40] width 8 height 8
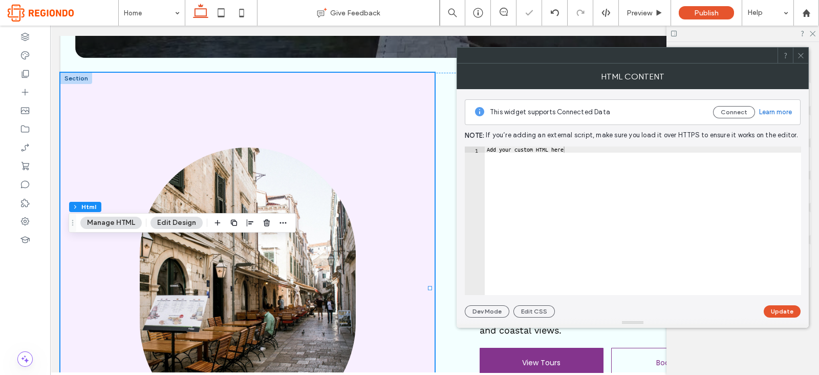
click at [602, 180] on div "Add your custom HTML here" at bounding box center [643, 226] width 316 height 161
paste textarea "**********"
type textarea "**********"
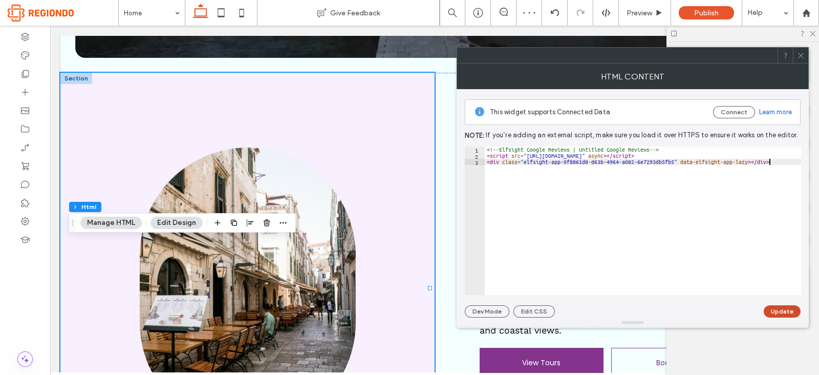
click at [778, 312] on button "Update" at bounding box center [781, 311] width 37 height 12
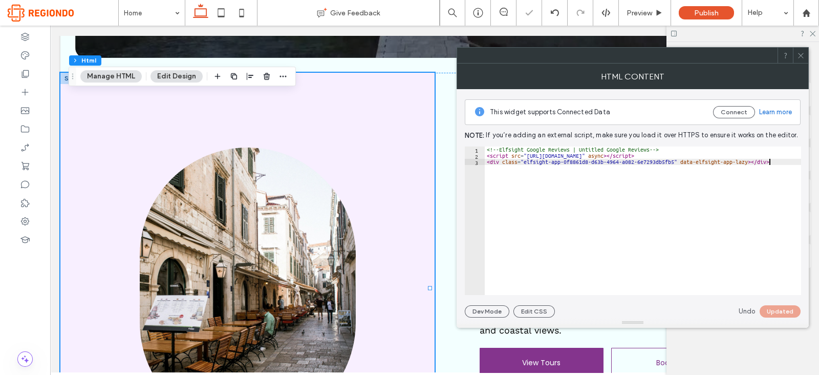
click at [599, 188] on div "<!-- Elfsight Google Reviews | Untitled Google Reviews --> < script src = "[URL…" at bounding box center [643, 226] width 316 height 161
paste textarea "********"
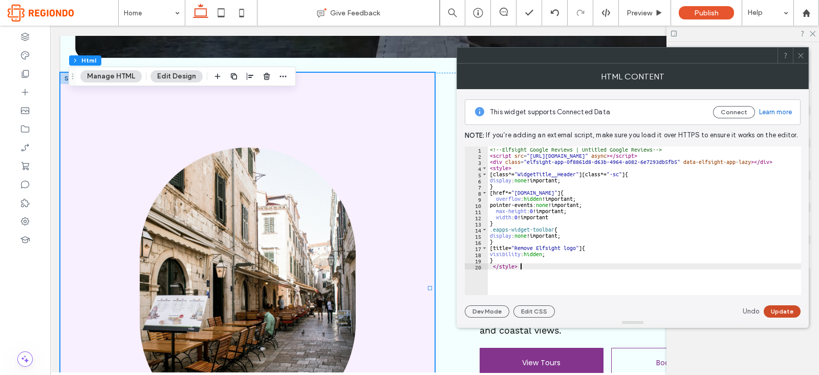
type textarea "********"
click at [780, 309] on button "Update" at bounding box center [781, 311] width 37 height 12
click at [800, 61] on span at bounding box center [801, 55] width 8 height 15
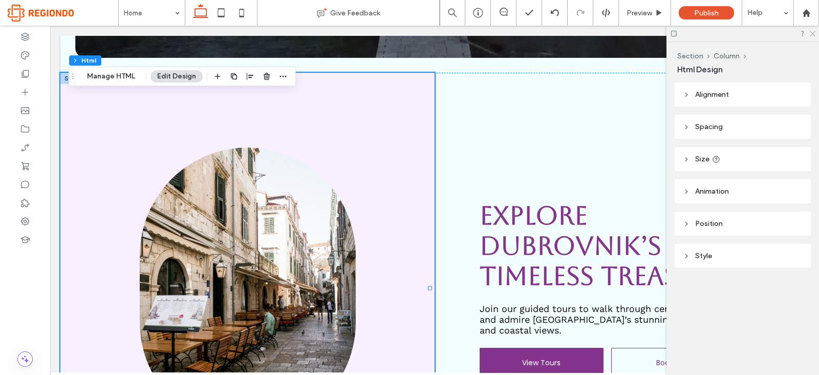
click at [813, 34] on use at bounding box center [812, 34] width 6 height 6
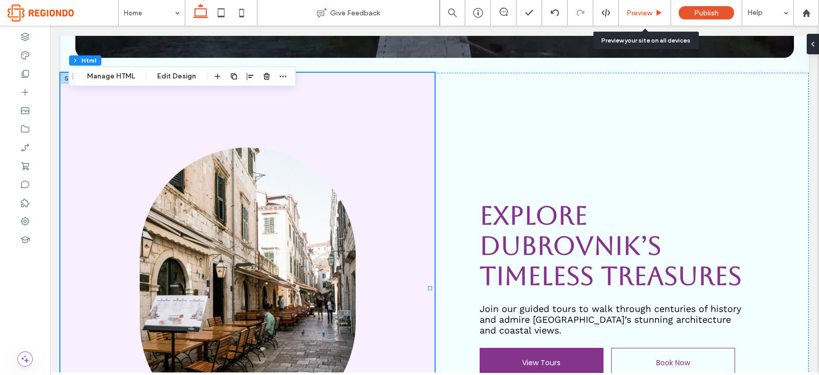
click at [635, 6] on div "Preview" at bounding box center [645, 13] width 52 height 26
click at [647, 11] on span "Preview" at bounding box center [639, 13] width 26 height 9
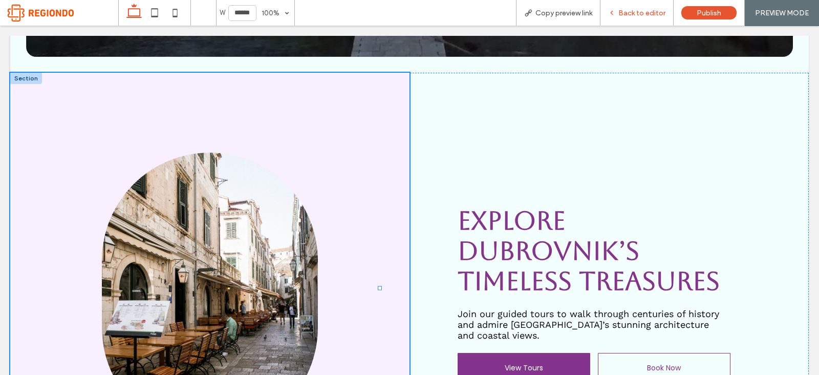
click at [627, 2] on div "Back to editor" at bounding box center [636, 13] width 73 height 26
click at [618, 2] on div "Back to editor" at bounding box center [636, 13] width 73 height 26
click at [624, 11] on span "Back to editor" at bounding box center [641, 13] width 47 height 9
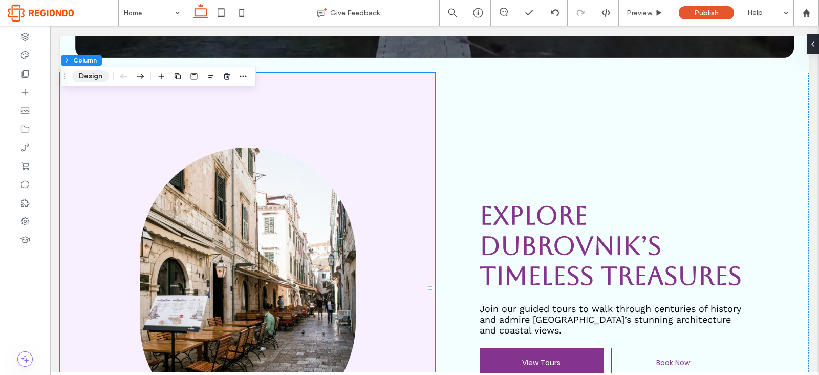
click at [90, 73] on button "Design" at bounding box center [90, 76] width 37 height 12
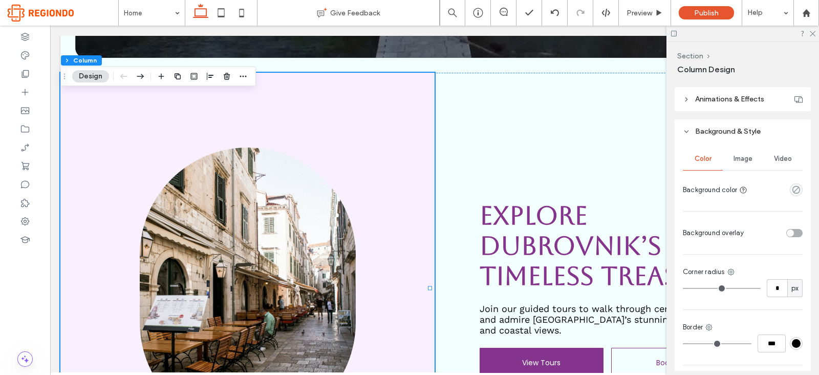
scroll to position [432, 0]
click at [736, 155] on span "Image" at bounding box center [742, 156] width 19 height 8
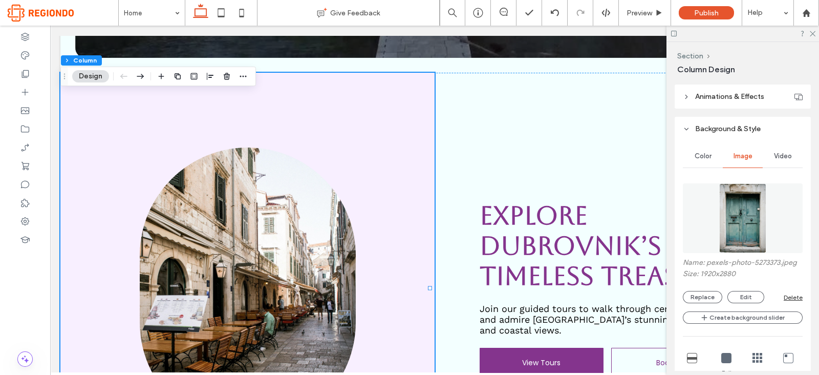
click at [683, 154] on div "Color" at bounding box center [703, 156] width 40 height 23
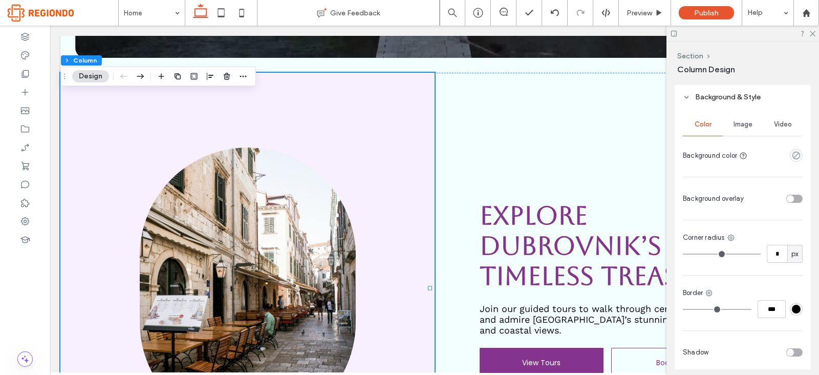
scroll to position [464, 0]
click at [787, 198] on div "toggle" at bounding box center [794, 198] width 16 height 8
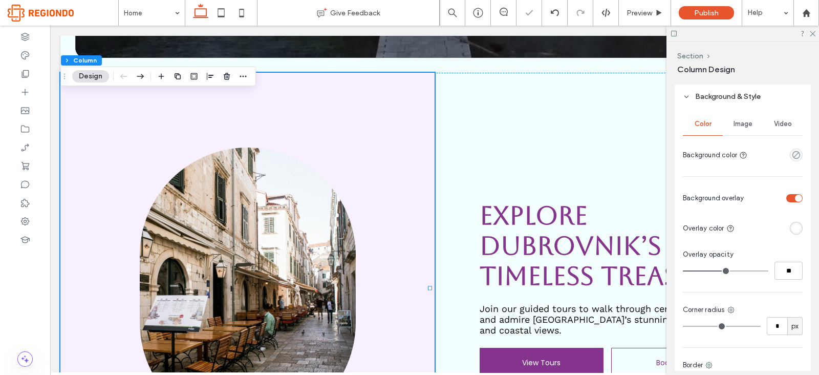
click at [792, 224] on div "rgba(255, 255, 255, 1)" at bounding box center [796, 228] width 9 height 9
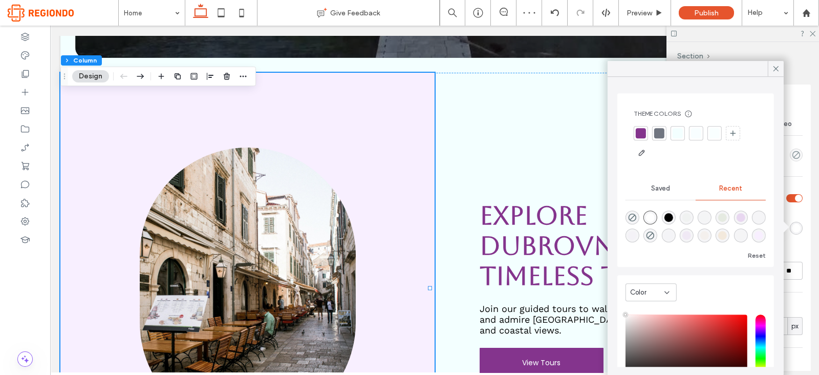
click at [668, 217] on div "rgba(0, 0, 0, 1)" at bounding box center [668, 217] width 9 height 9
type input "*******"
click at [776, 62] on span at bounding box center [775, 68] width 9 height 15
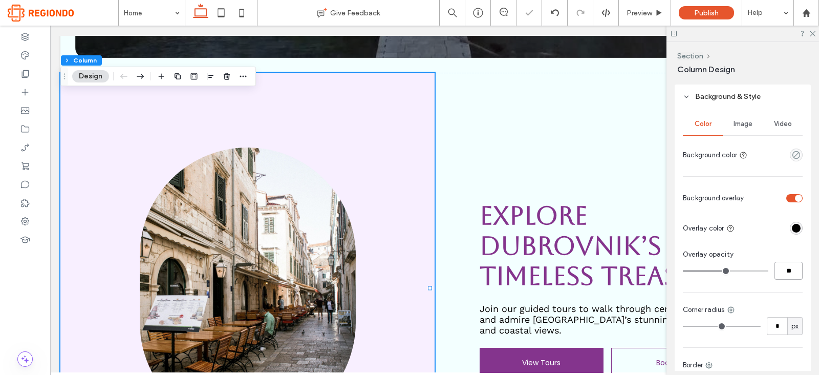
click at [785, 269] on input "**" at bounding box center [788, 270] width 28 height 18
type input "**"
type input "*"
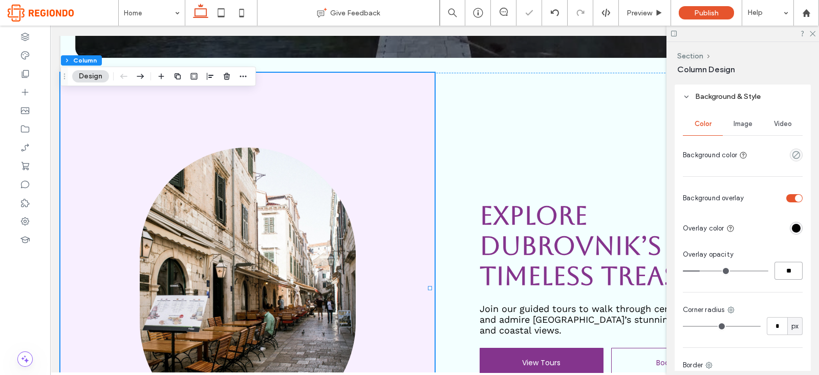
type input "**"
click at [778, 247] on div "Color Image Video Background color Background overlay Overlay color Overlay opa…" at bounding box center [742, 274] width 136 height 333
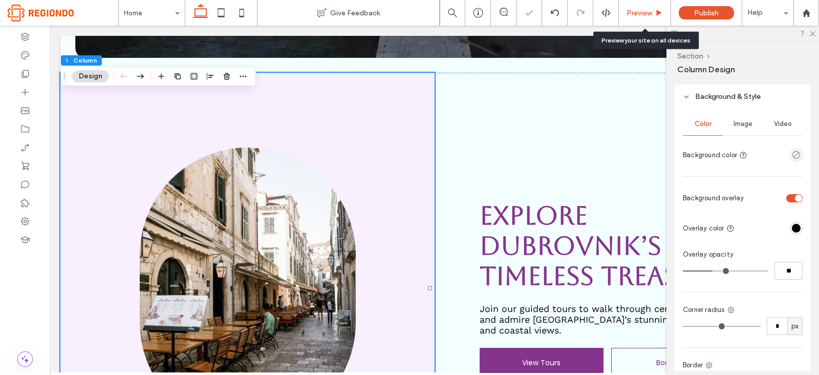
click at [642, 13] on span "Preview" at bounding box center [639, 13] width 26 height 9
